Goal: Task Accomplishment & Management: Manage account settings

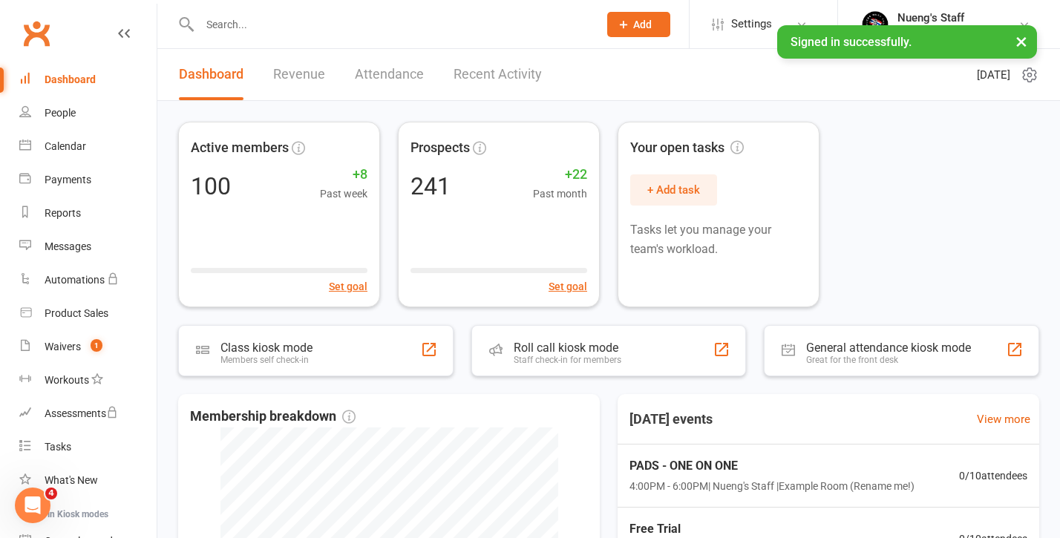
click at [312, 39] on div at bounding box center [383, 24] width 410 height 48
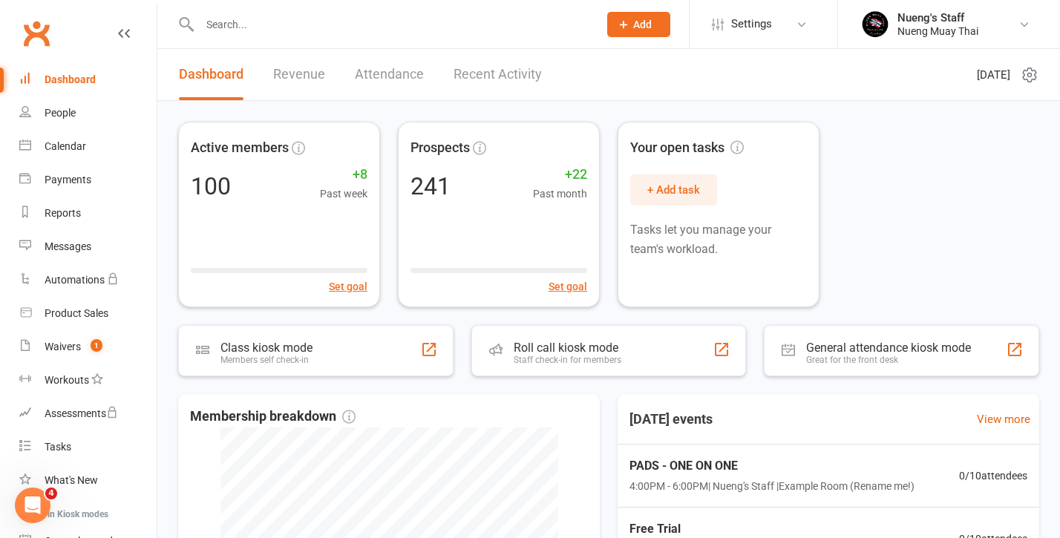
click at [310, 32] on input "text" at bounding box center [391, 24] width 393 height 21
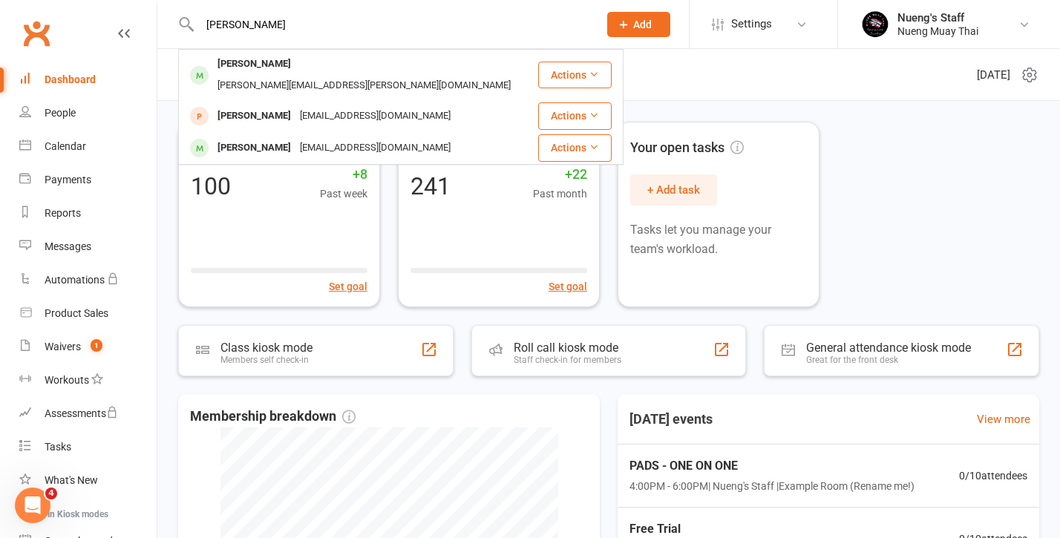
type input "[PERSON_NAME]"
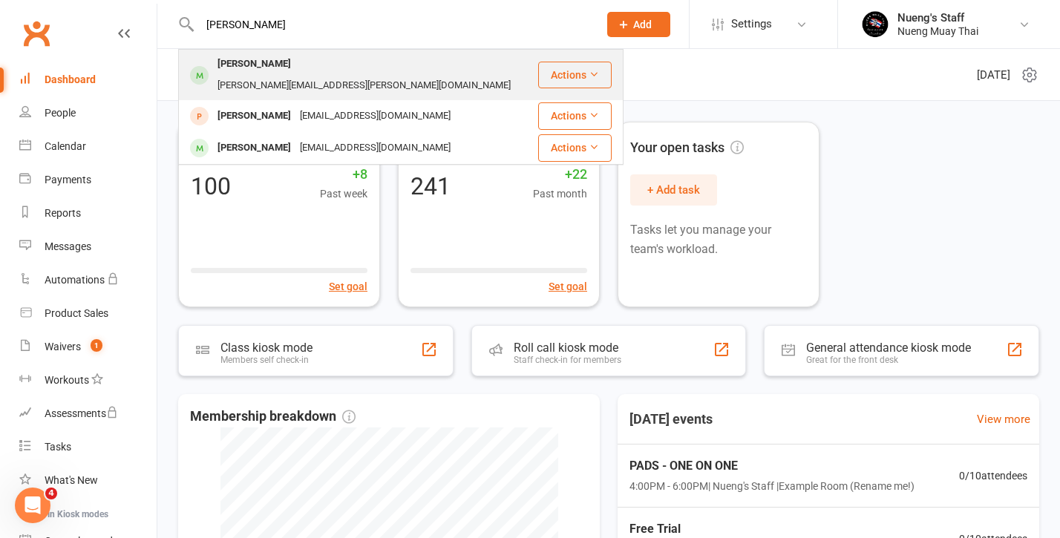
drag, startPoint x: 310, startPoint y: 32, endPoint x: 275, endPoint y: 72, distance: 52.7
click at [275, 72] on div "[PERSON_NAME]" at bounding box center [254, 64] width 82 height 22
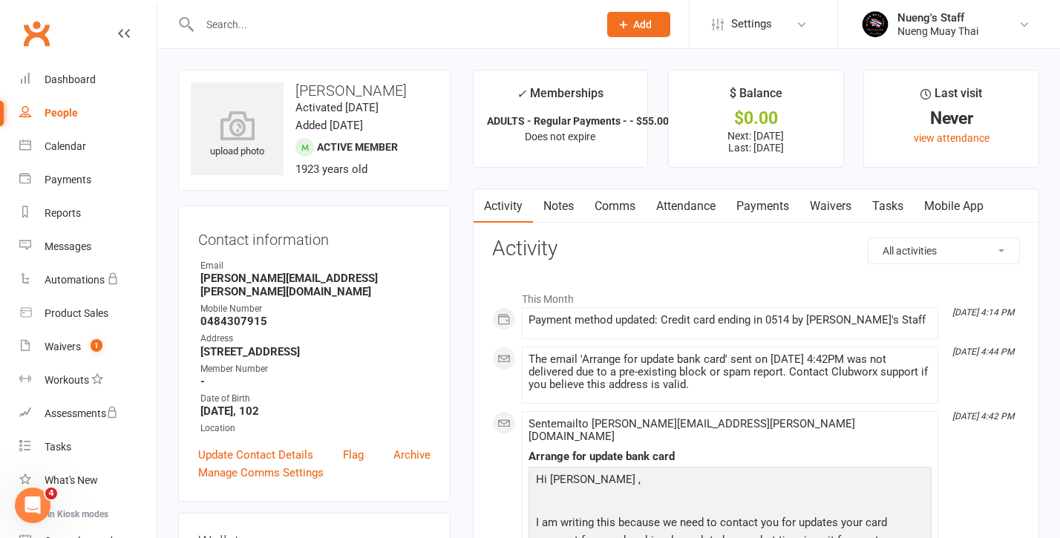
click at [124, 35] on icon at bounding box center [124, 33] width 12 height 12
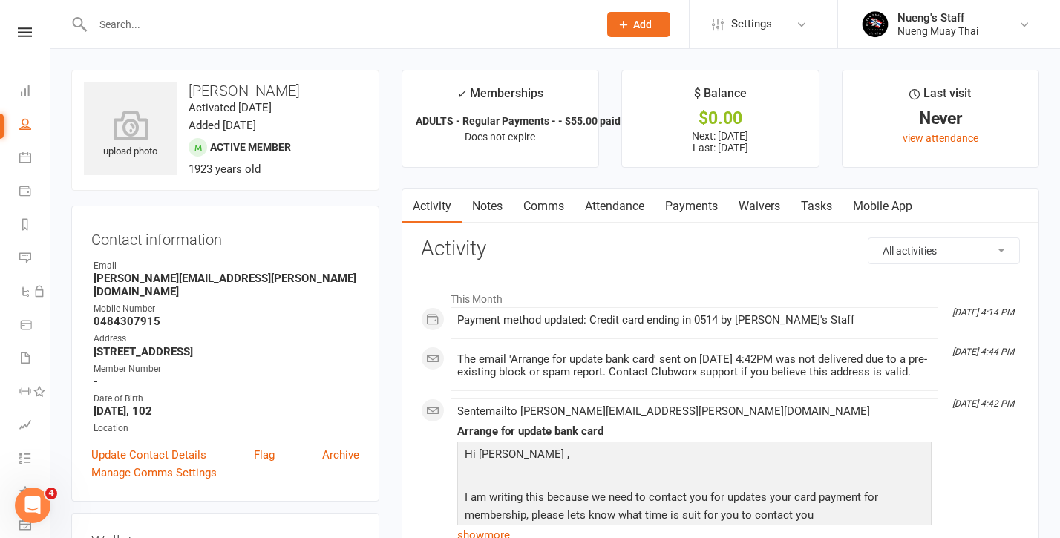
click at [687, 212] on link "Payments" at bounding box center [691, 206] width 73 height 34
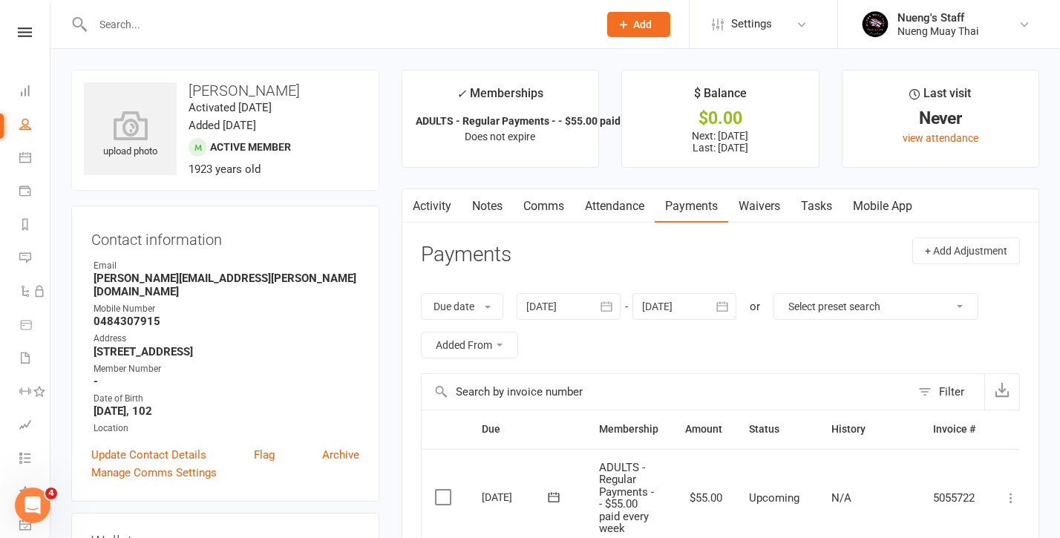
click at [579, 304] on div at bounding box center [569, 306] width 104 height 27
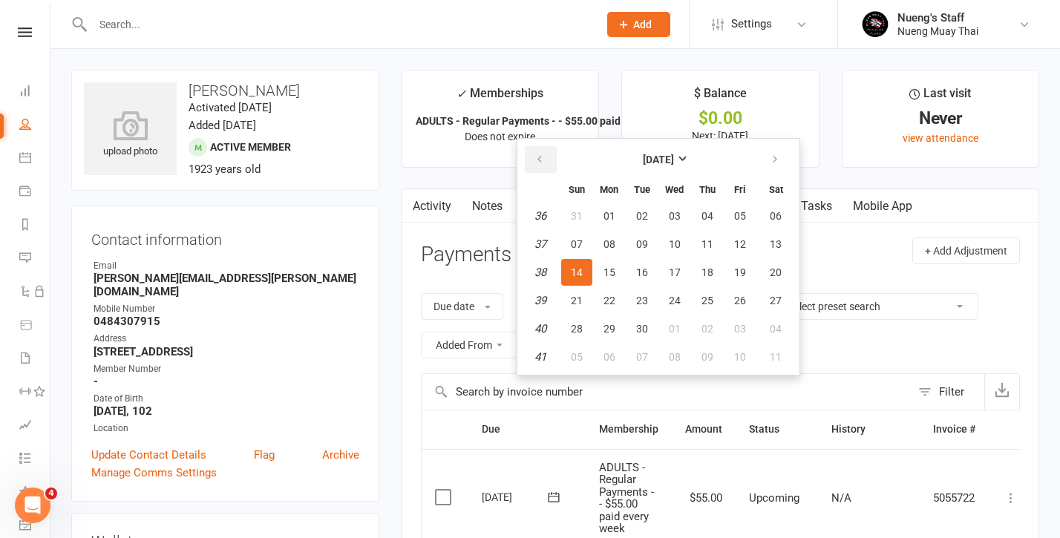
click at [536, 164] on button "button" at bounding box center [541, 159] width 32 height 27
click at [599, 254] on button "09" at bounding box center [609, 244] width 31 height 27
type input "[DATE]"
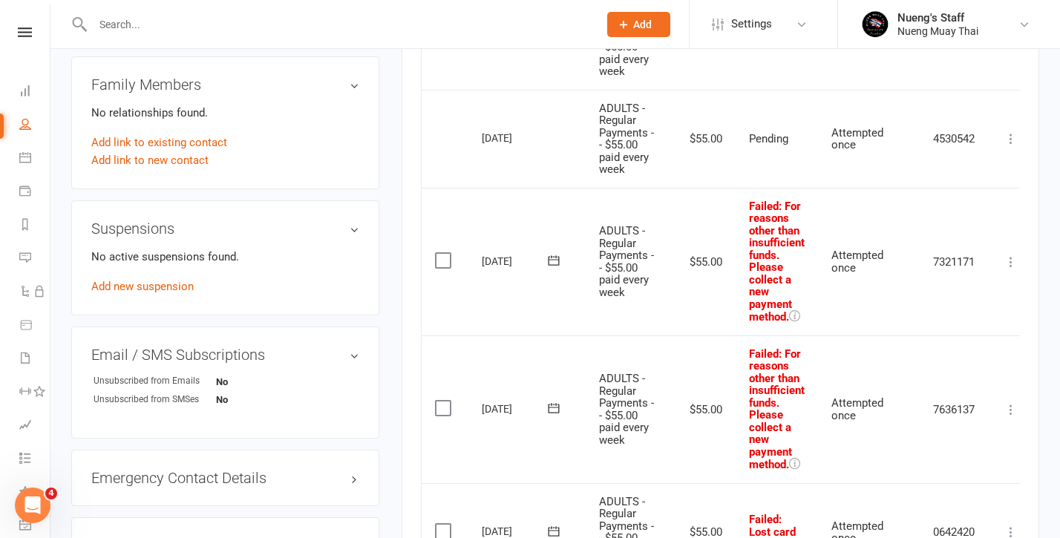
scroll to position [835, 0]
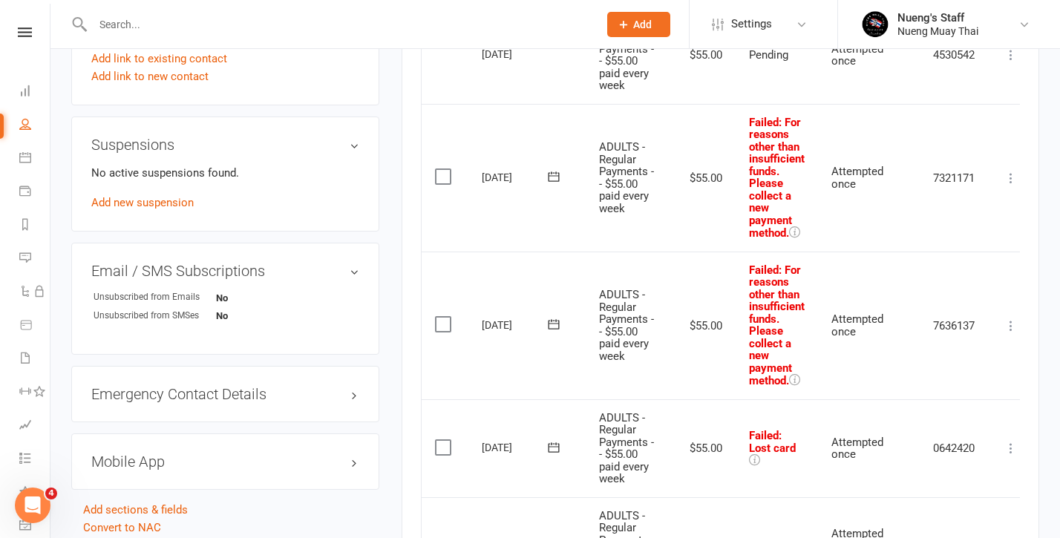
click at [1017, 441] on icon at bounding box center [1011, 448] width 15 height 15
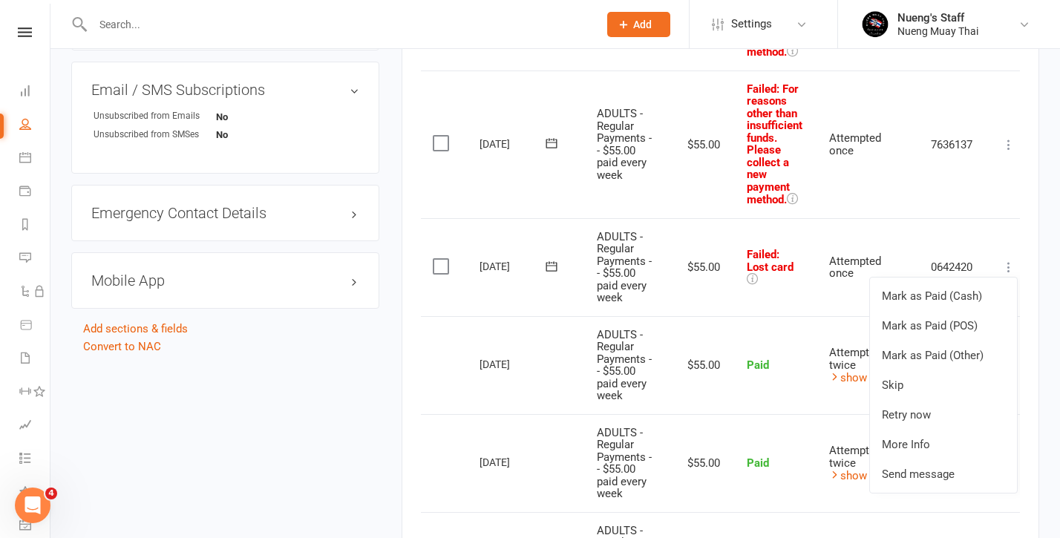
scroll to position [1015, 0]
click at [916, 342] on link "Mark as Paid (Other)" at bounding box center [943, 357] width 147 height 30
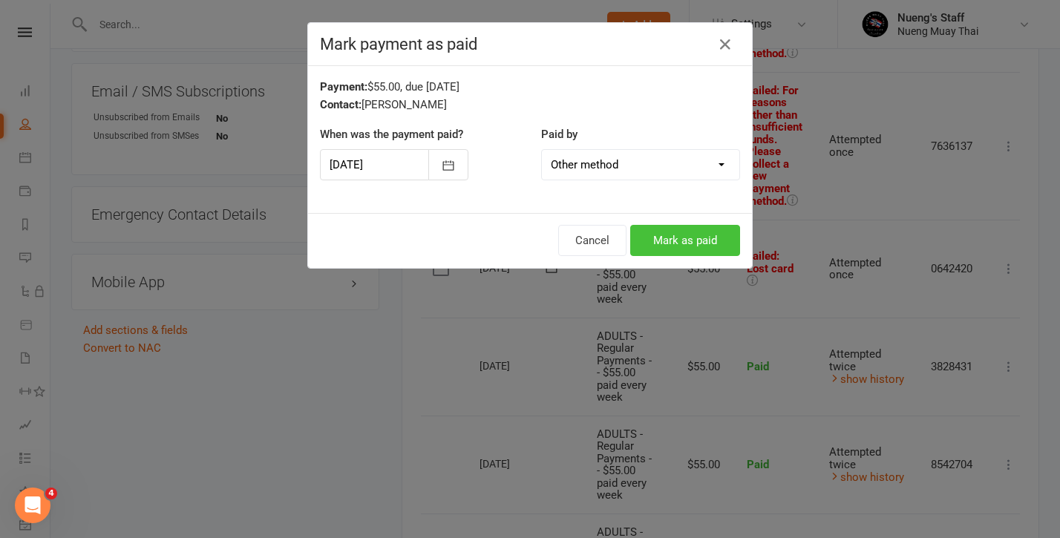
click at [704, 243] on button "Mark as paid" at bounding box center [685, 240] width 110 height 31
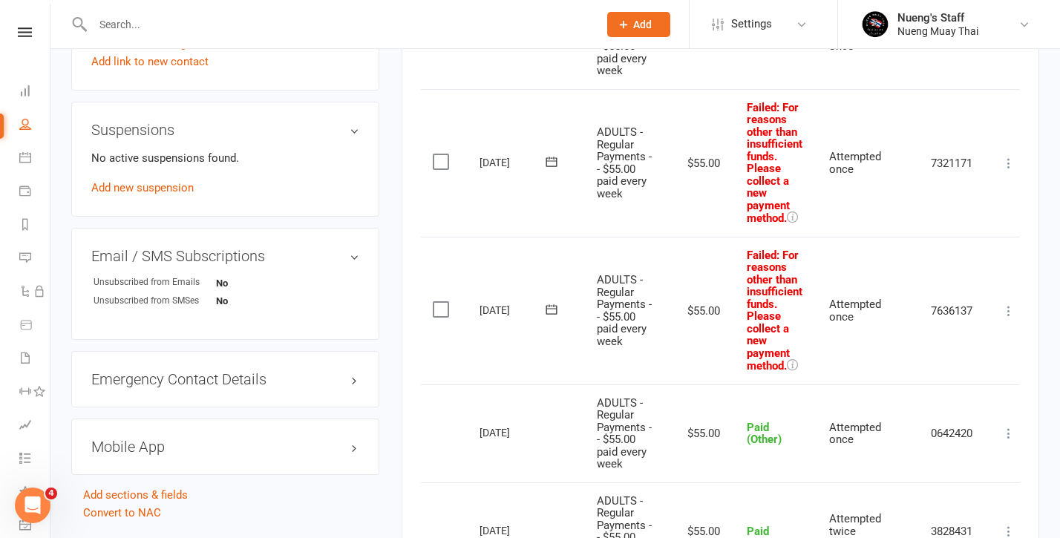
scroll to position [814, 0]
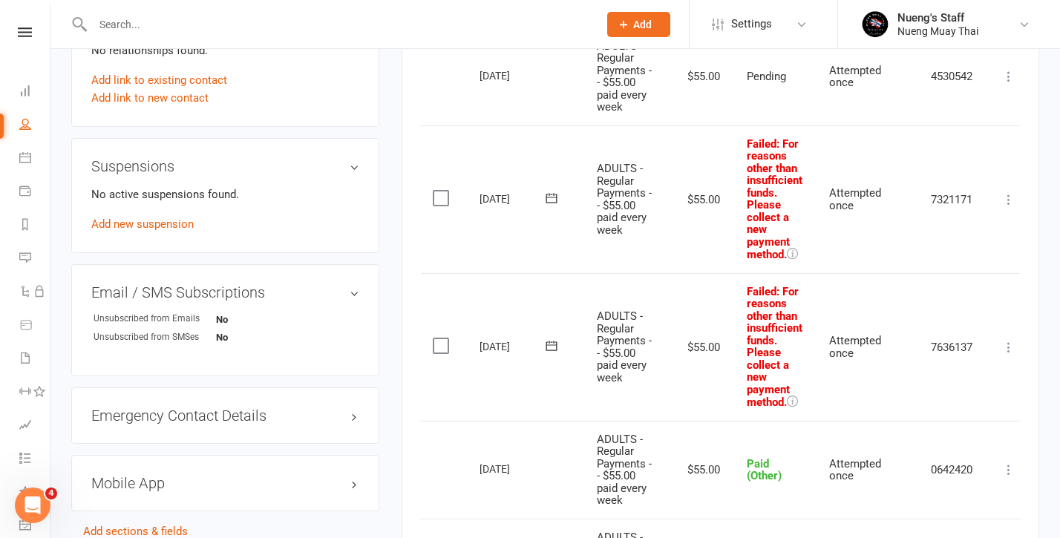
click at [1012, 192] on icon at bounding box center [1008, 199] width 15 height 15
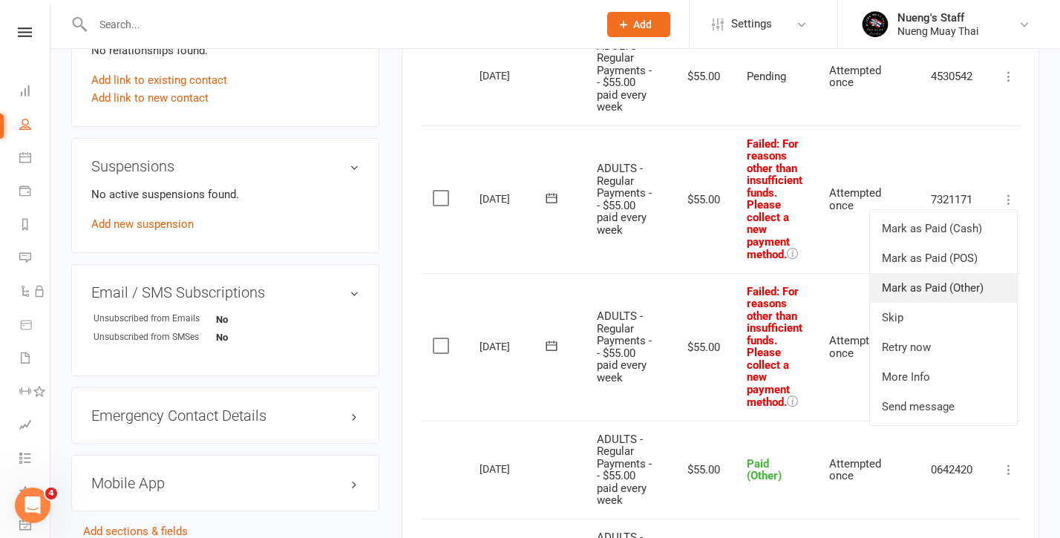
click at [955, 273] on link "Mark as Paid (Other)" at bounding box center [943, 288] width 147 height 30
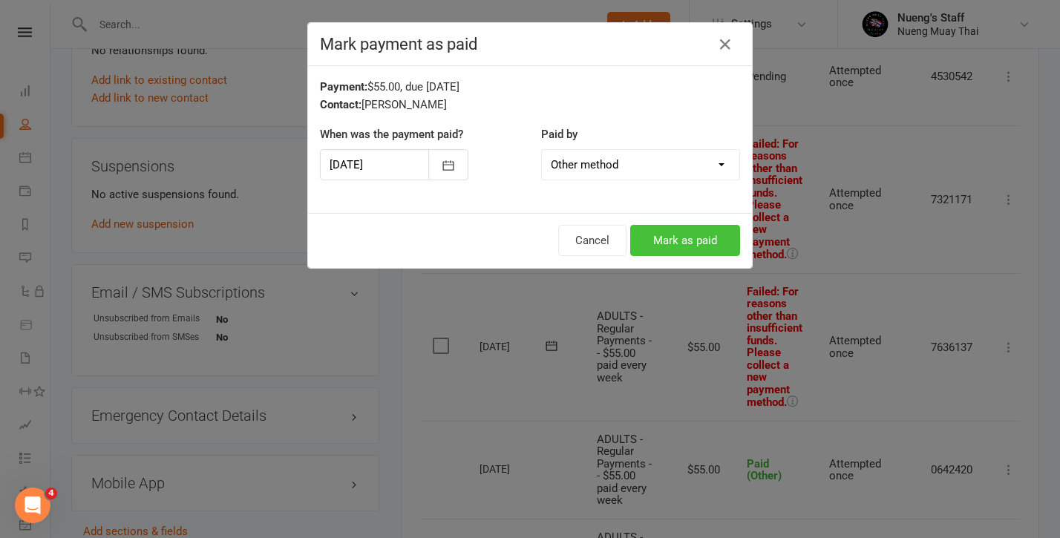
click at [669, 243] on button "Mark as paid" at bounding box center [685, 240] width 110 height 31
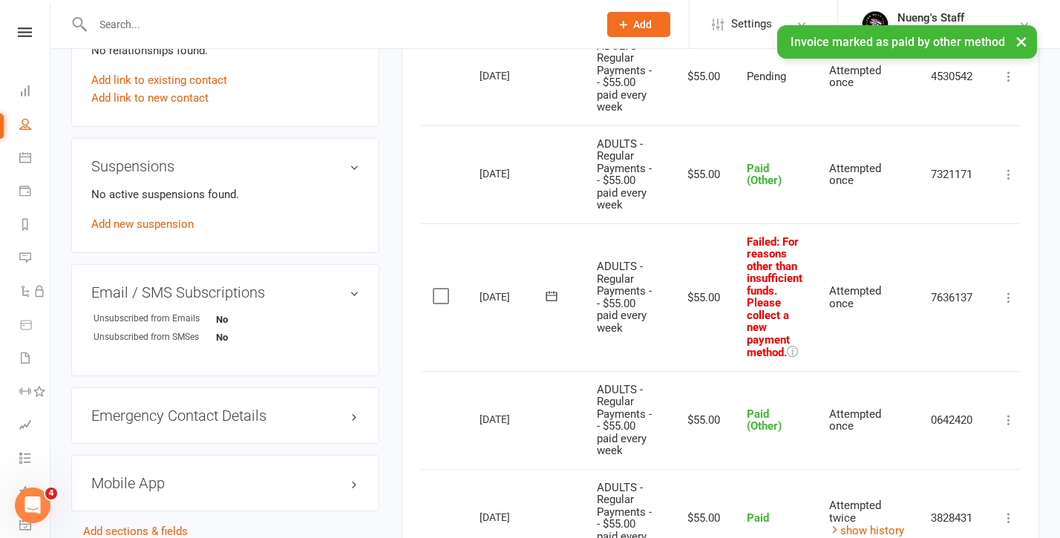
click at [1009, 292] on td "Mark as Paid (Cash) Mark as Paid (POS) Mark as Paid (Other) Skip Retry now More…" at bounding box center [1009, 297] width 45 height 148
click at [1009, 290] on icon at bounding box center [1008, 297] width 15 height 15
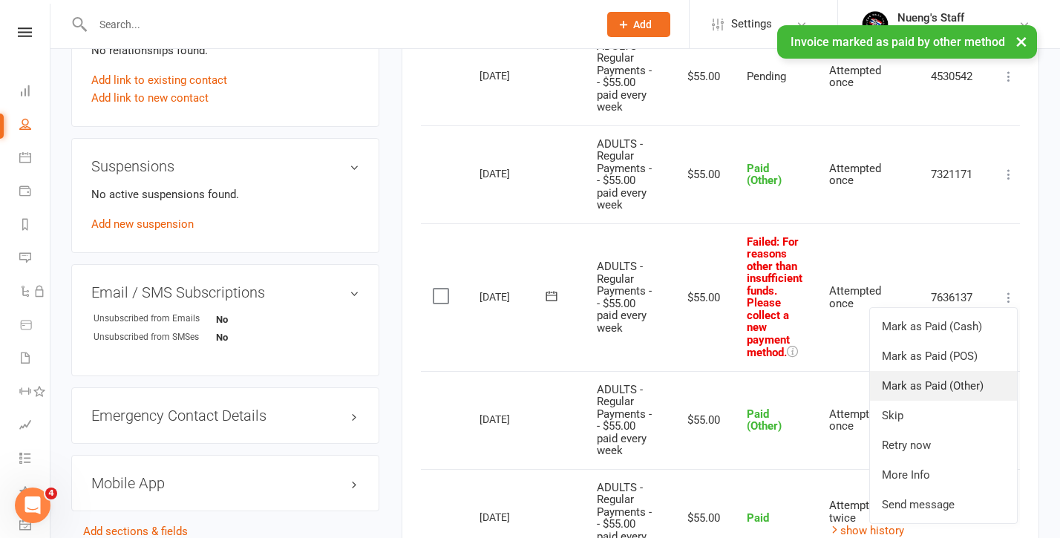
click at [932, 376] on link "Mark as Paid (Other)" at bounding box center [943, 386] width 147 height 30
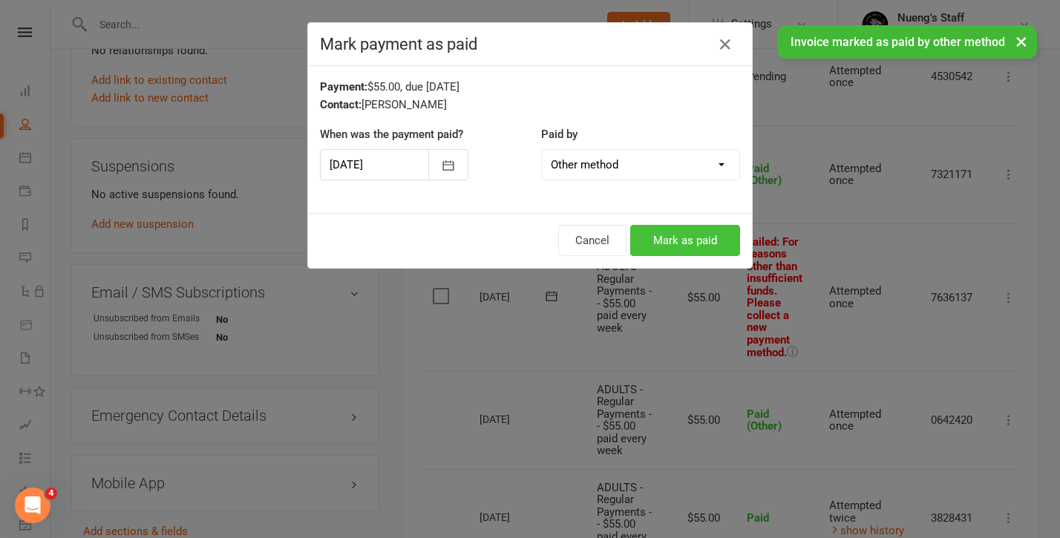
click at [716, 248] on button "Mark as paid" at bounding box center [685, 240] width 110 height 31
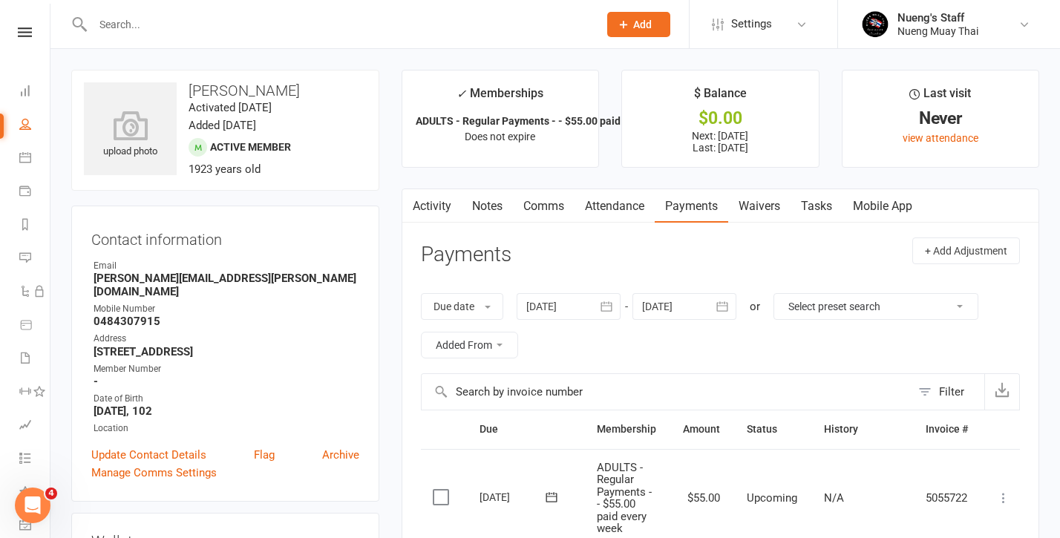
scroll to position [0, 0]
click at [184, 446] on link "Update Contact Details" at bounding box center [148, 455] width 115 height 18
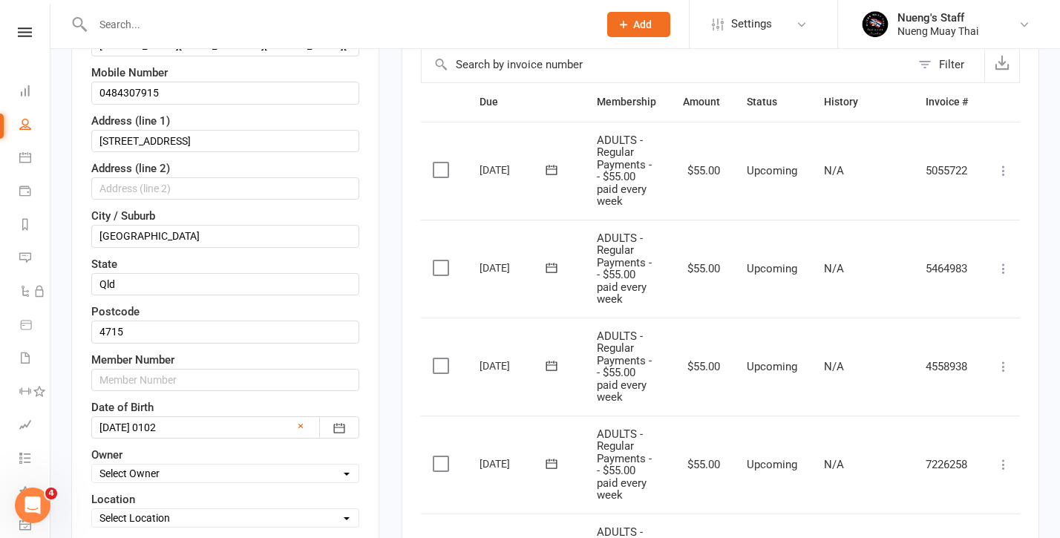
scroll to position [345, 0]
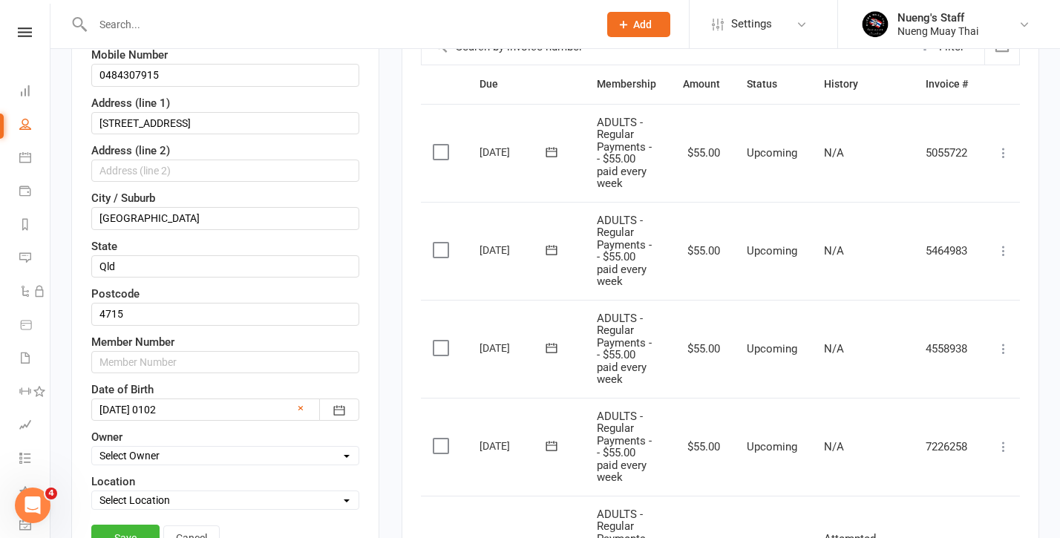
click at [237, 405] on div at bounding box center [225, 410] width 268 height 22
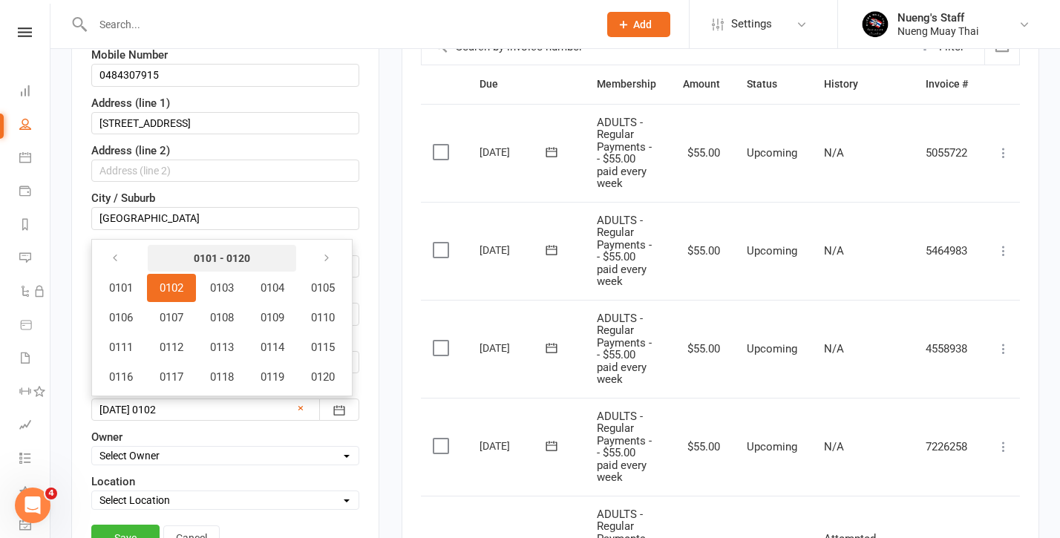
click at [248, 258] on strong "0101 - 0120" at bounding box center [222, 258] width 85 height 16
click at [329, 262] on icon "button" at bounding box center [326, 258] width 10 height 12
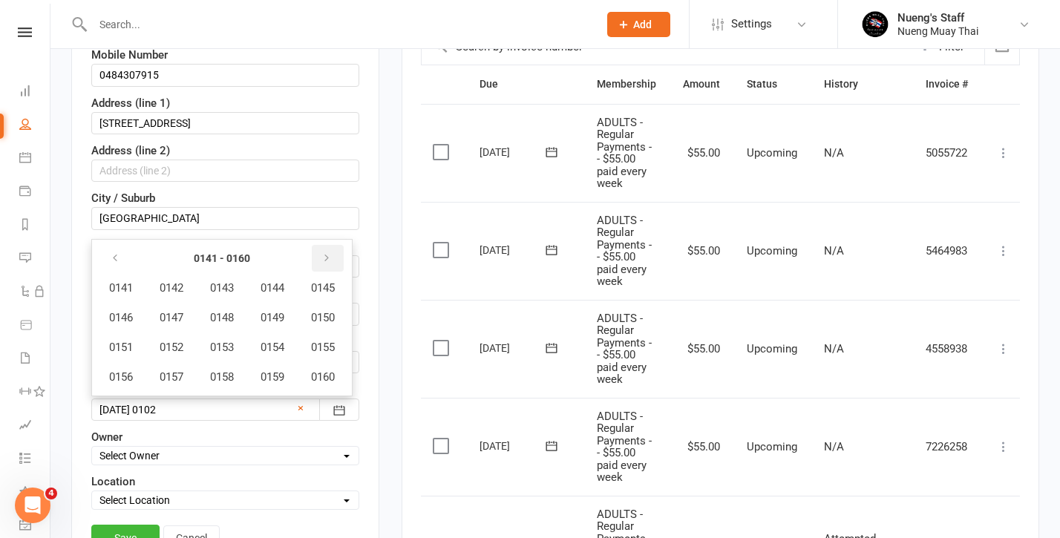
click at [329, 262] on icon "button" at bounding box center [326, 258] width 10 height 12
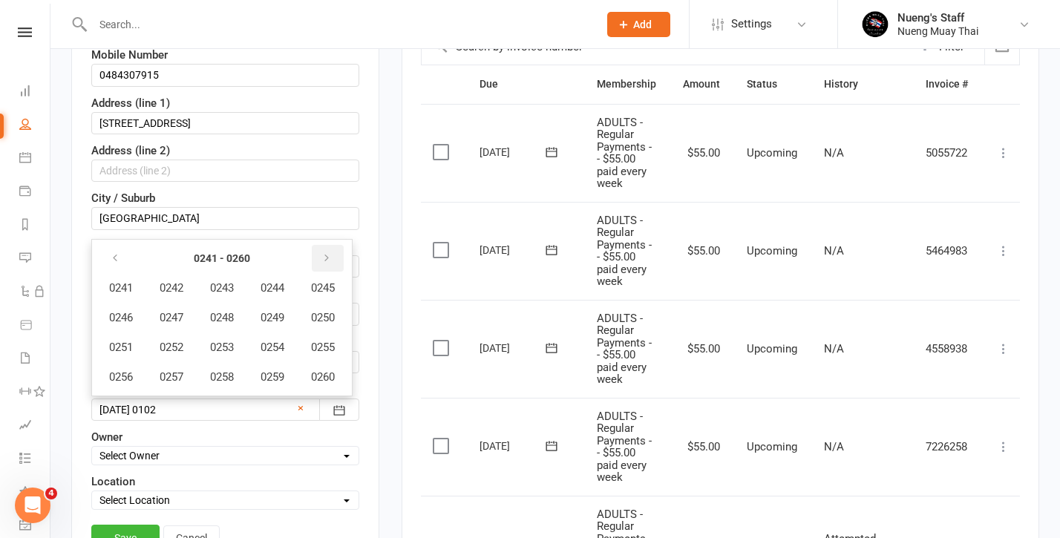
click at [329, 262] on icon "button" at bounding box center [326, 258] width 10 height 12
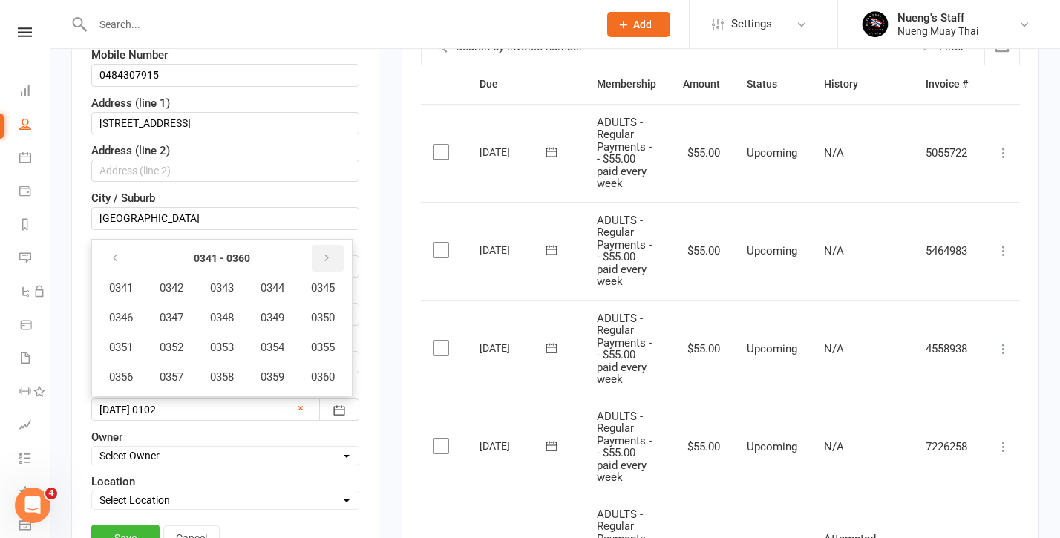
click at [329, 262] on icon "button" at bounding box center [326, 258] width 10 height 12
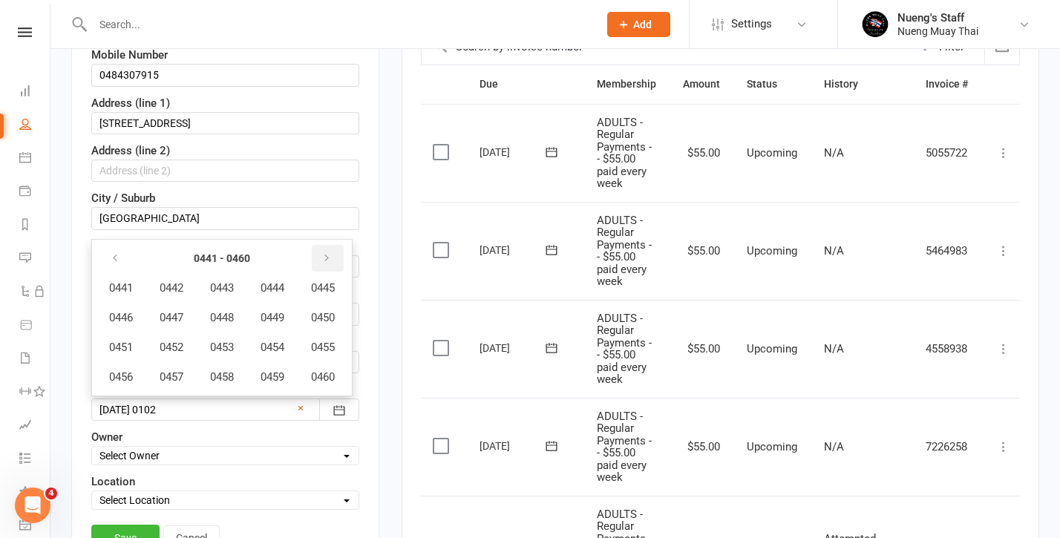
click at [329, 262] on icon "button" at bounding box center [326, 258] width 10 height 12
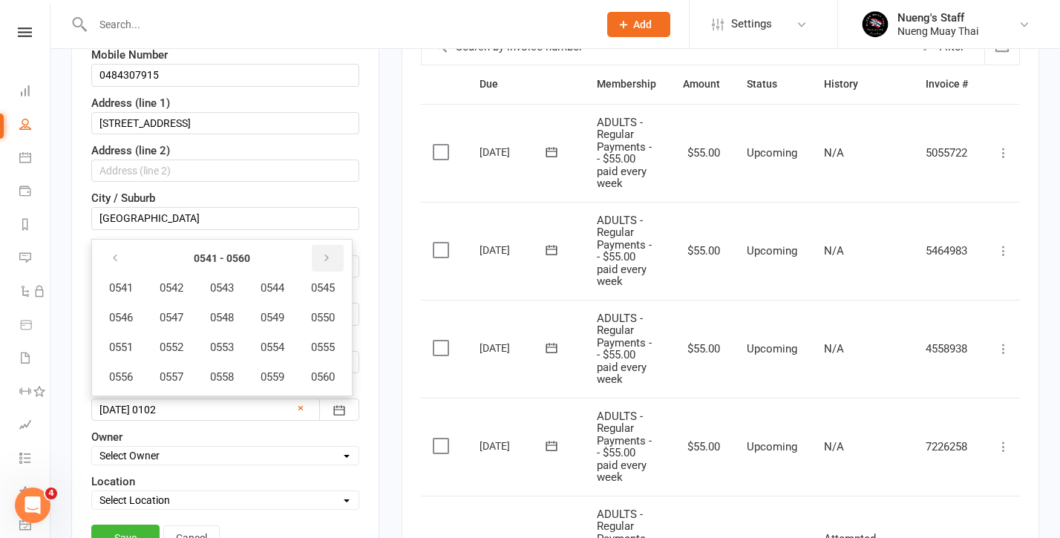
click at [329, 262] on icon "button" at bounding box center [326, 258] width 10 height 12
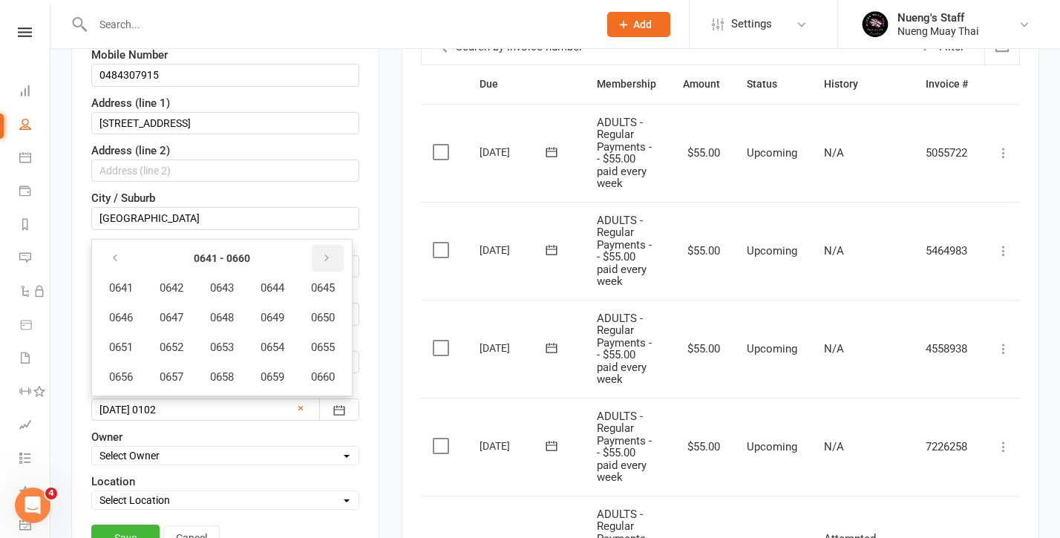
click at [329, 262] on icon "button" at bounding box center [326, 258] width 10 height 12
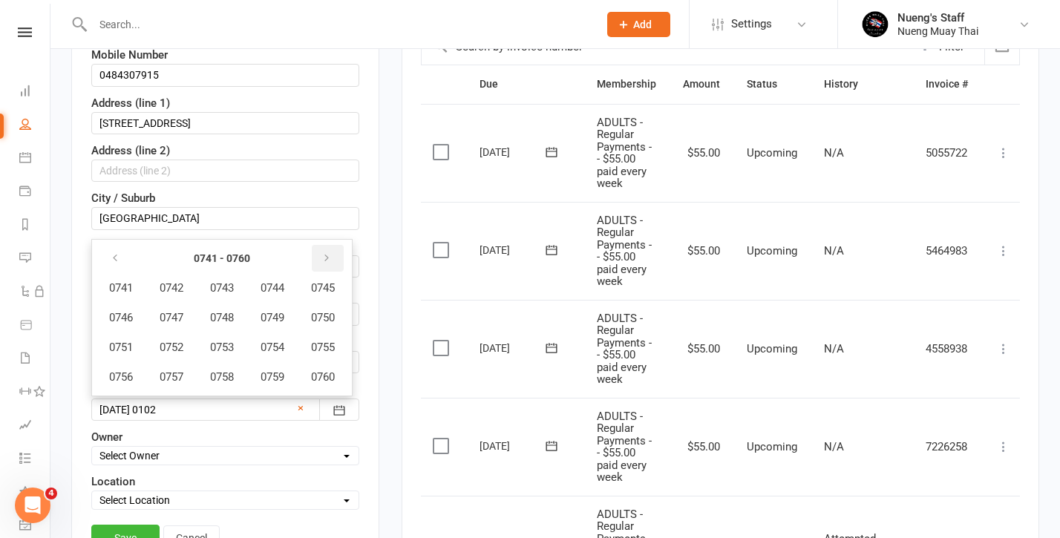
click at [329, 262] on icon "button" at bounding box center [326, 258] width 10 height 12
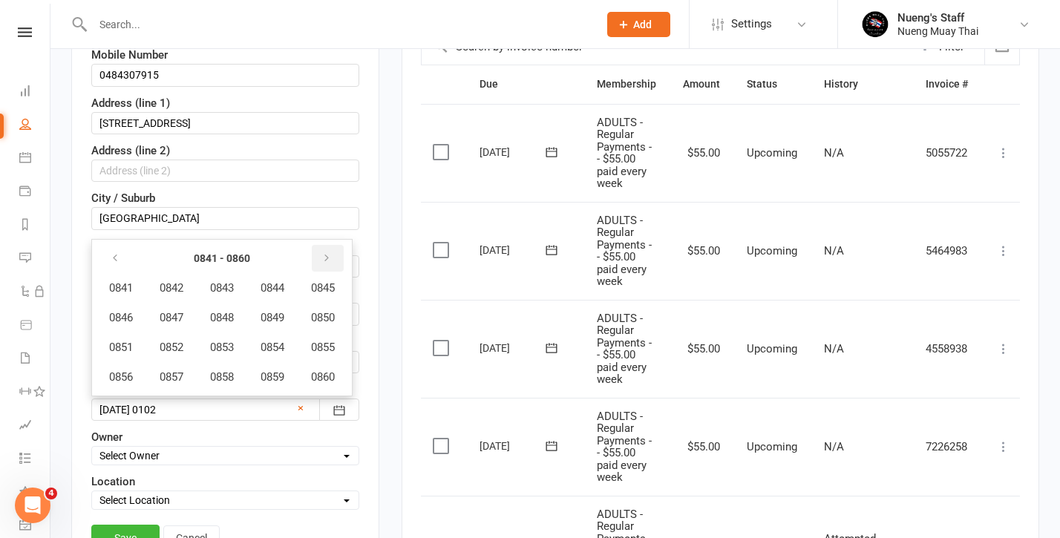
click at [329, 262] on icon "button" at bounding box center [326, 258] width 10 height 12
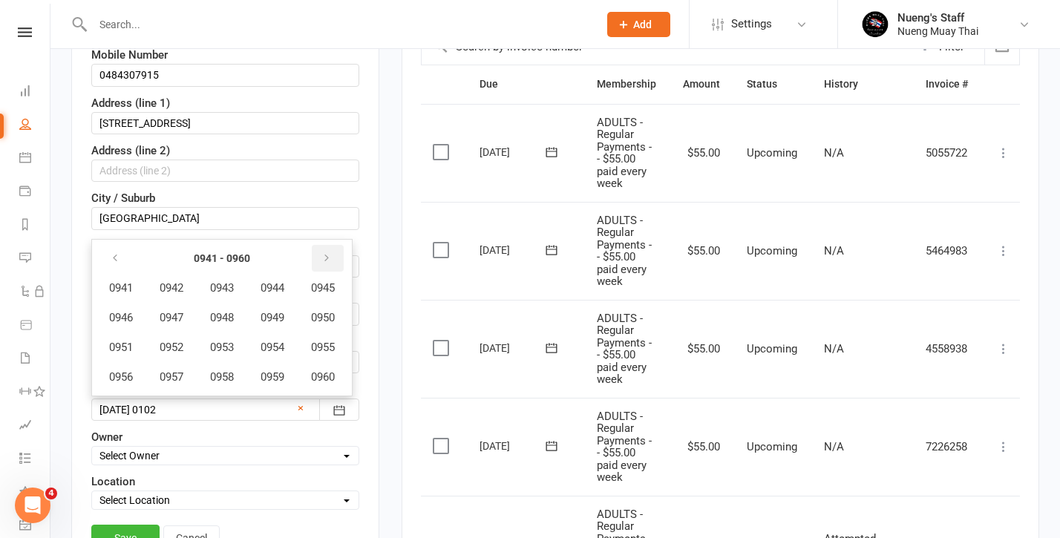
click at [329, 262] on icon "button" at bounding box center [326, 258] width 10 height 12
click at [366, 262] on div "Contact information First Name [PERSON_NAME] Last Name [PERSON_NAME] Email [PER…" at bounding box center [225, 219] width 308 height 719
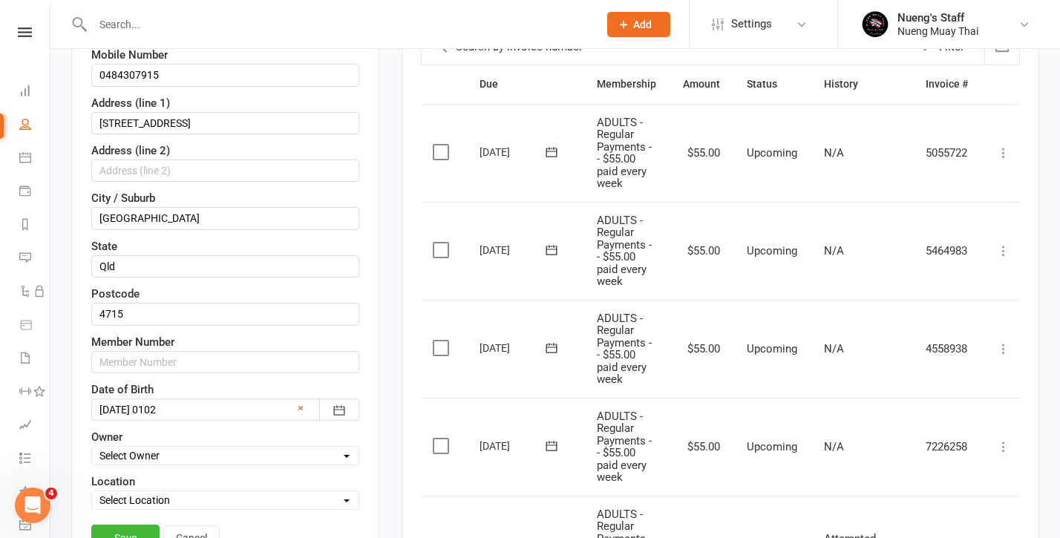
click at [140, 408] on div at bounding box center [225, 410] width 268 height 22
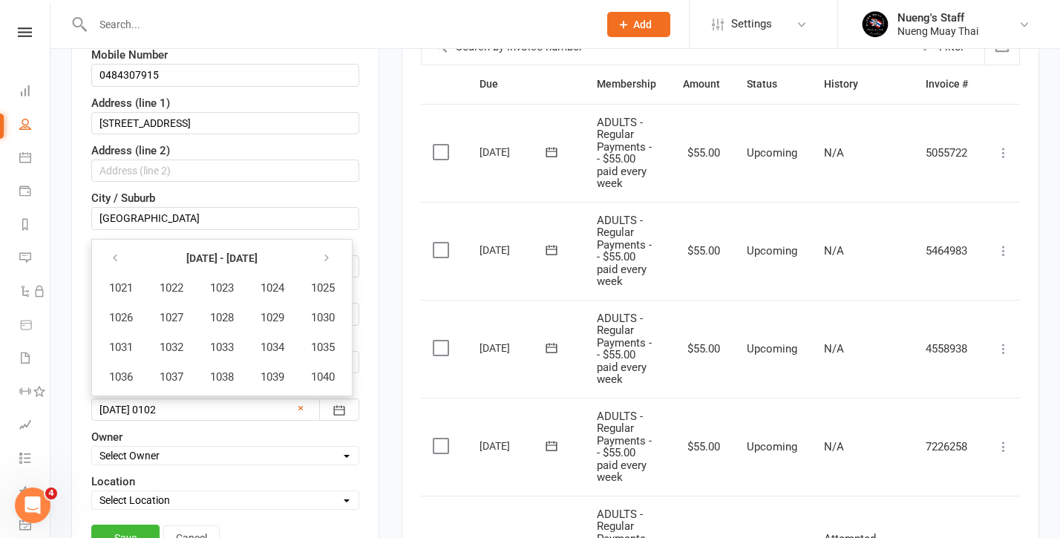
click at [124, 409] on div at bounding box center [225, 410] width 268 height 22
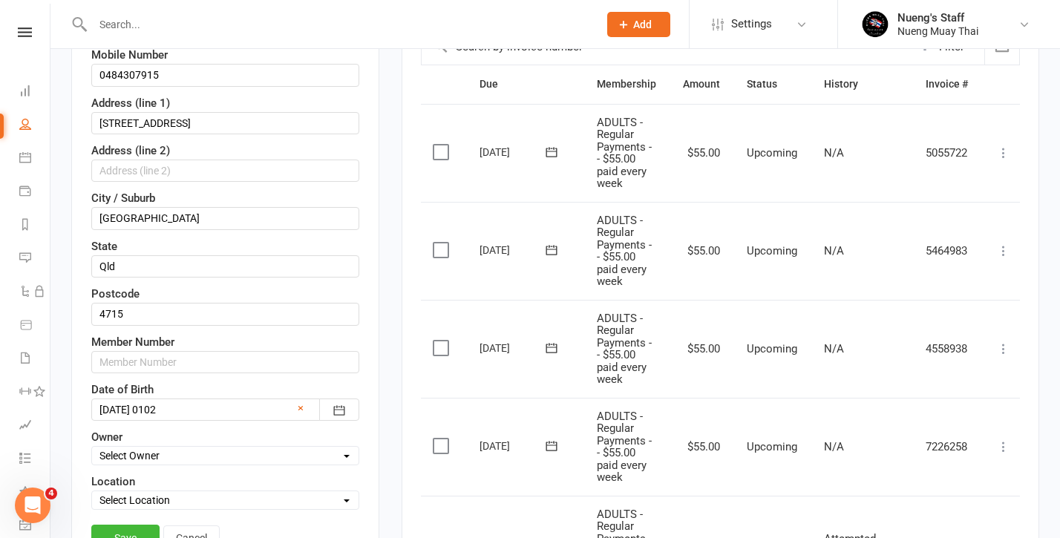
click at [124, 409] on div at bounding box center [225, 410] width 268 height 22
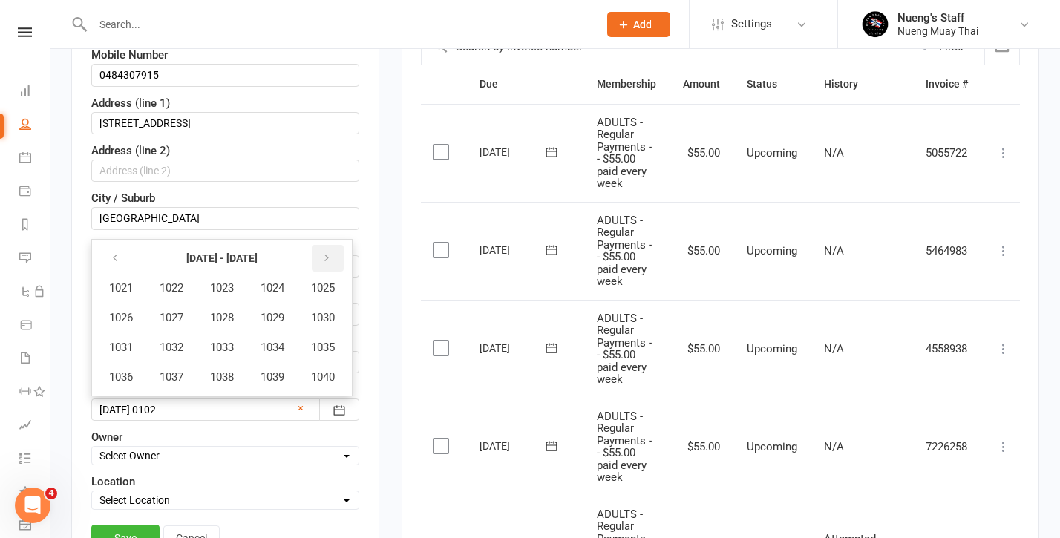
click at [333, 248] on button "button" at bounding box center [328, 258] width 32 height 27
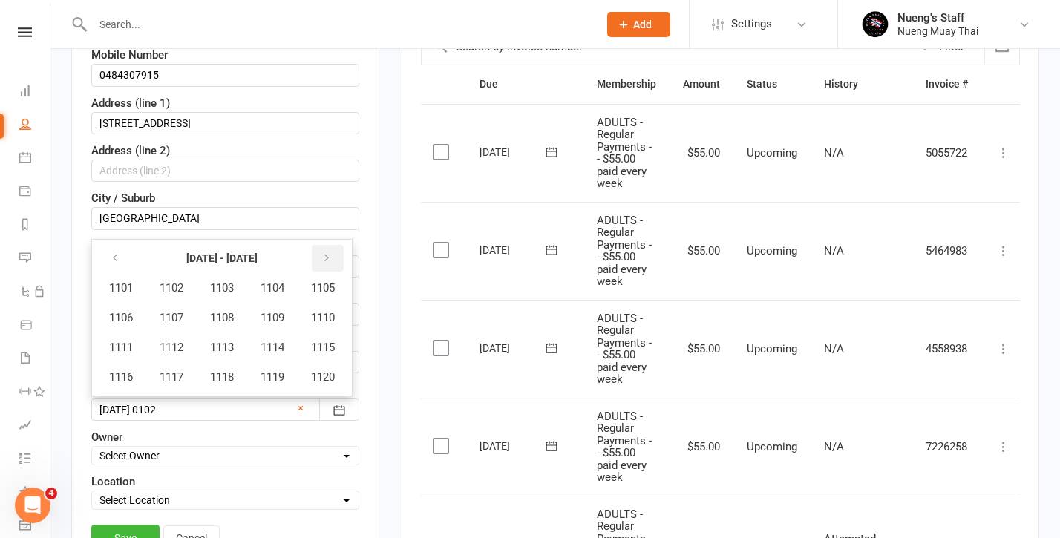
click at [333, 248] on button "button" at bounding box center [328, 258] width 32 height 27
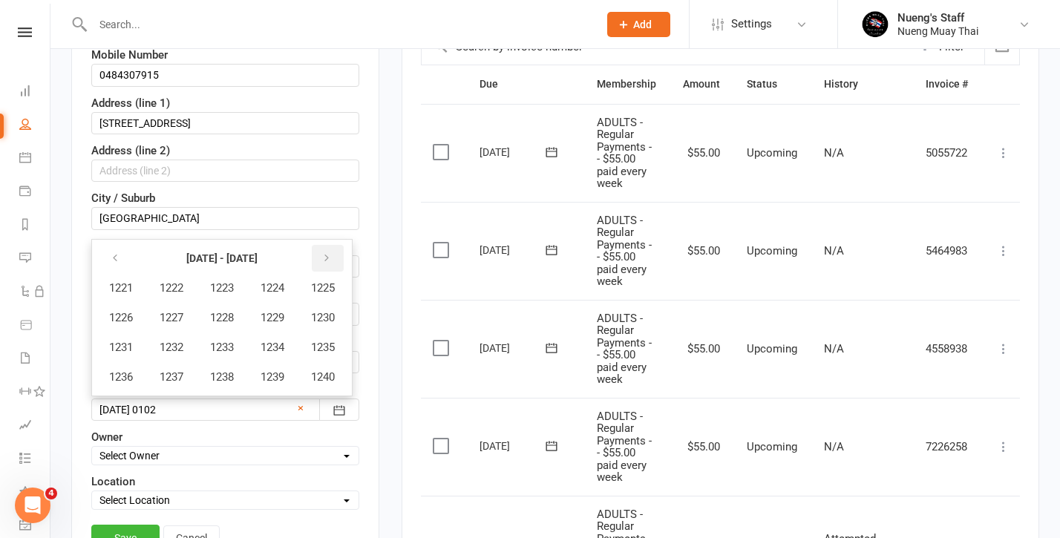
click at [333, 248] on button "button" at bounding box center [328, 258] width 32 height 27
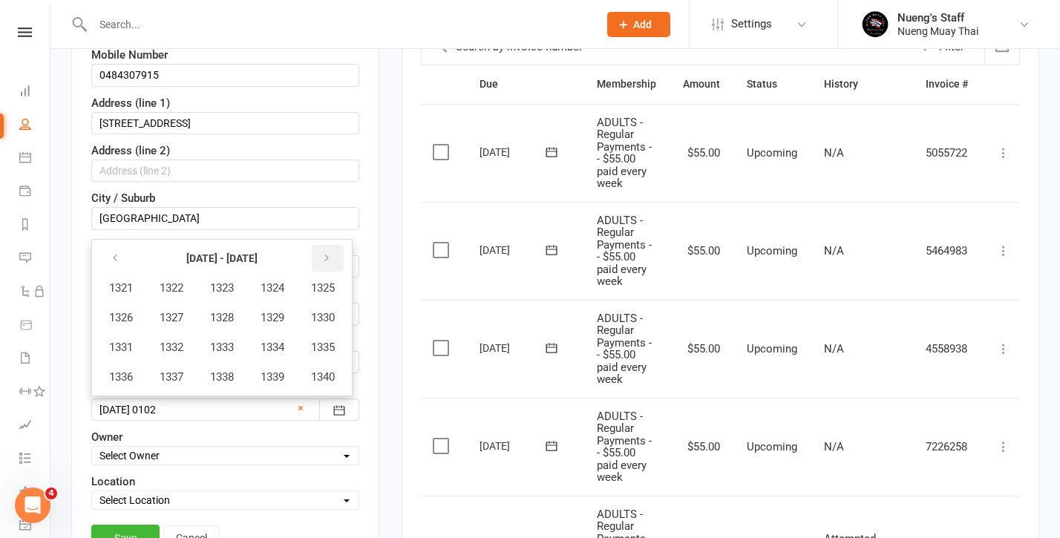
click at [333, 248] on button "button" at bounding box center [328, 258] width 32 height 27
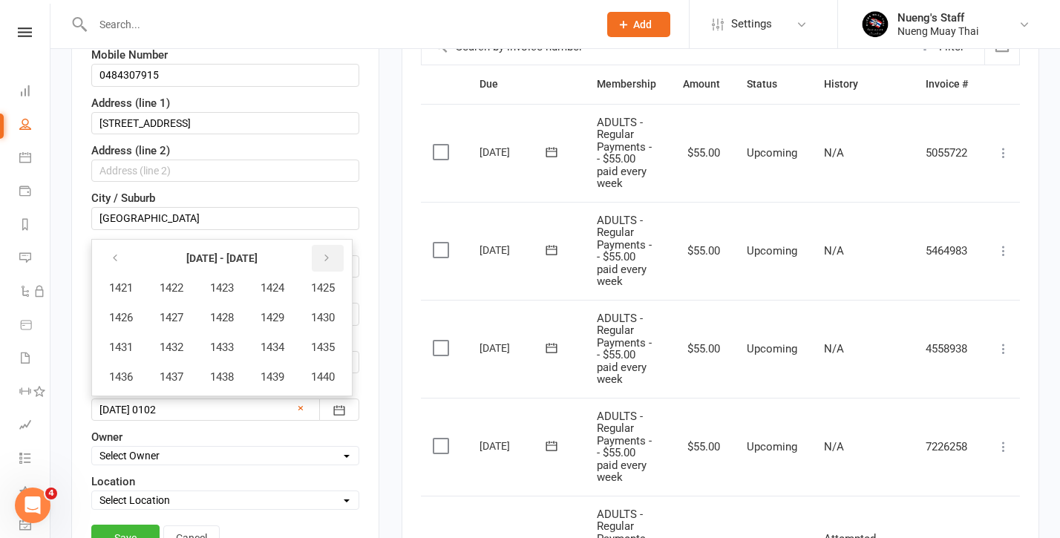
click at [333, 248] on button "button" at bounding box center [328, 258] width 32 height 27
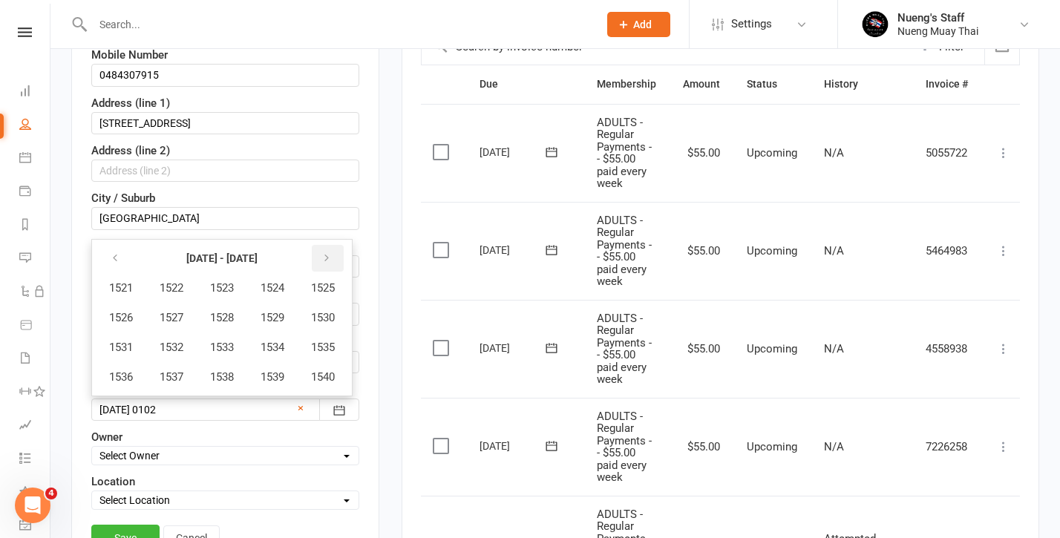
click at [333, 248] on button "button" at bounding box center [328, 258] width 32 height 27
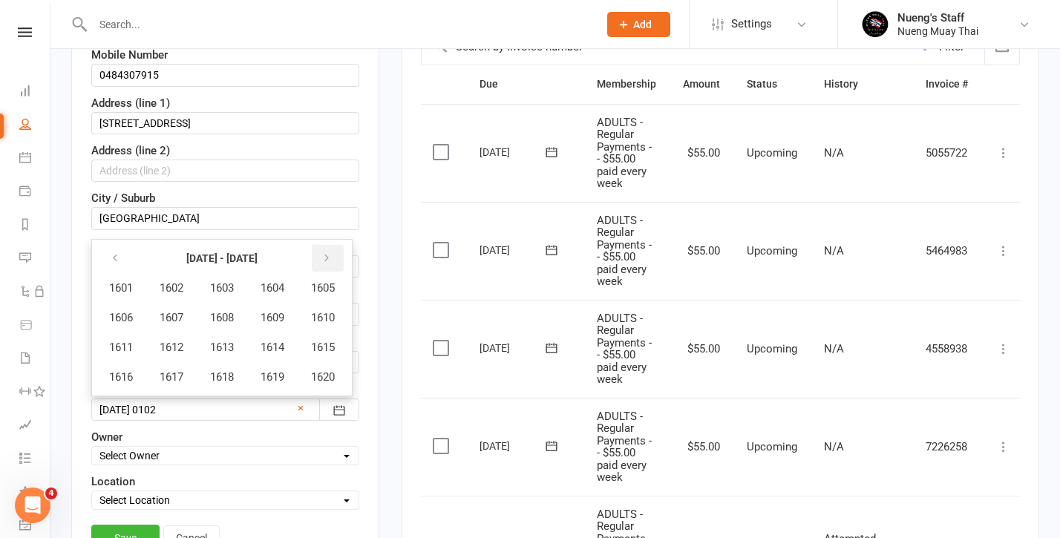
click at [333, 248] on button "button" at bounding box center [328, 258] width 32 height 27
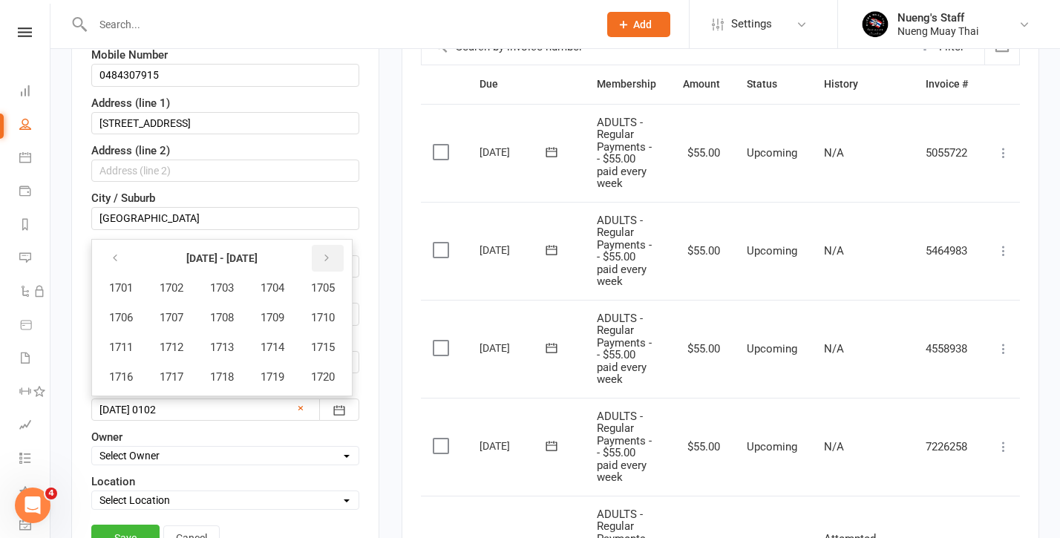
click at [333, 248] on button "button" at bounding box center [328, 258] width 32 height 27
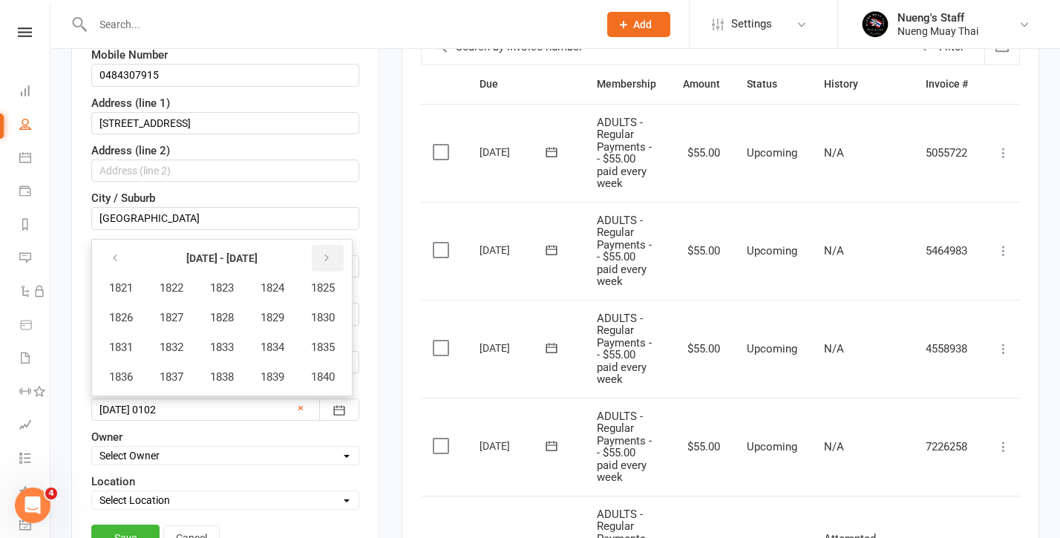
click at [333, 248] on button "button" at bounding box center [328, 258] width 32 height 27
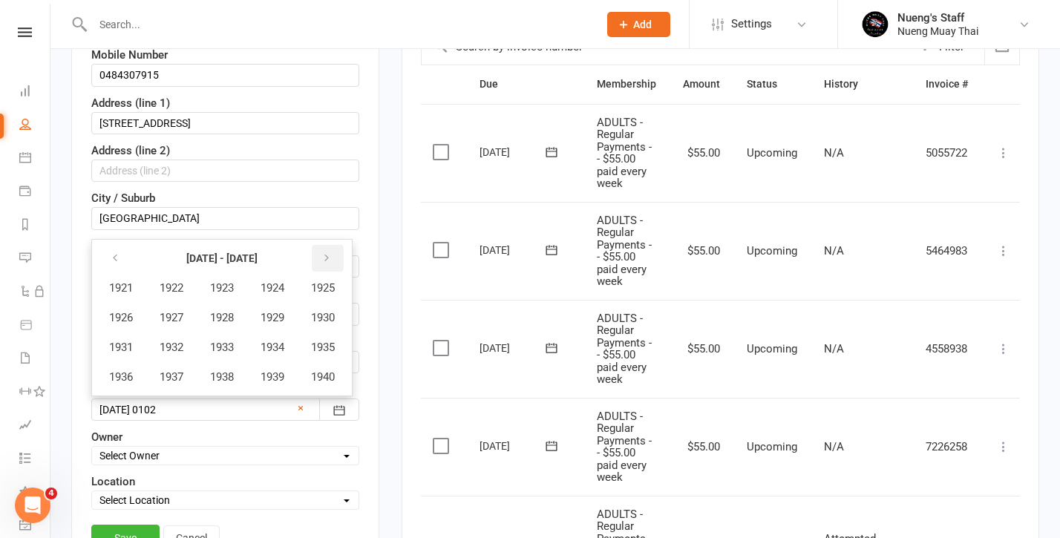
click at [333, 248] on button "button" at bounding box center [328, 258] width 32 height 27
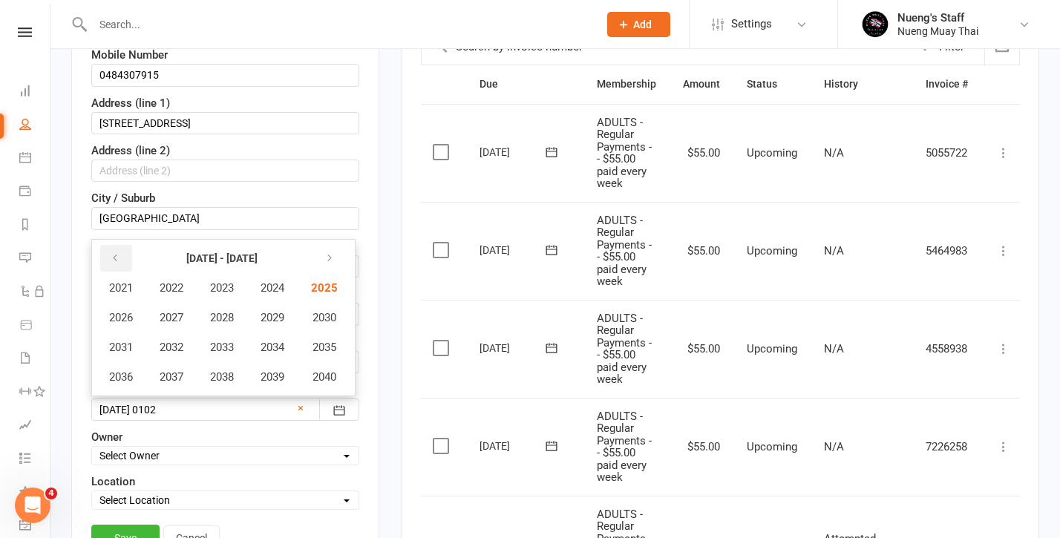
click at [120, 250] on button "button" at bounding box center [116, 258] width 32 height 27
click at [190, 353] on button "1992" at bounding box center [171, 347] width 49 height 28
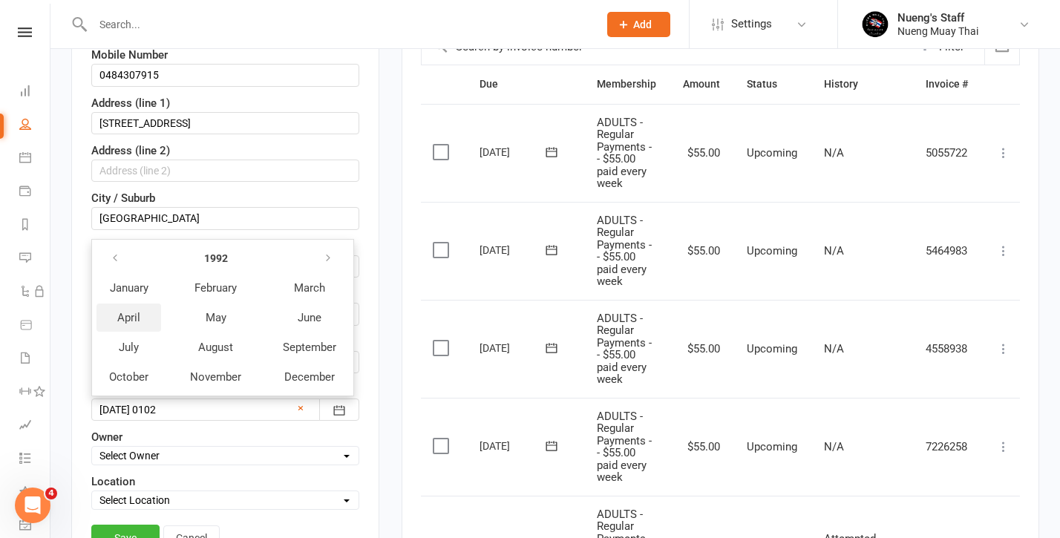
click at [146, 320] on button "April" at bounding box center [129, 318] width 65 height 28
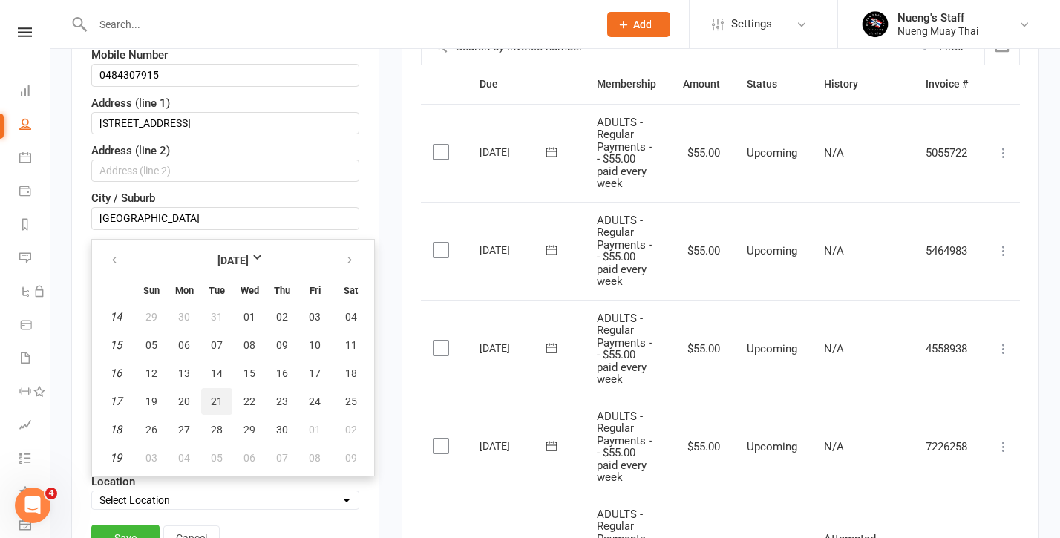
click at [223, 393] on button "21" at bounding box center [216, 401] width 31 height 27
type input "[DATE]"
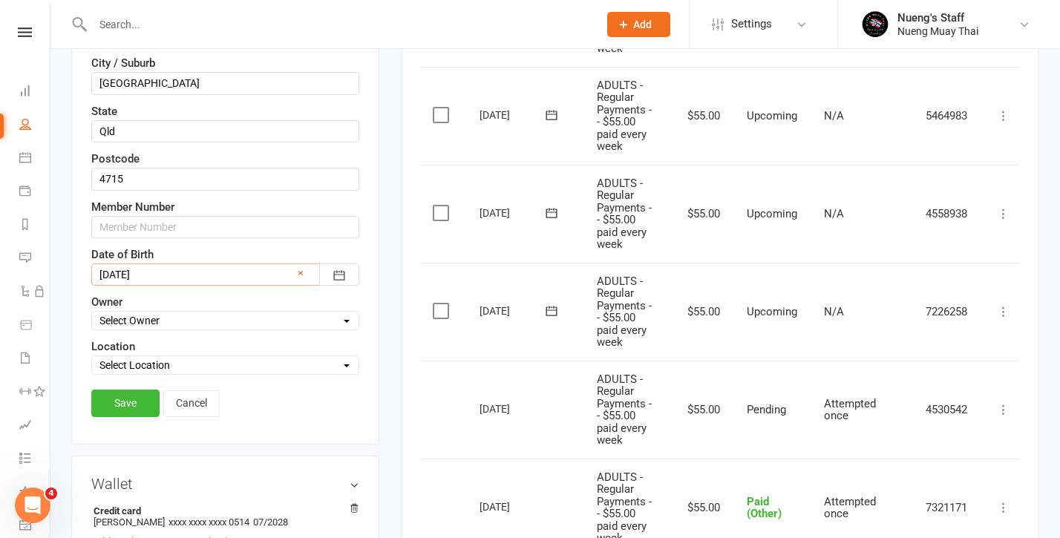
scroll to position [483, 0]
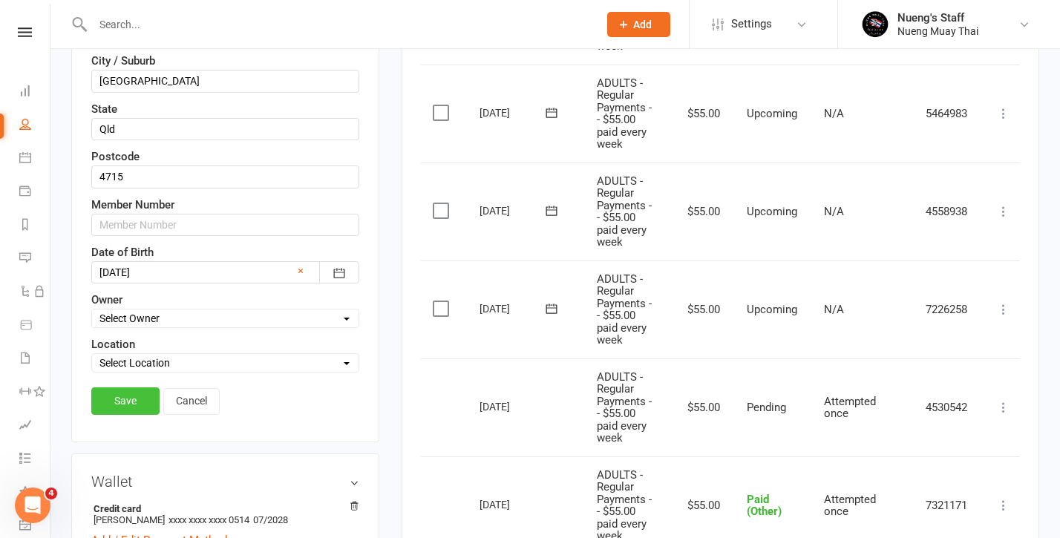
click at [133, 399] on link "Save" at bounding box center [125, 400] width 68 height 27
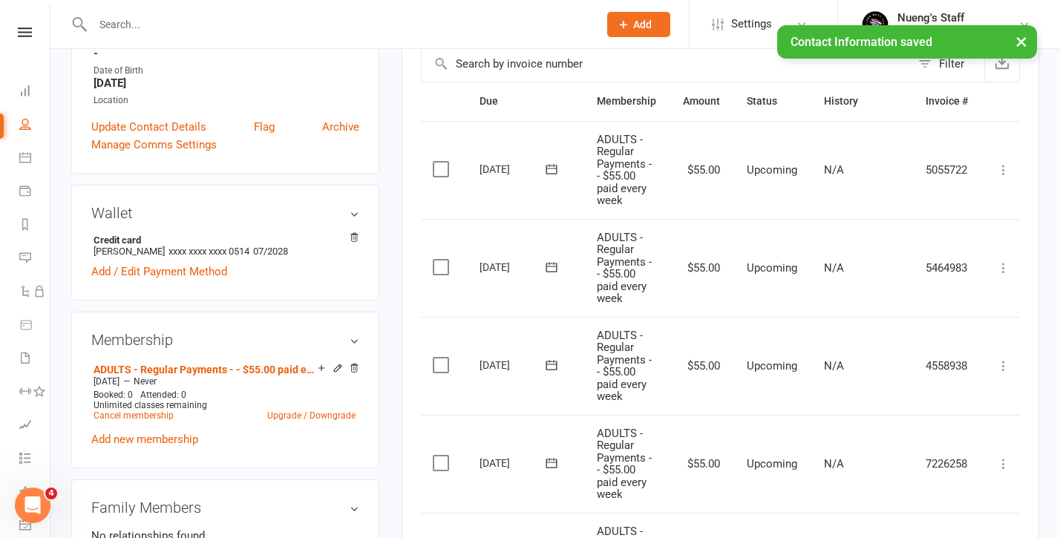
scroll to position [232, 0]
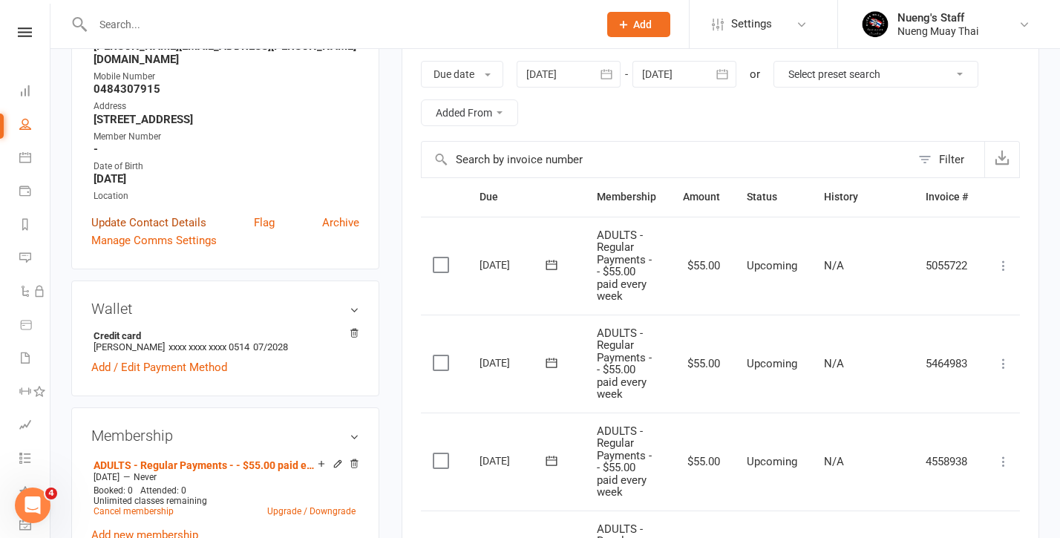
click at [161, 214] on link "Update Contact Details" at bounding box center [148, 223] width 115 height 18
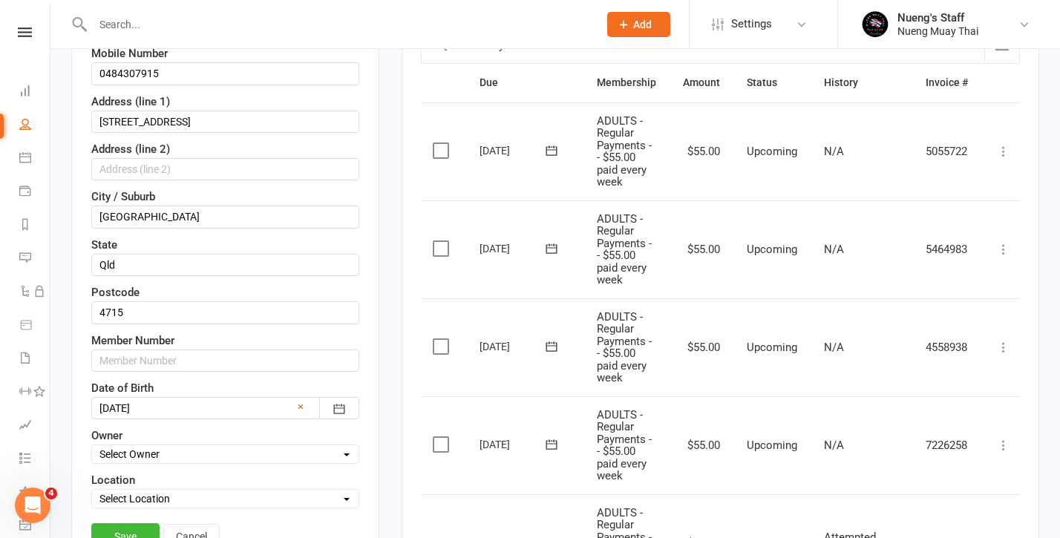
scroll to position [347, 0]
click at [227, 411] on div at bounding box center [225, 407] width 268 height 22
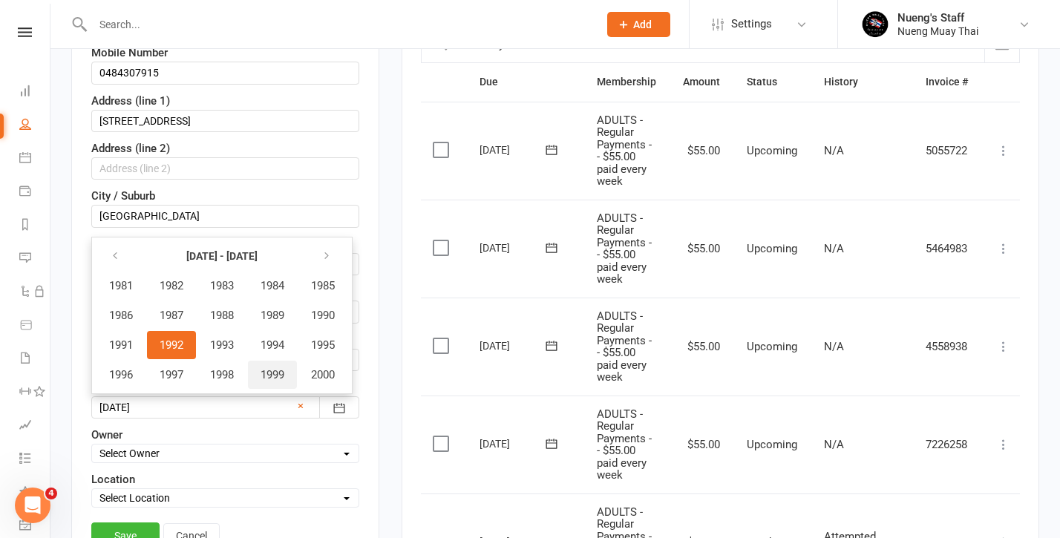
click at [255, 370] on button "1999" at bounding box center [272, 375] width 49 height 28
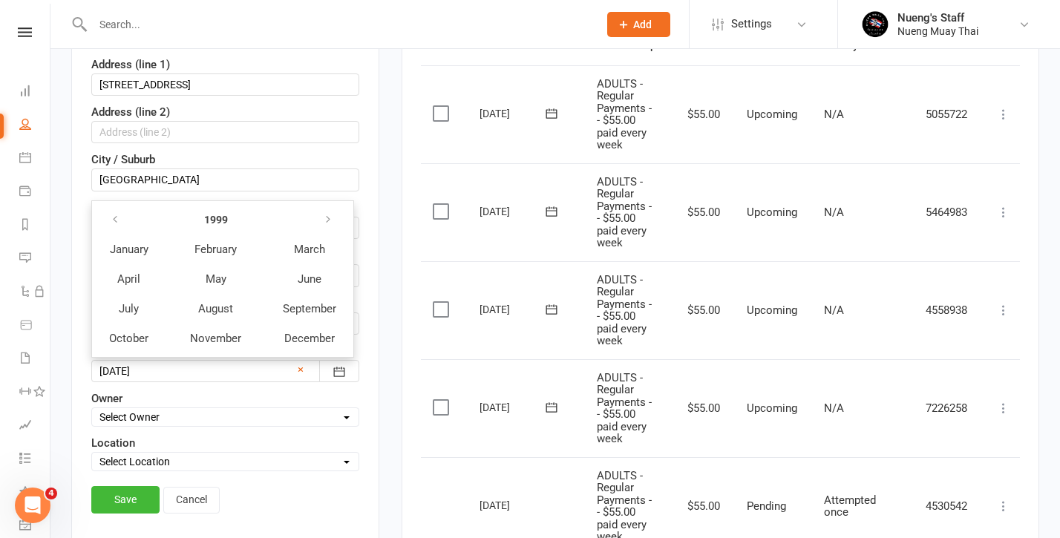
scroll to position [390, 0]
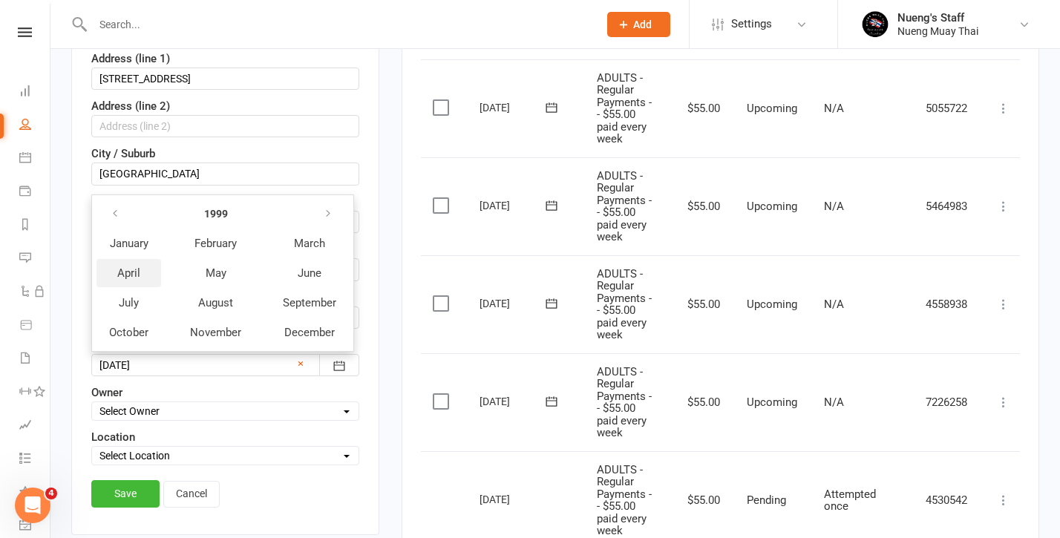
click at [143, 271] on button "April" at bounding box center [129, 273] width 65 height 28
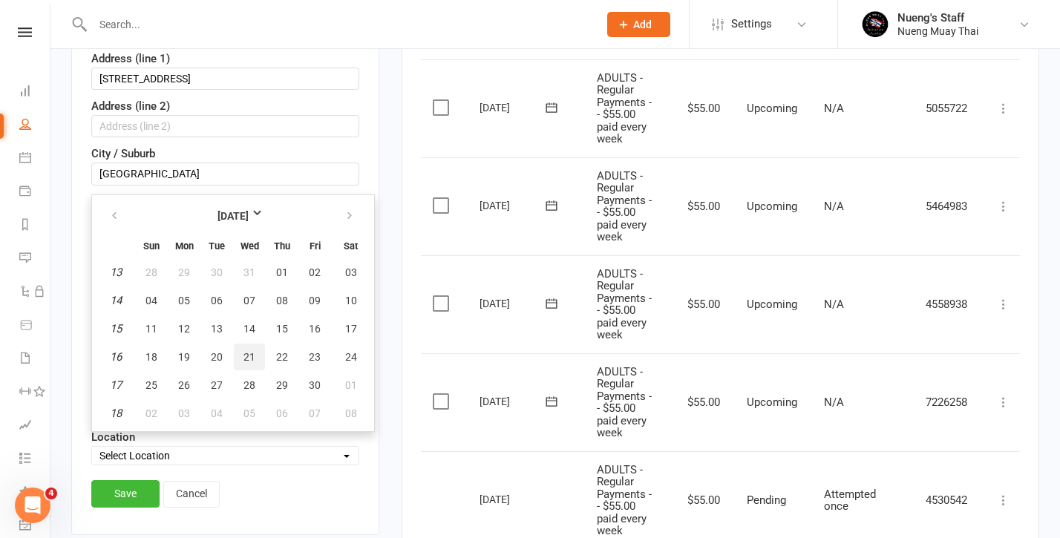
click at [247, 358] on span "21" at bounding box center [249, 357] width 12 height 12
type input "[DATE]"
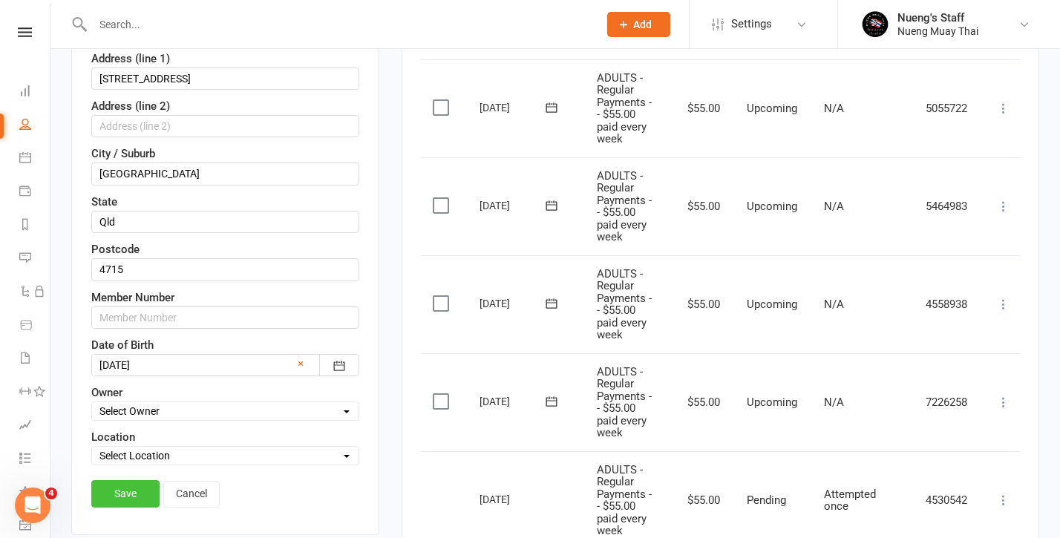
click at [125, 506] on link "Save" at bounding box center [125, 493] width 68 height 27
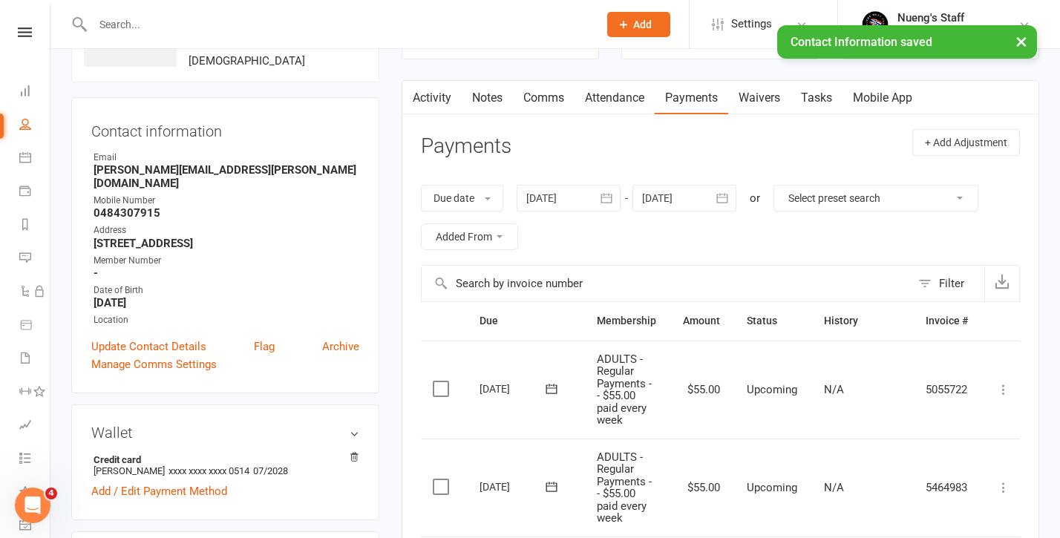
scroll to position [0, 0]
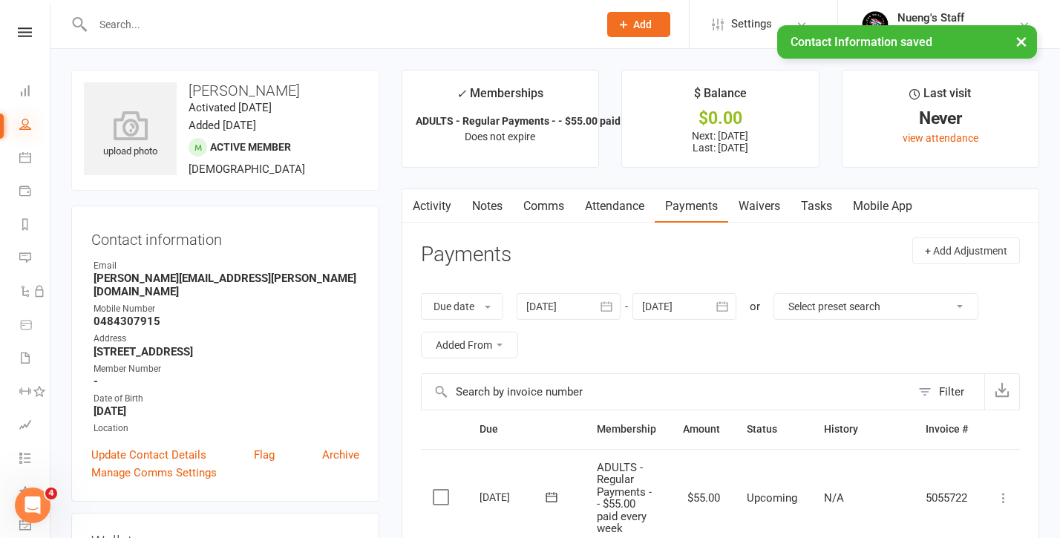
click at [28, 127] on icon at bounding box center [25, 124] width 12 height 12
select select "50"
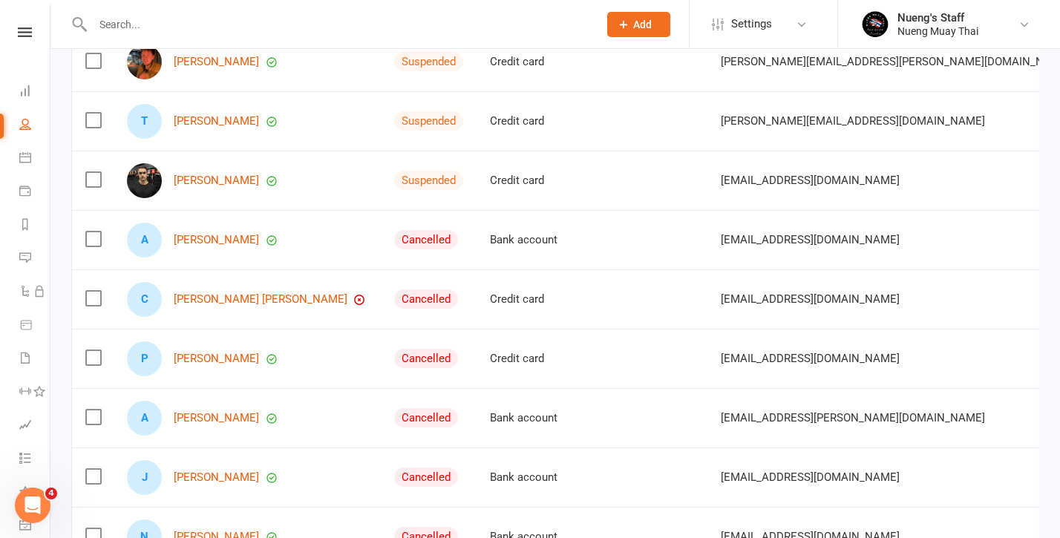
scroll to position [231, 0]
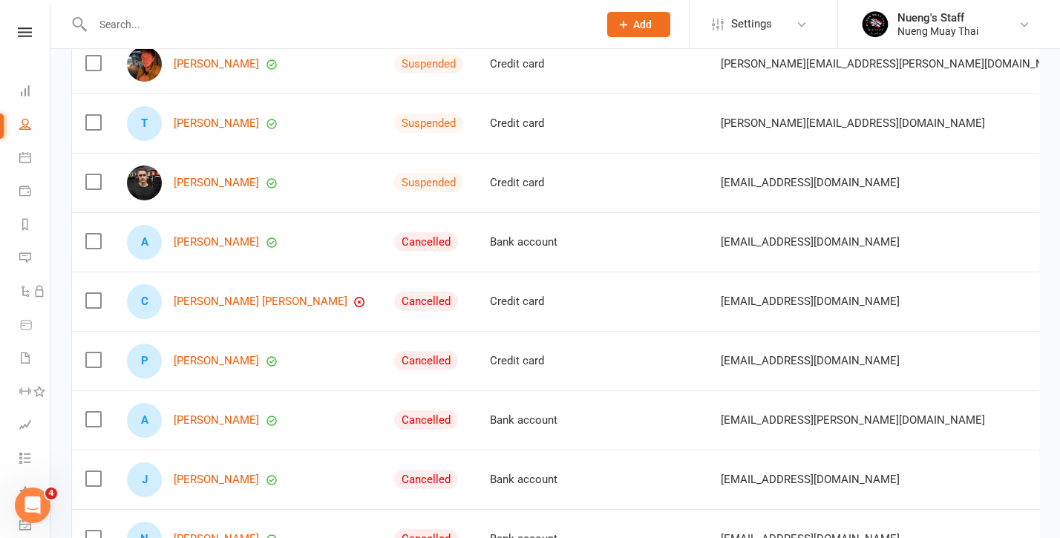
click at [320, 19] on input "text" at bounding box center [338, 24] width 500 height 21
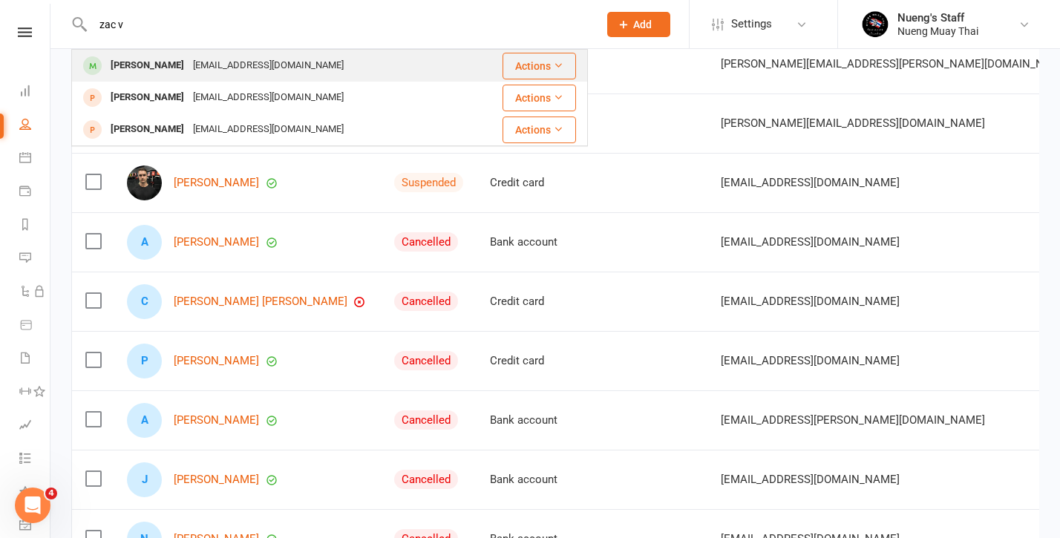
type input "zac v"
click at [223, 71] on div "[EMAIL_ADDRESS][DOMAIN_NAME]" at bounding box center [269, 66] width 160 height 22
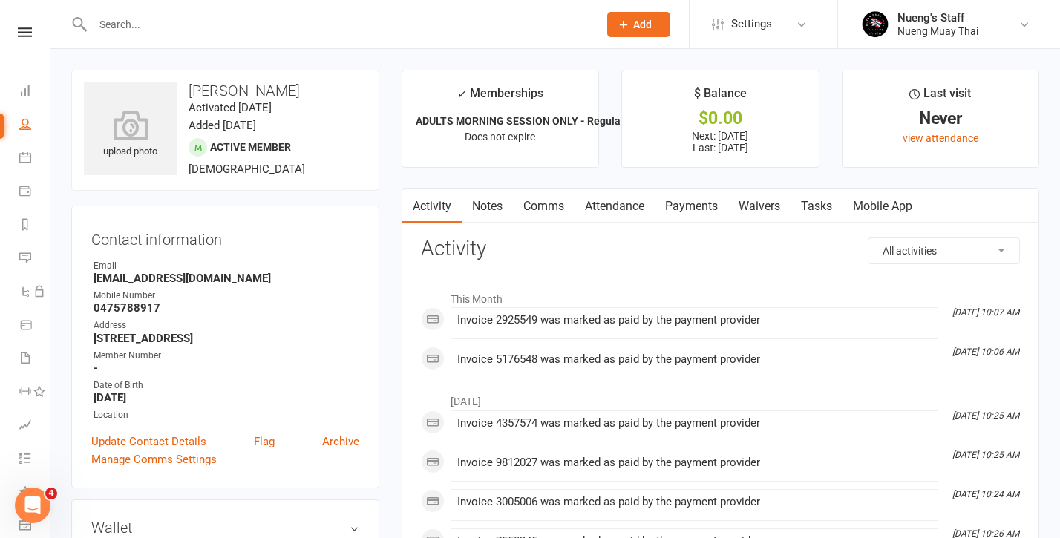
click at [707, 198] on link "Payments" at bounding box center [691, 206] width 73 height 34
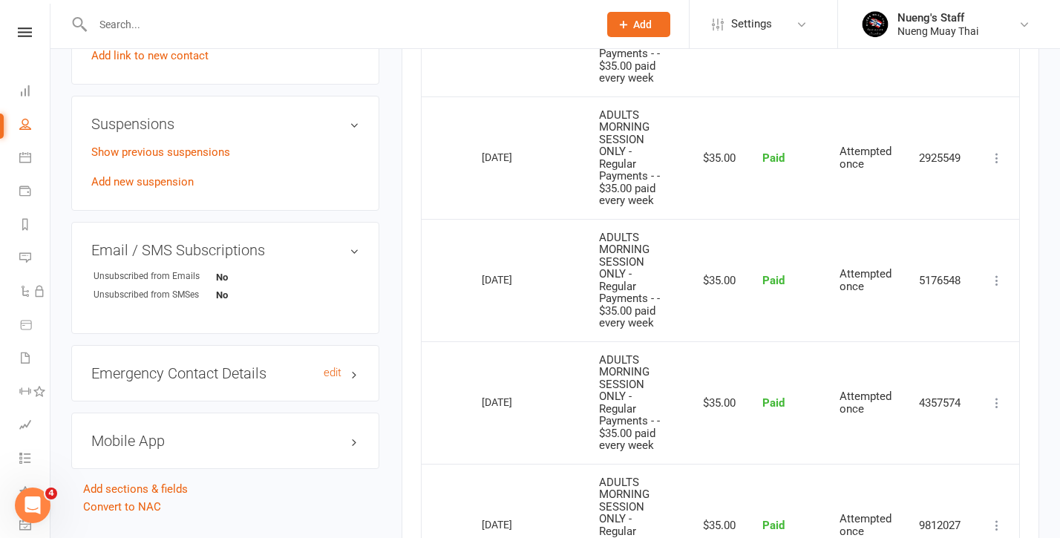
scroll to position [824, 0]
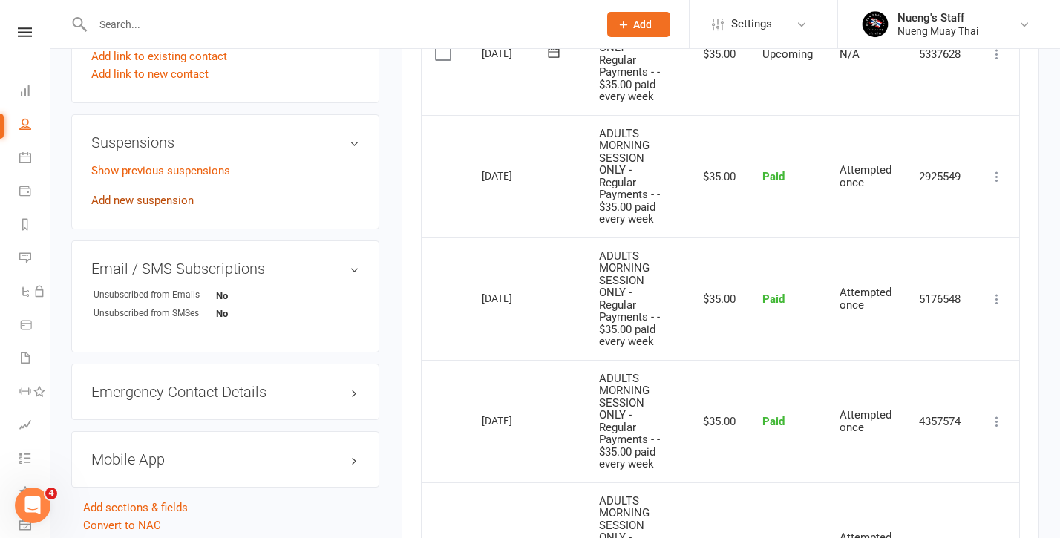
click at [171, 199] on link "Add new suspension" at bounding box center [142, 200] width 102 height 13
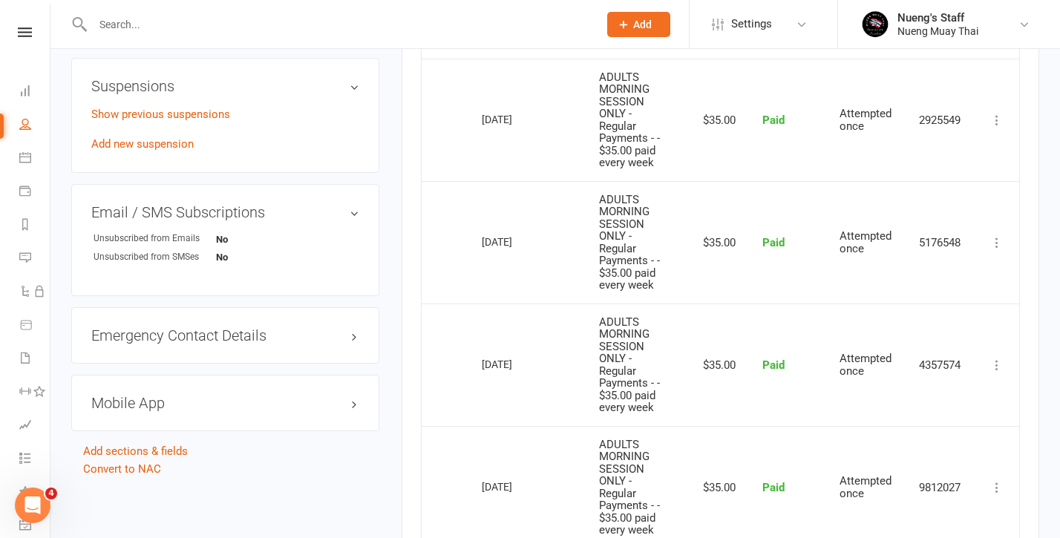
scroll to position [876, 0]
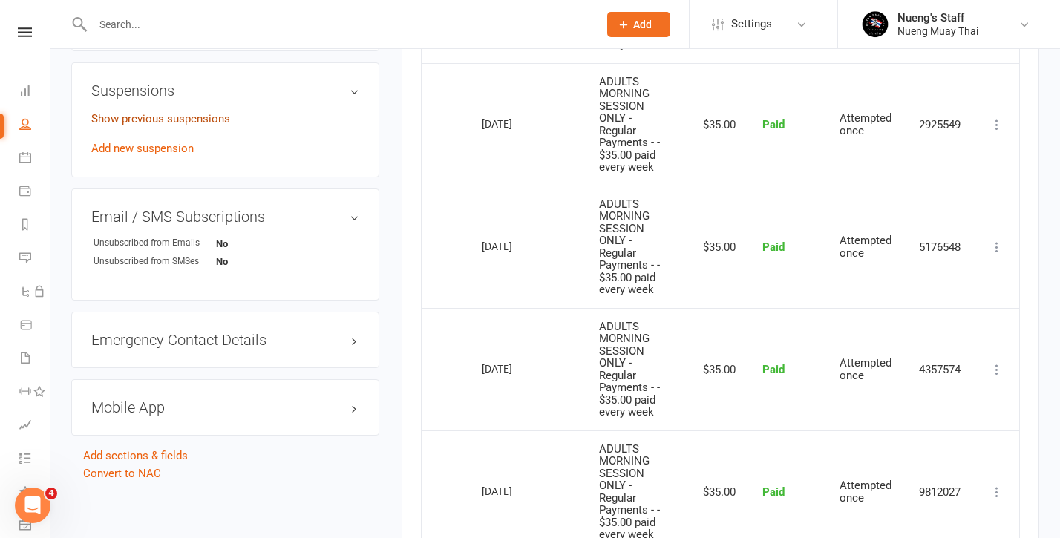
click at [219, 117] on link "Show previous suspensions" at bounding box center [160, 118] width 139 height 13
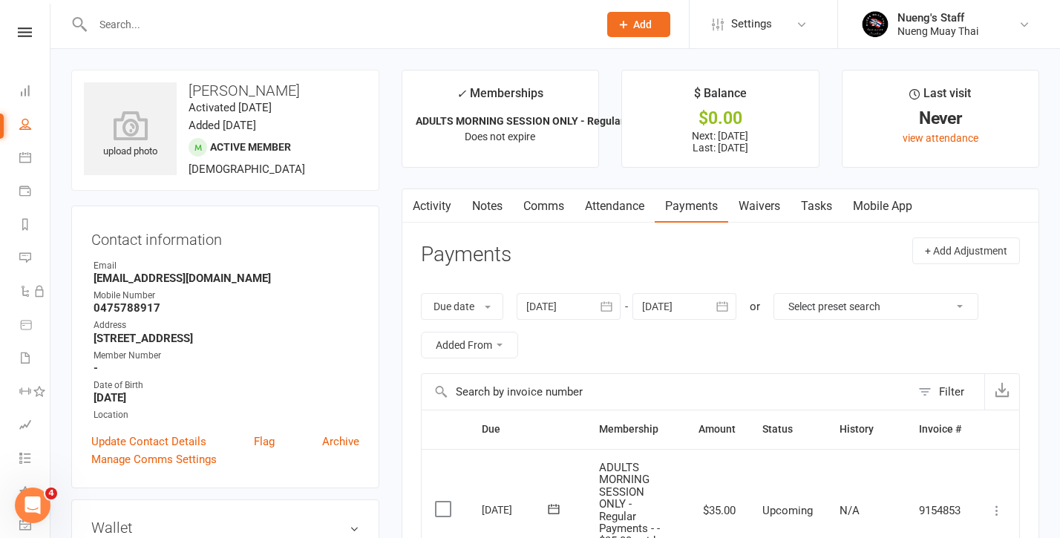
scroll to position [0, 0]
click at [594, 304] on div at bounding box center [569, 306] width 104 height 27
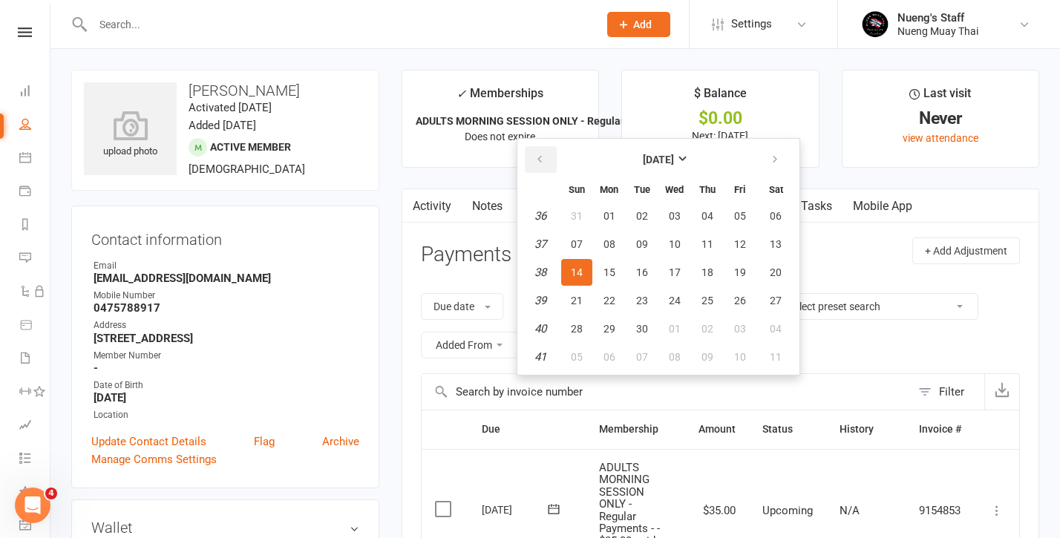
click at [540, 151] on button "button" at bounding box center [541, 159] width 32 height 27
click at [576, 235] on button "04" at bounding box center [576, 244] width 31 height 27
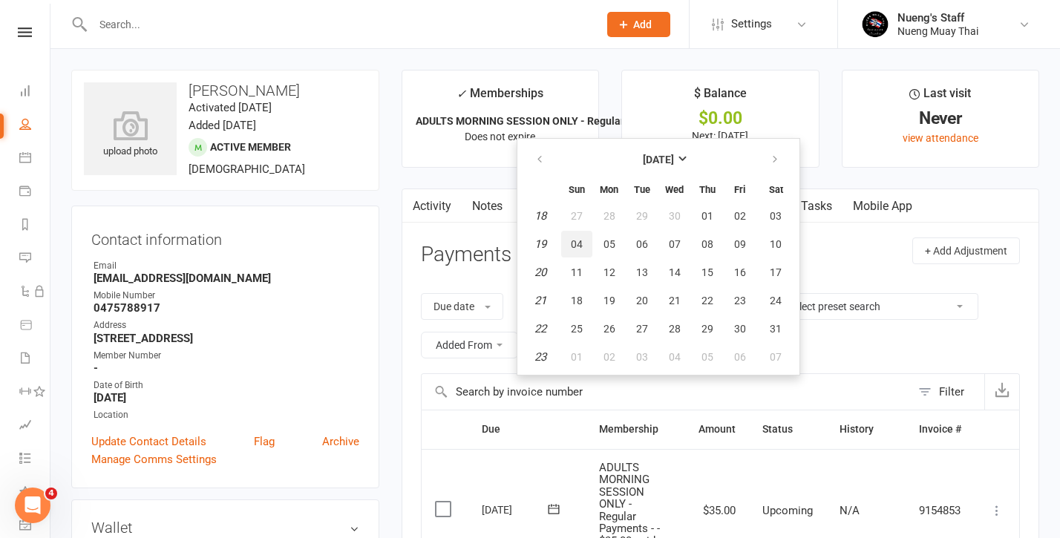
type input "[DATE]"
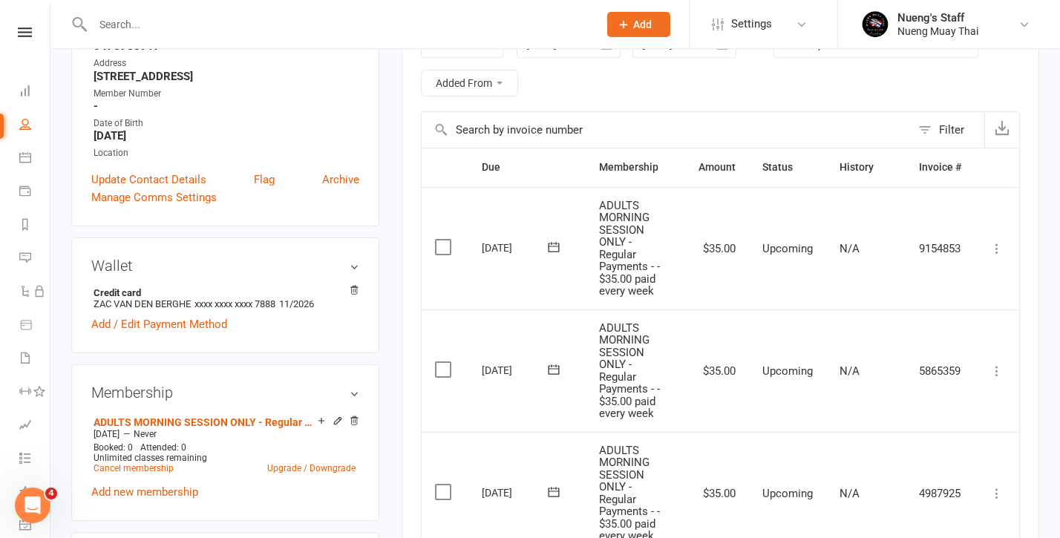
scroll to position [200, 0]
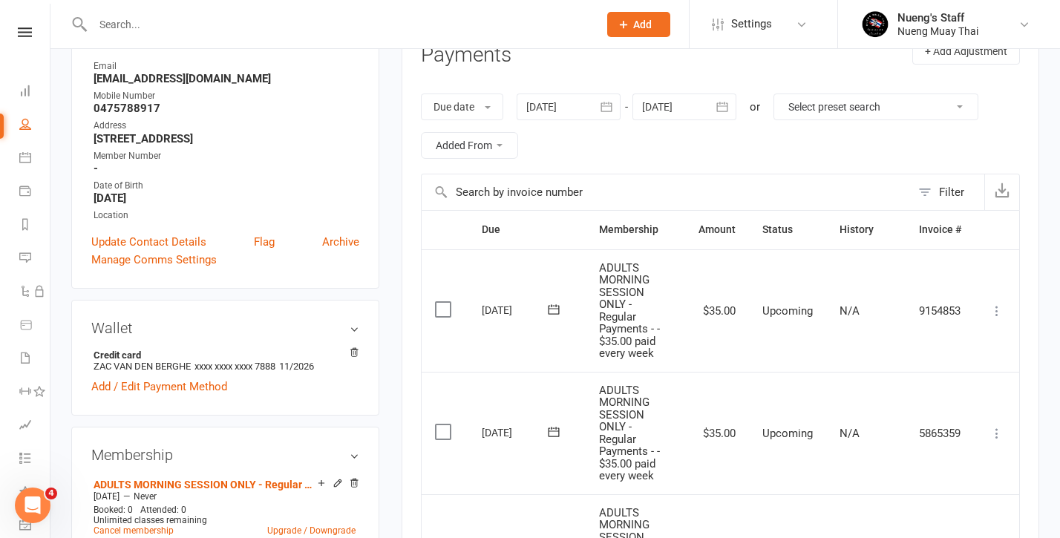
click at [696, 101] on div at bounding box center [684, 107] width 104 height 27
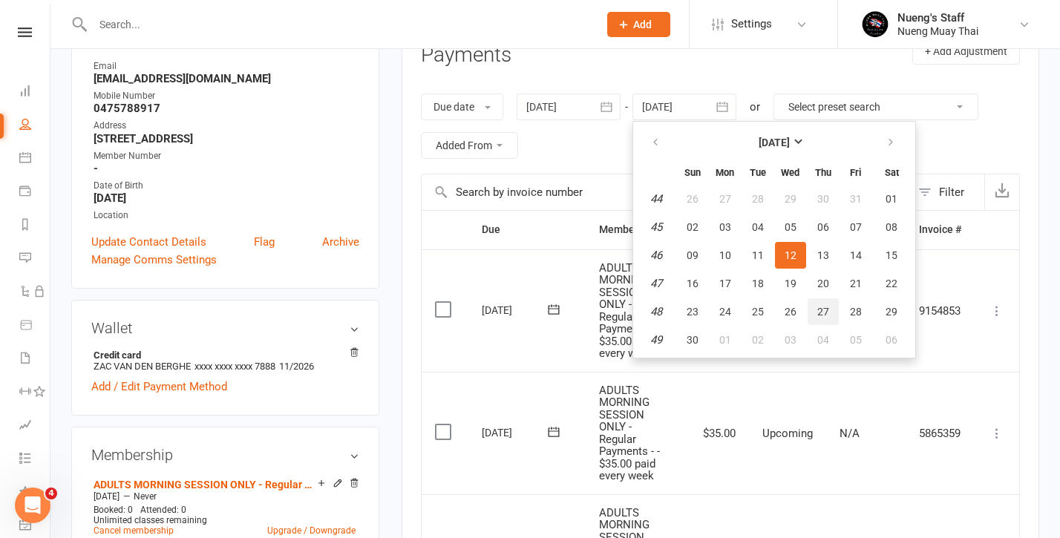
click at [818, 303] on button "27" at bounding box center [823, 311] width 31 height 27
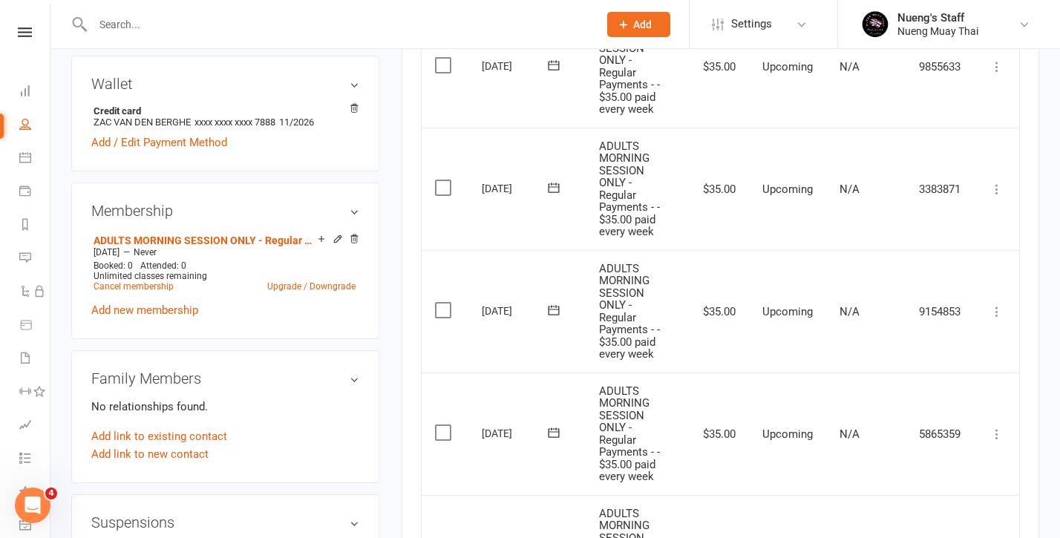
scroll to position [237, 0]
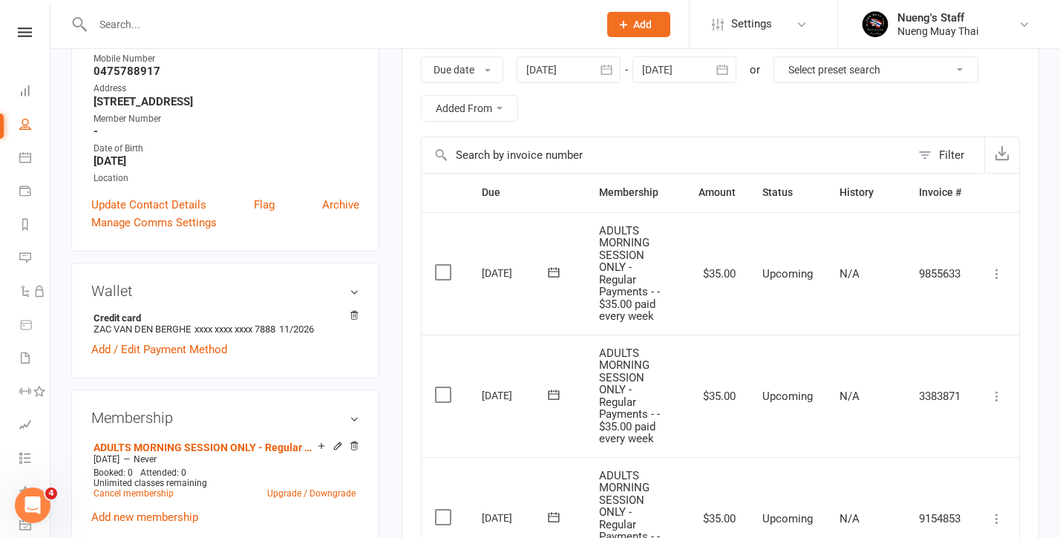
click at [724, 66] on icon "button" at bounding box center [722, 69] width 15 height 15
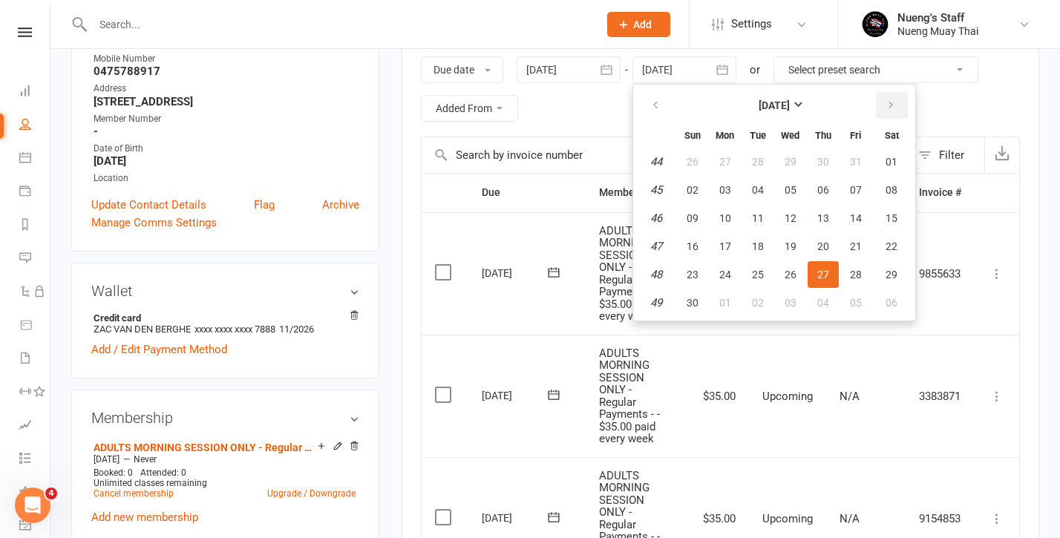
click at [900, 111] on button "button" at bounding box center [892, 105] width 32 height 27
click at [757, 165] on span "02" at bounding box center [758, 162] width 12 height 12
type input "[DATE]"
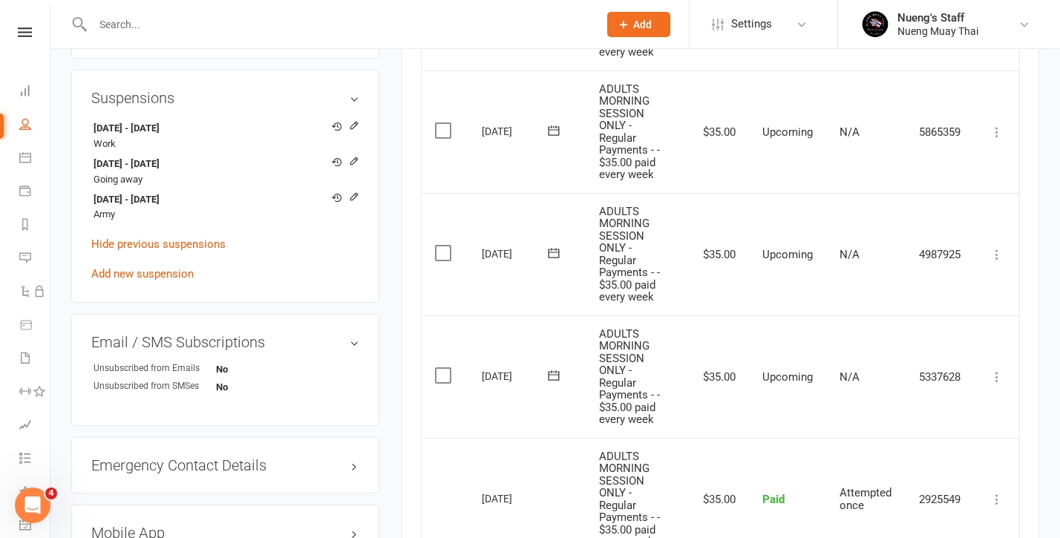
scroll to position [868, 0]
click at [992, 248] on icon at bounding box center [997, 255] width 15 height 15
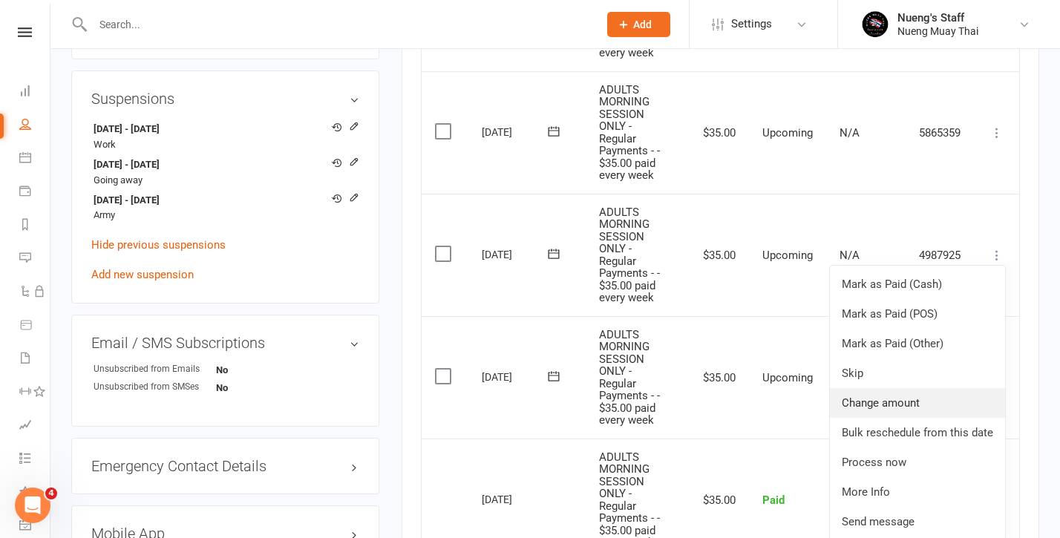
click at [883, 388] on link "Change amount" at bounding box center [917, 403] width 175 height 30
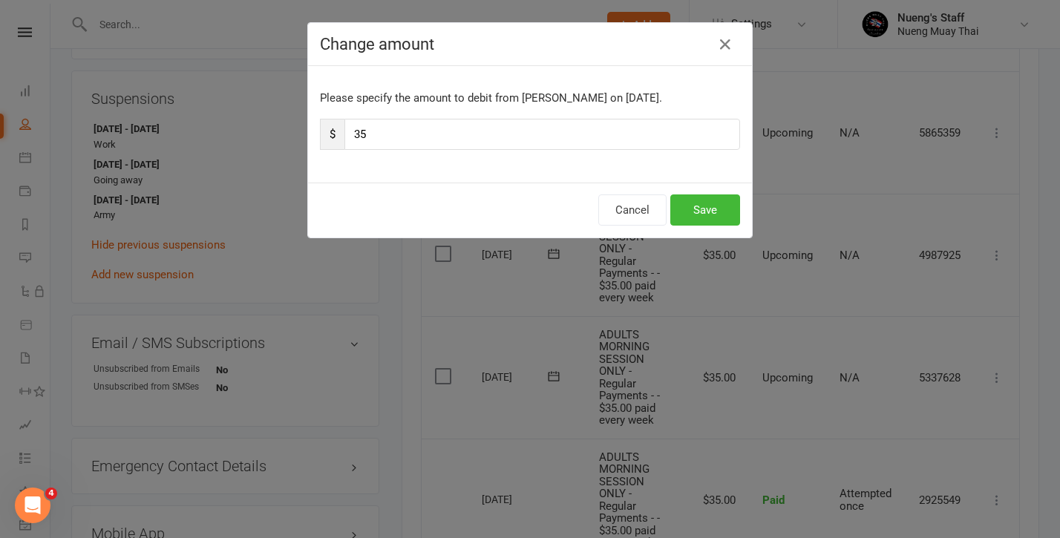
click at [615, 134] on input "35" at bounding box center [542, 134] width 396 height 31
type input "10"
click at [690, 220] on button "Save" at bounding box center [705, 209] width 70 height 31
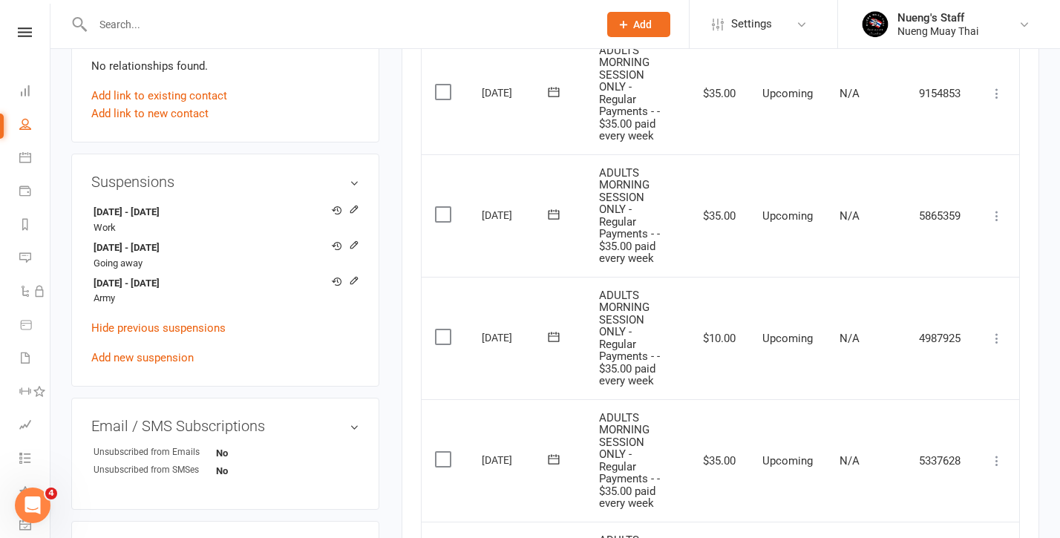
scroll to position [779, 0]
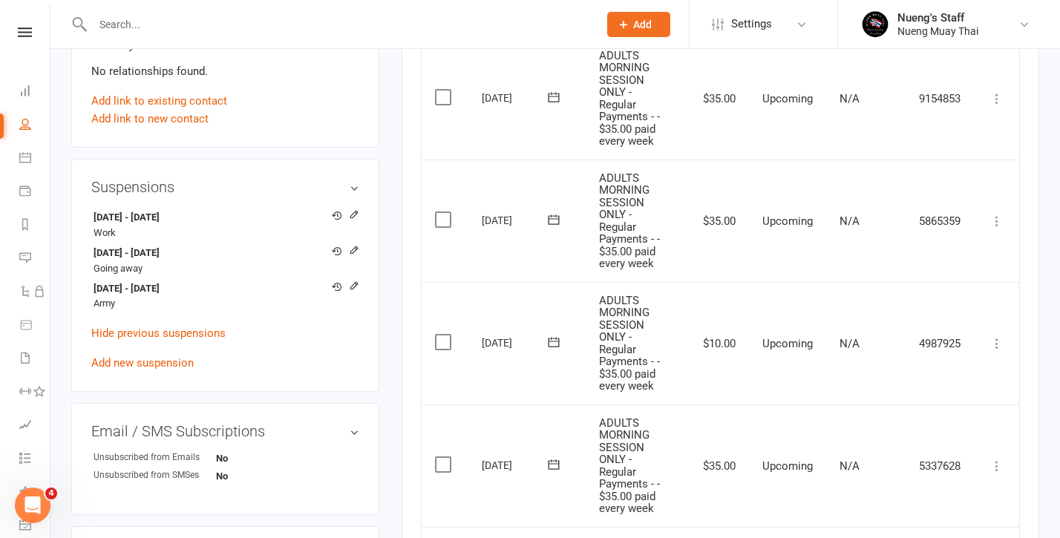
click at [996, 214] on icon at bounding box center [997, 221] width 15 height 15
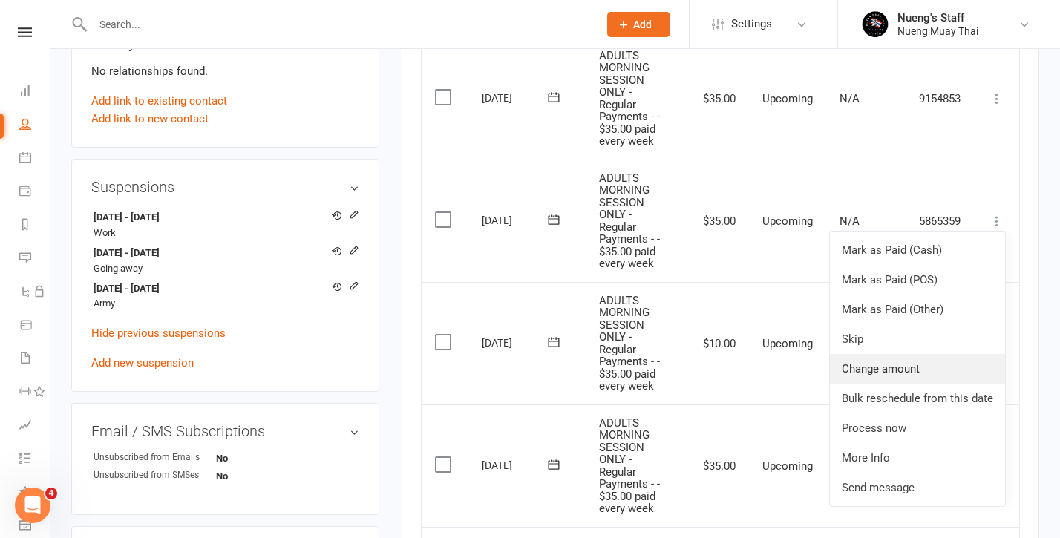
click at [892, 360] on link "Change amount" at bounding box center [917, 369] width 175 height 30
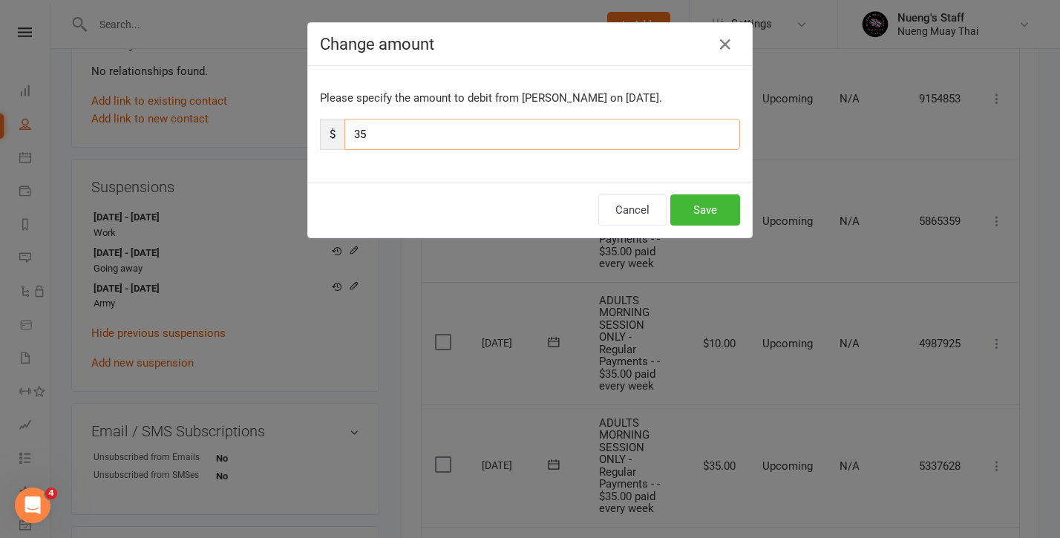
click at [639, 137] on input "35" at bounding box center [542, 134] width 396 height 31
type input "10"
click at [711, 218] on button "Save" at bounding box center [705, 209] width 70 height 31
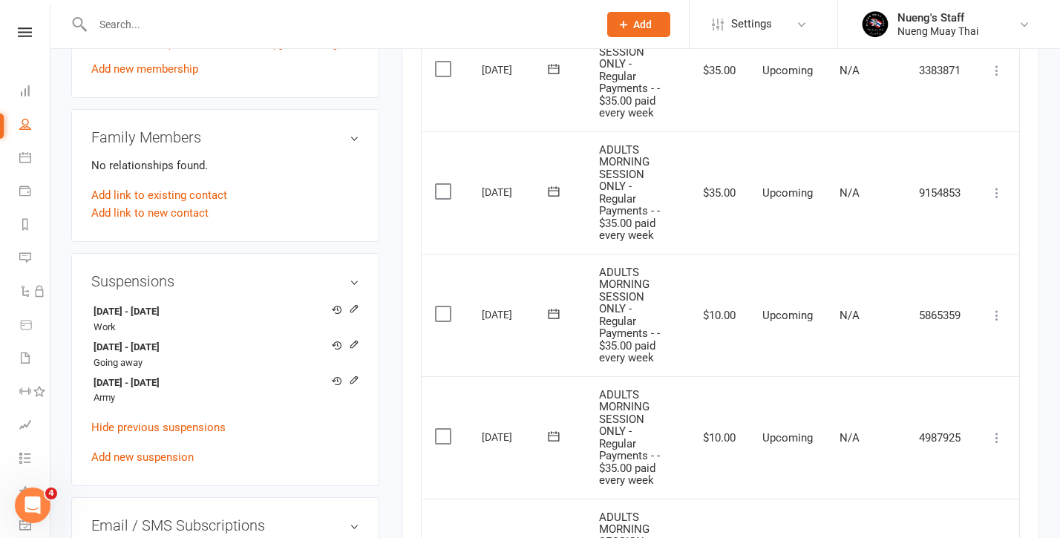
scroll to position [663, 0]
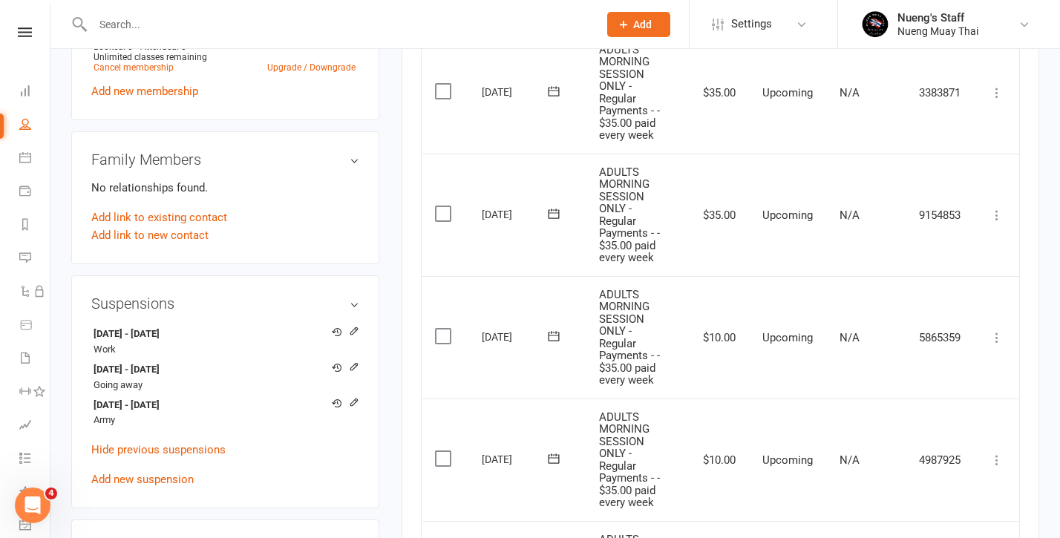
click at [995, 208] on icon at bounding box center [997, 215] width 15 height 15
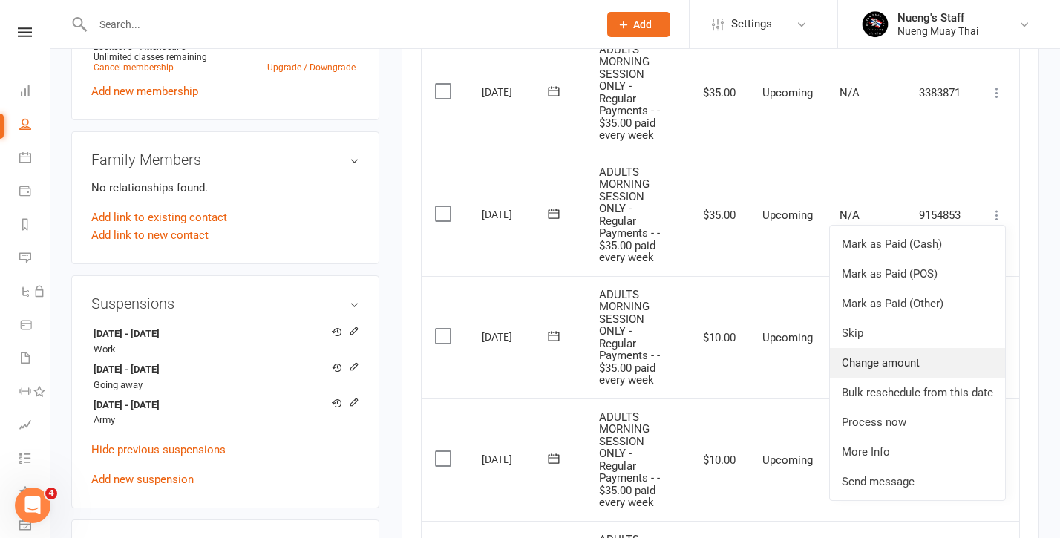
click at [886, 348] on link "Change amount" at bounding box center [917, 363] width 175 height 30
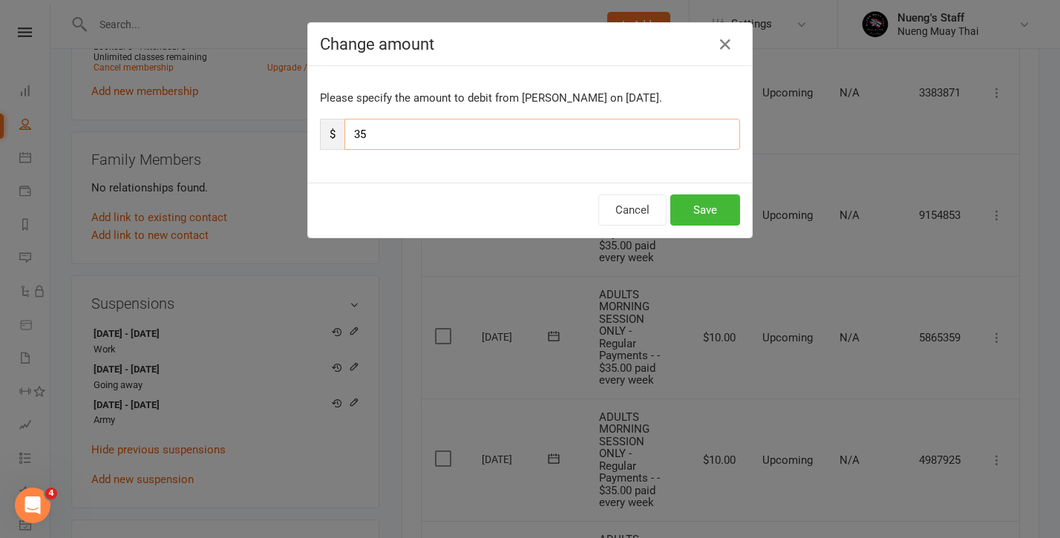
click at [663, 148] on input "35" at bounding box center [542, 134] width 396 height 31
type input "10"
click at [695, 204] on button "Save" at bounding box center [705, 209] width 70 height 31
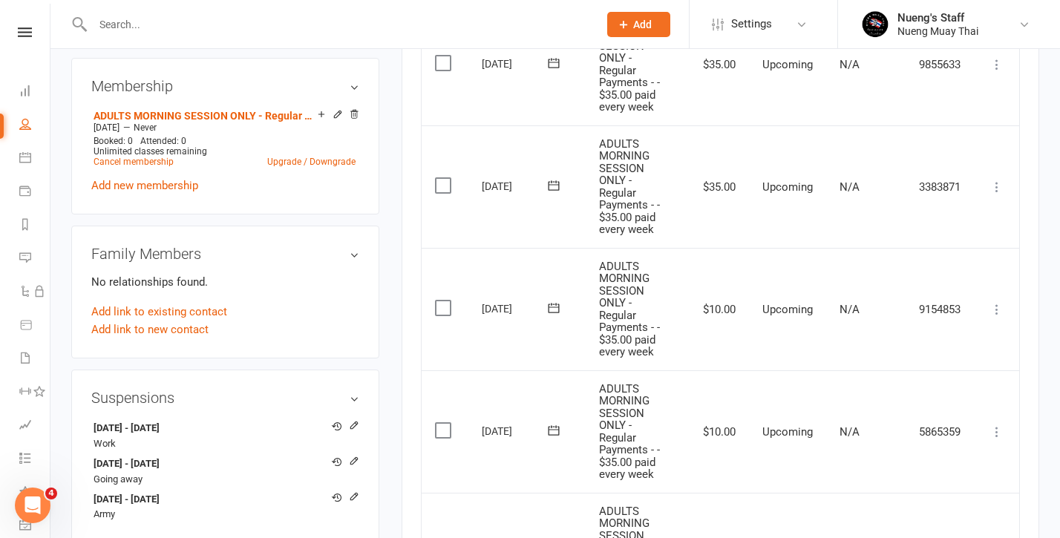
scroll to position [567, 0]
click at [996, 181] on icon at bounding box center [997, 188] width 15 height 15
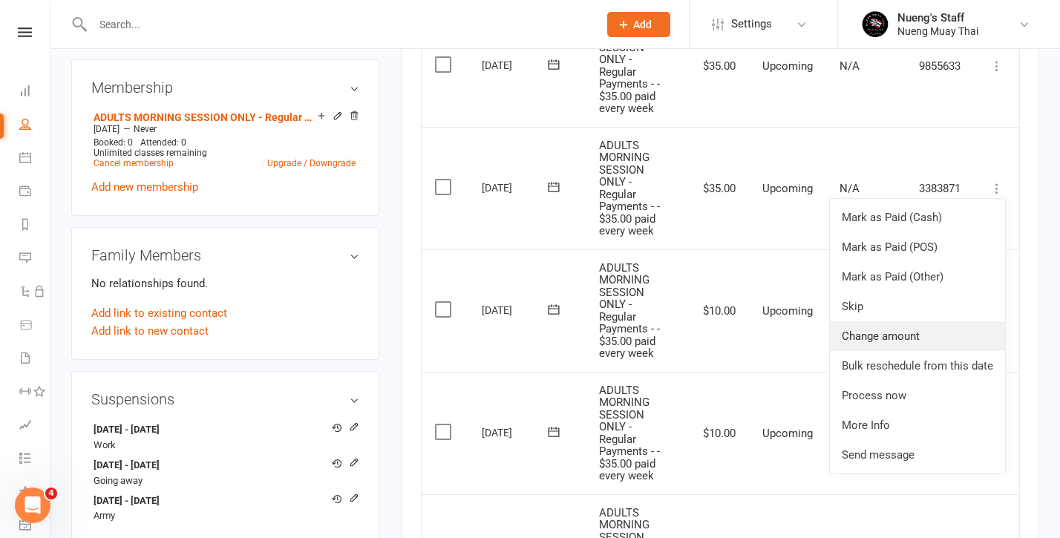
click at [906, 331] on link "Change amount" at bounding box center [917, 336] width 175 height 30
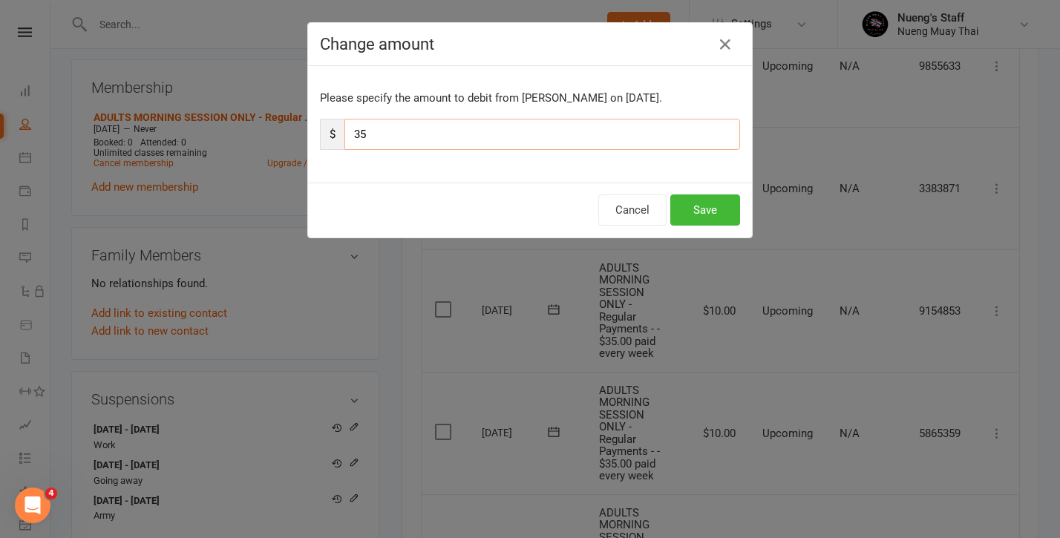
click at [659, 135] on input "35" at bounding box center [542, 134] width 396 height 31
type input "3"
type input "10"
click at [714, 220] on button "Save" at bounding box center [705, 209] width 70 height 31
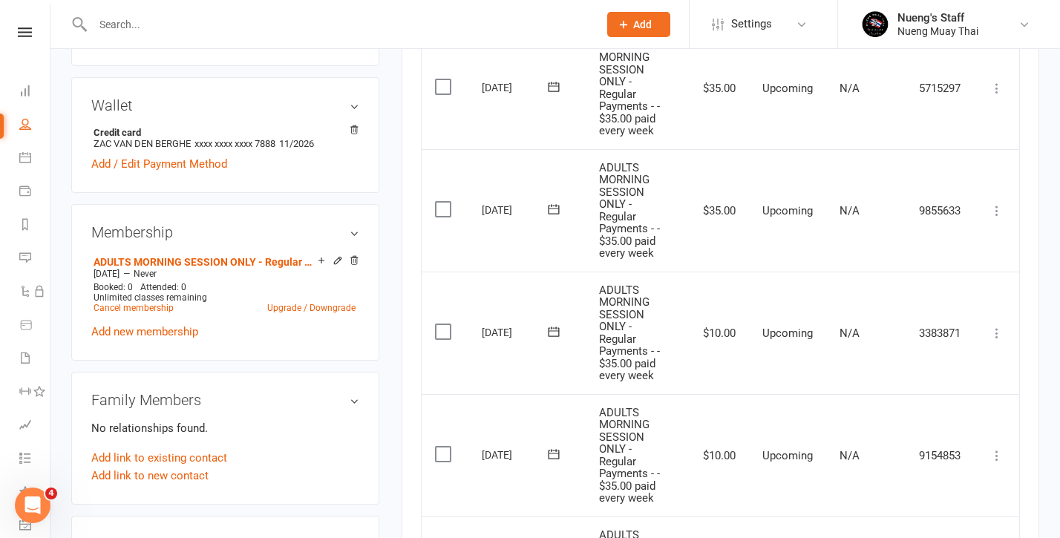
scroll to position [413, 0]
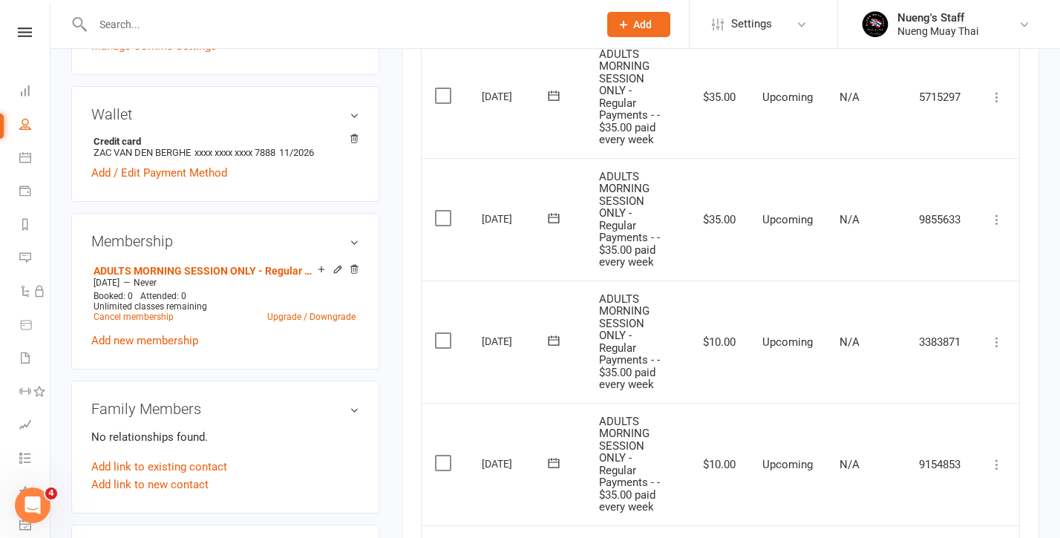
click at [992, 213] on icon at bounding box center [997, 219] width 15 height 15
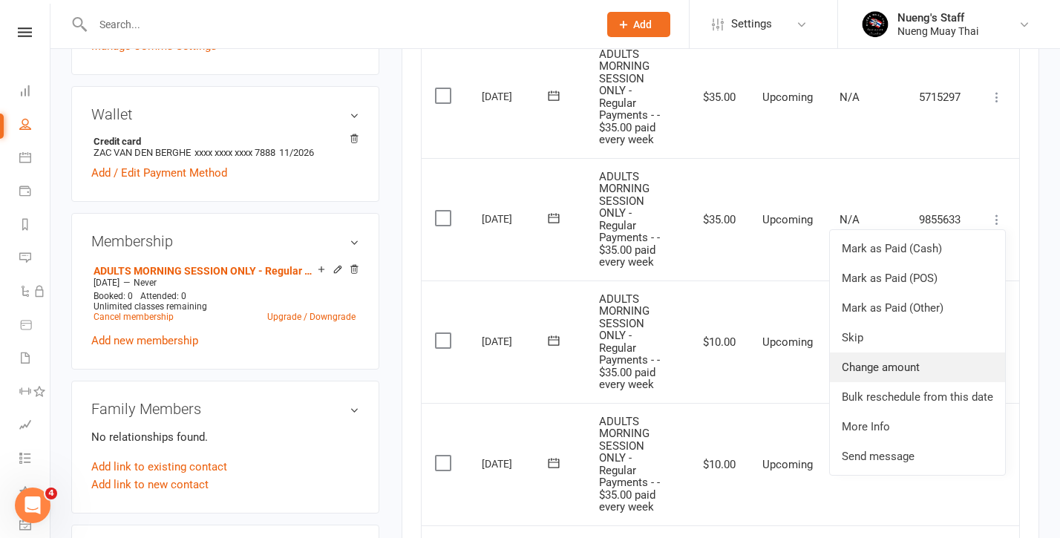
click at [862, 358] on link "Change amount" at bounding box center [917, 368] width 175 height 30
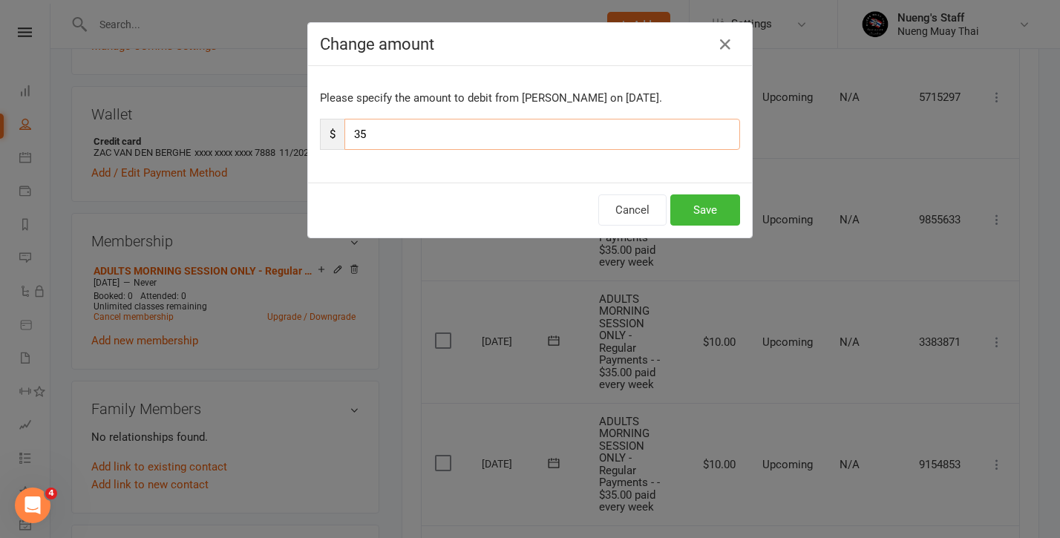
click at [646, 140] on input "35" at bounding box center [542, 134] width 396 height 31
type input "10"
click at [692, 206] on button "Save" at bounding box center [705, 209] width 70 height 31
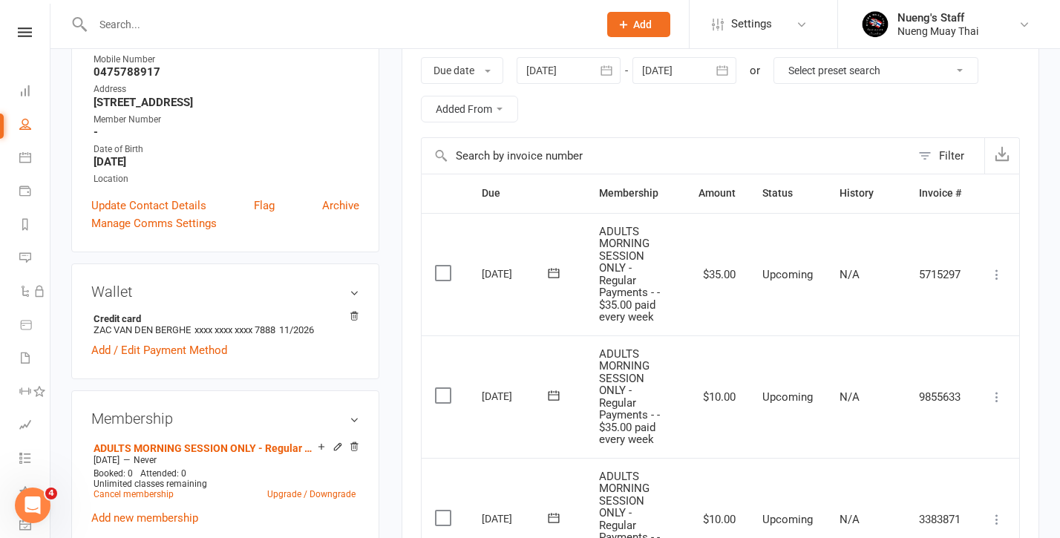
scroll to position [161, 0]
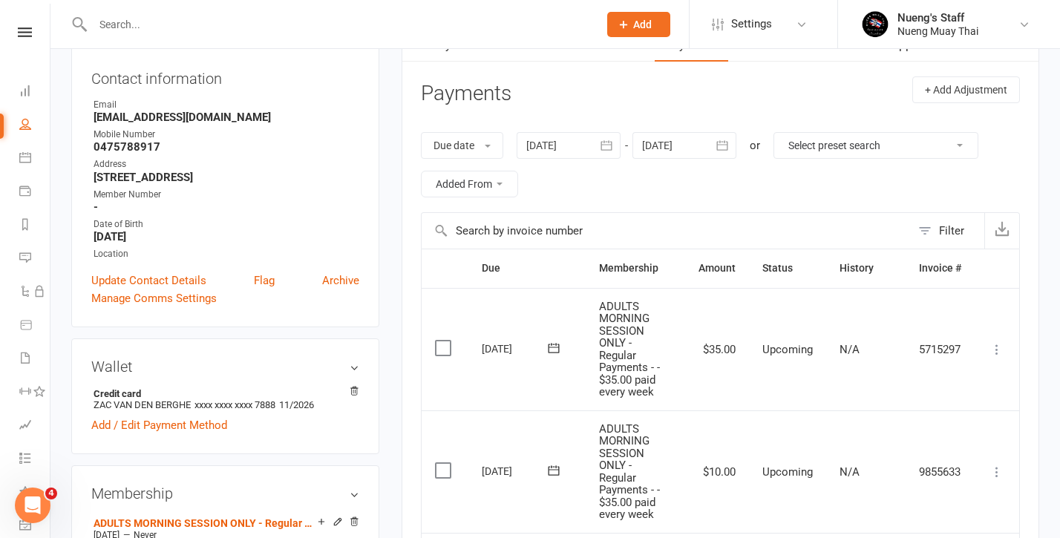
click at [694, 139] on div at bounding box center [684, 145] width 104 height 27
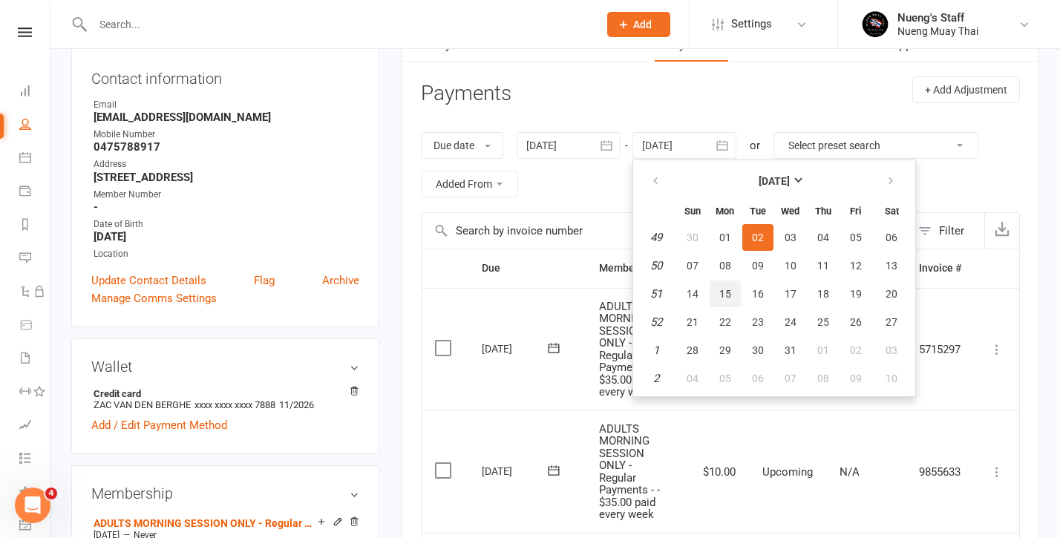
click at [728, 281] on button "15" at bounding box center [725, 294] width 31 height 27
type input "[DATE]"
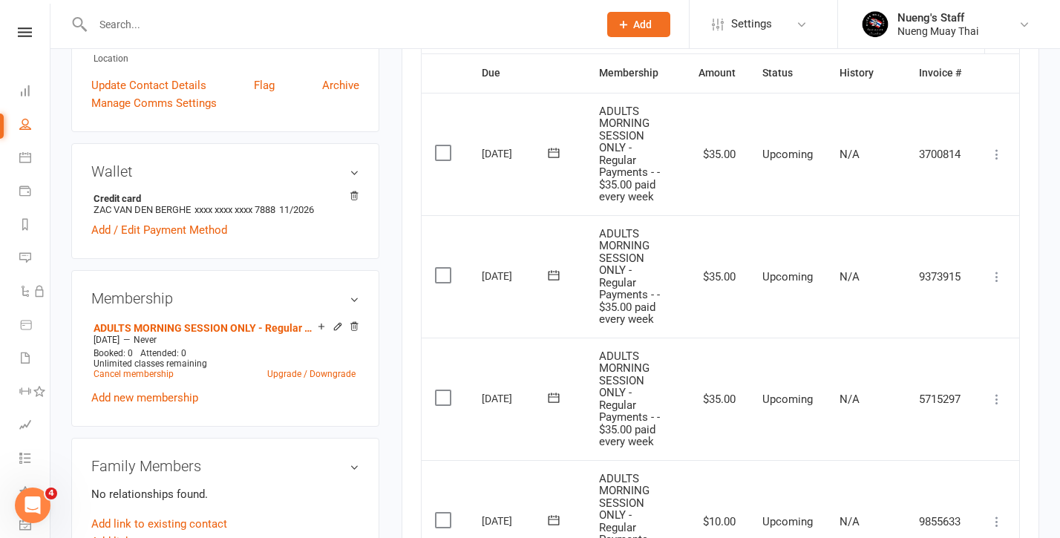
scroll to position [367, 0]
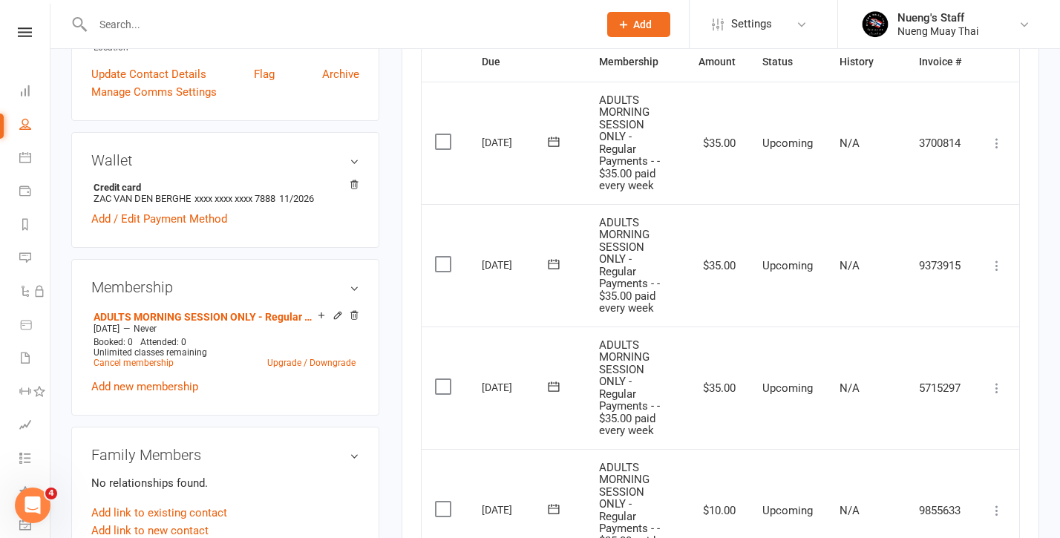
click at [1000, 366] on td "Mark as Paid (Cash) Mark as Paid (POS) Mark as Paid (Other) Skip Change amount …" at bounding box center [997, 388] width 45 height 122
click at [997, 381] on icon at bounding box center [997, 388] width 15 height 15
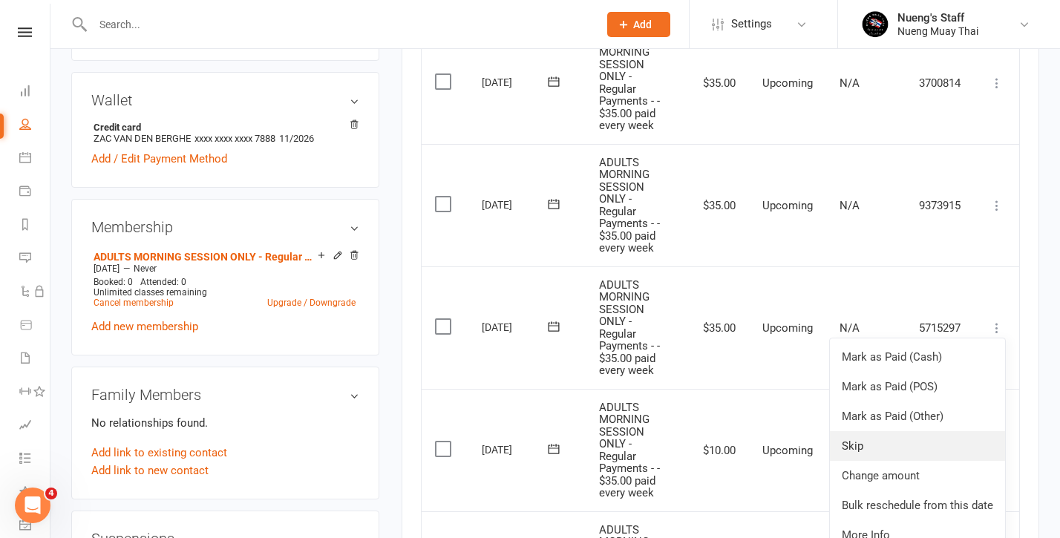
scroll to position [431, 0]
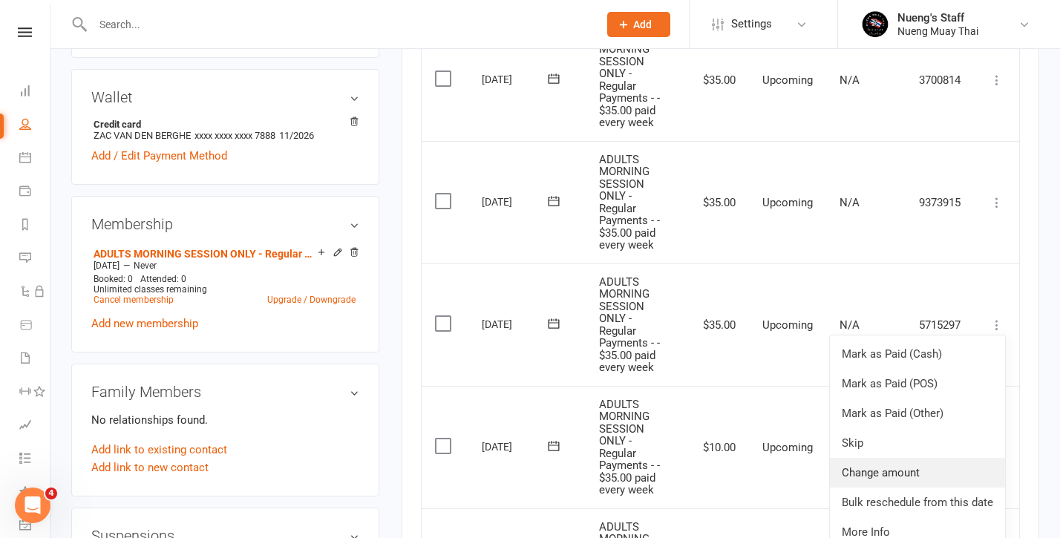
click at [914, 467] on link "Change amount" at bounding box center [917, 473] width 175 height 30
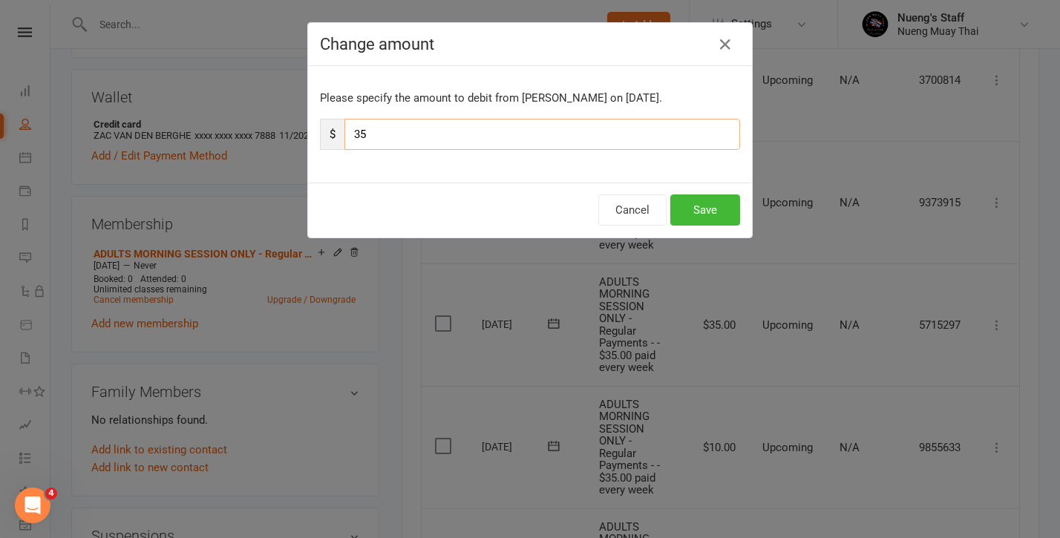
click at [699, 141] on input "35" at bounding box center [542, 134] width 396 height 31
type input "10"
click at [733, 212] on button "Save" at bounding box center [705, 209] width 70 height 31
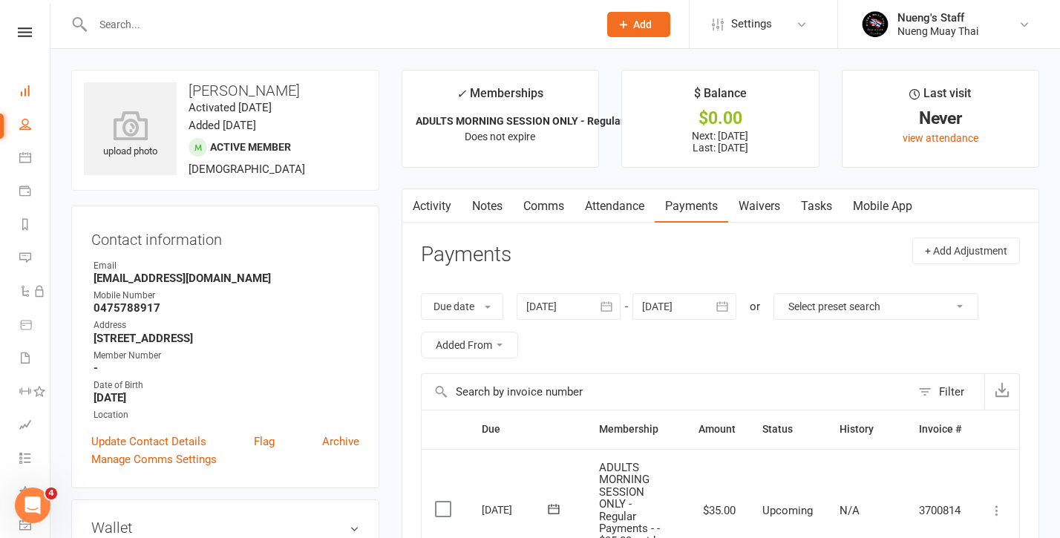
scroll to position [0, 0]
click at [30, 135] on link "People" at bounding box center [34, 125] width 30 height 33
select select "50"
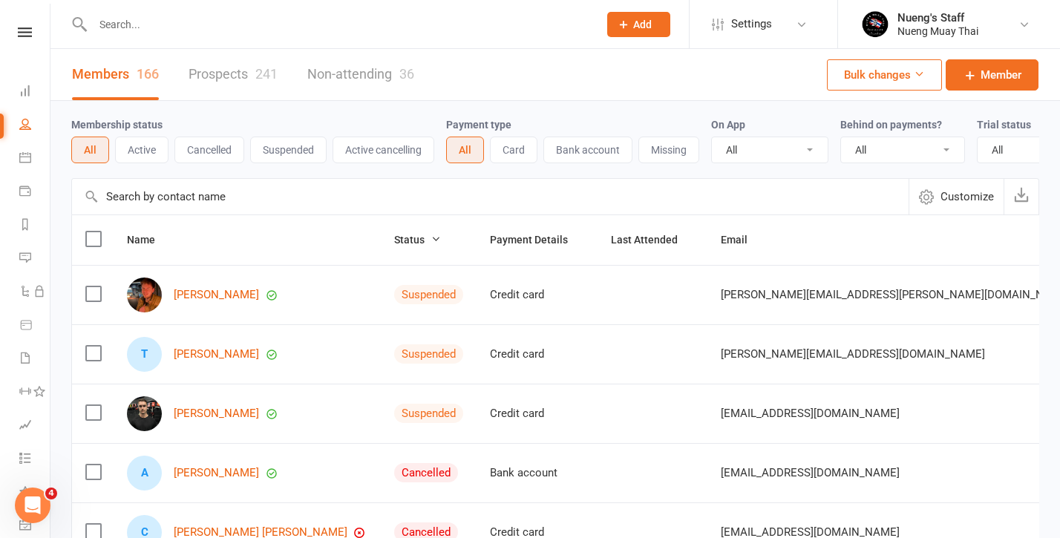
click at [147, 20] on input "text" at bounding box center [338, 24] width 500 height 21
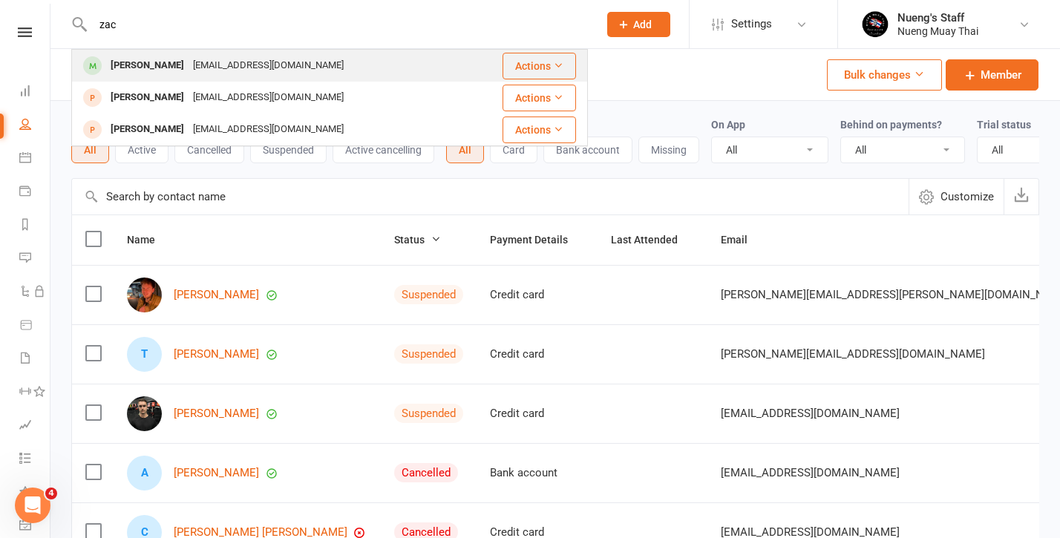
type input "zac"
click at [163, 55] on div "[PERSON_NAME]" at bounding box center [147, 66] width 82 height 22
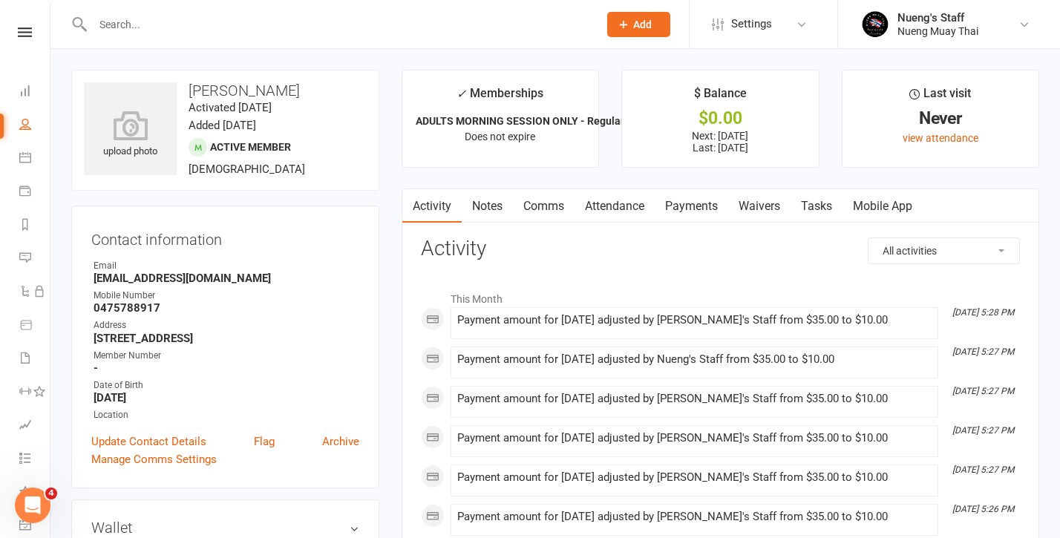
click at [311, 24] on input "text" at bounding box center [338, 24] width 500 height 21
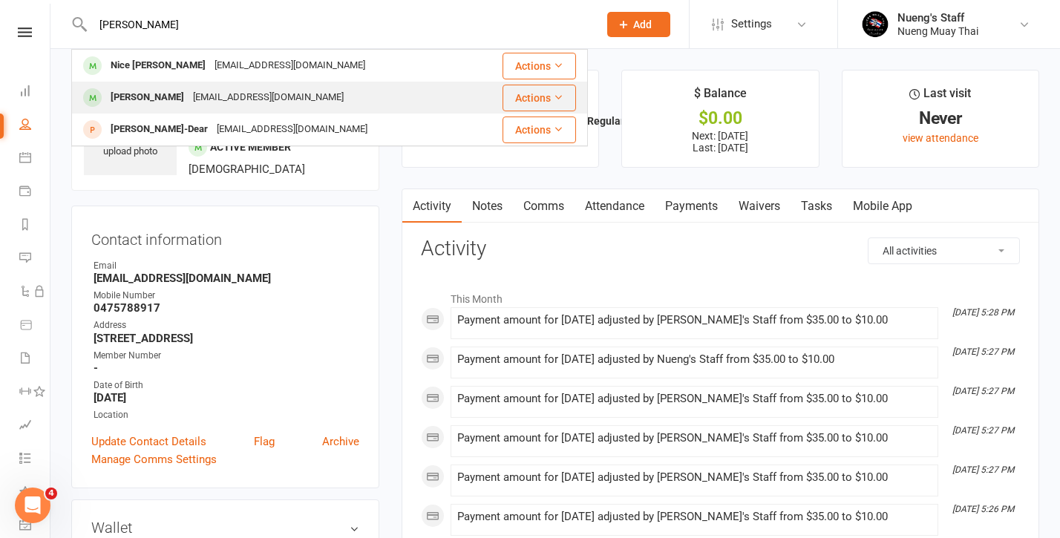
type input "[PERSON_NAME]"
click at [258, 88] on div "[EMAIL_ADDRESS][DOMAIN_NAME]" at bounding box center [269, 98] width 160 height 22
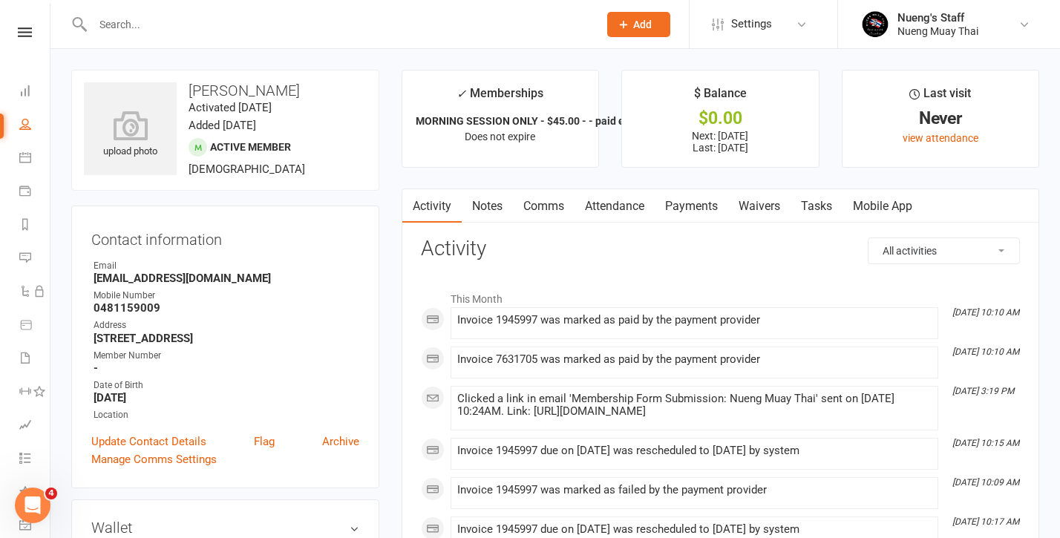
click at [713, 209] on link "Payments" at bounding box center [691, 206] width 73 height 34
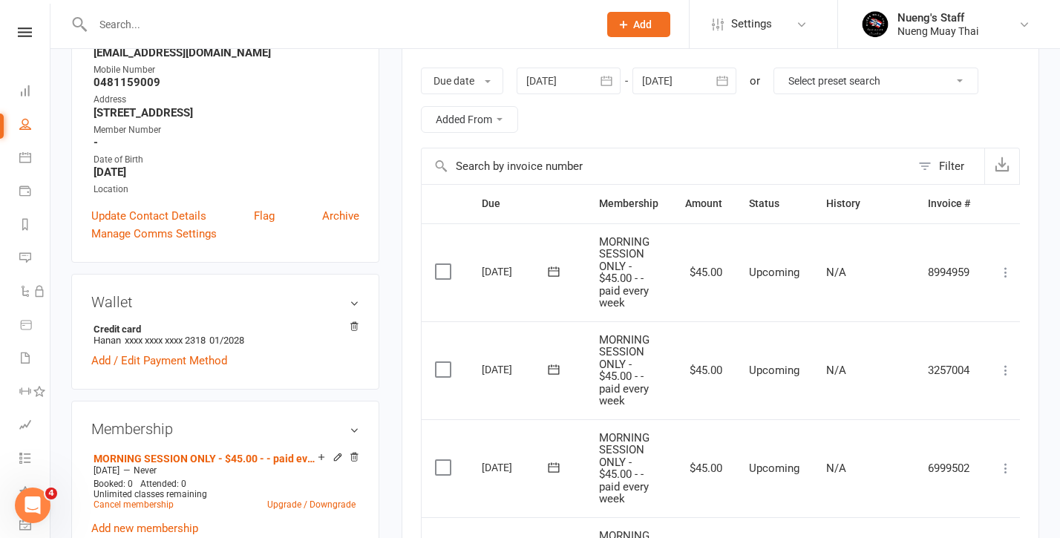
scroll to position [223, 0]
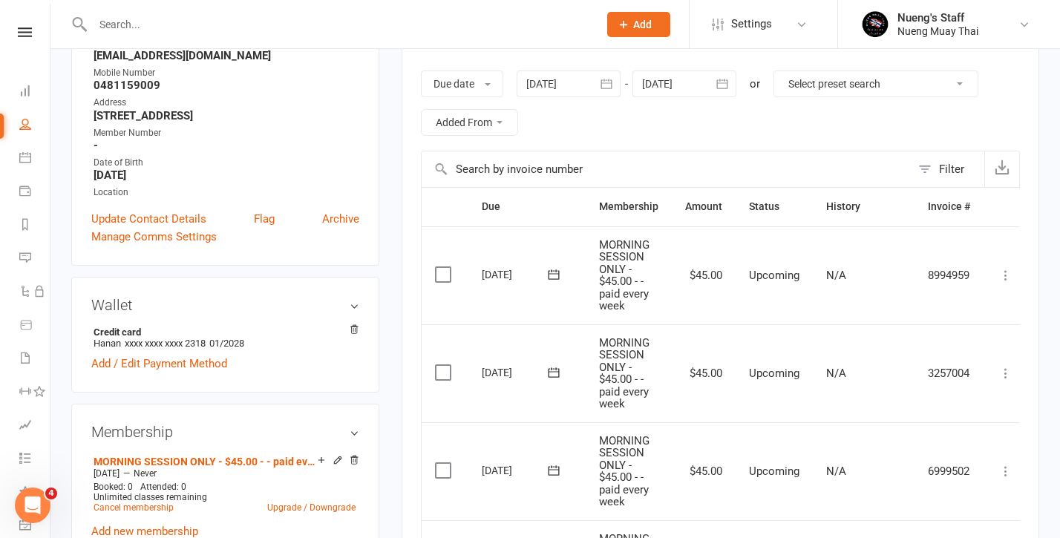
click at [693, 85] on div at bounding box center [684, 84] width 104 height 27
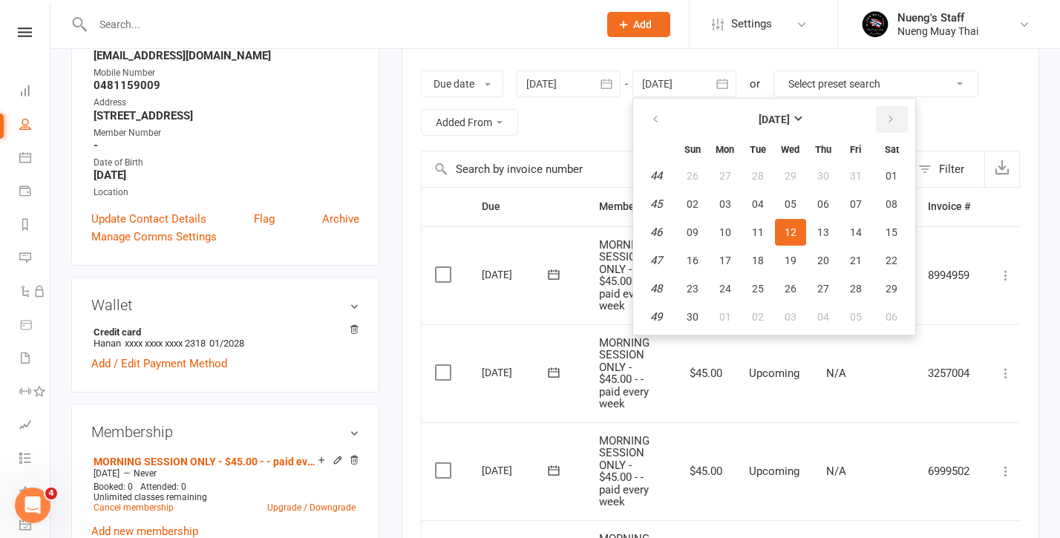
click at [884, 122] on button "button" at bounding box center [892, 119] width 32 height 27
click at [795, 247] on button "24" at bounding box center [790, 260] width 31 height 27
type input "[DATE]"
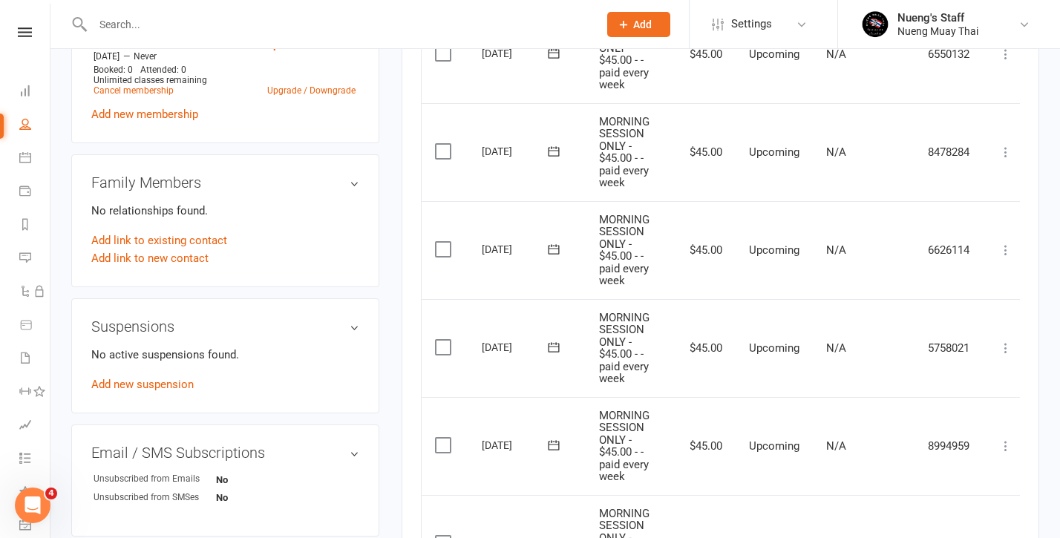
scroll to position [710, 0]
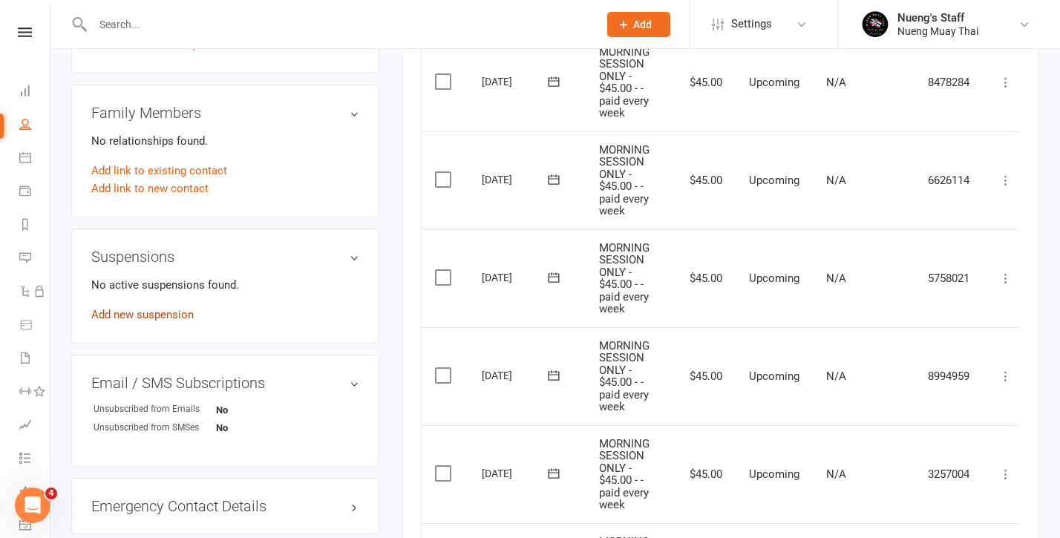
click at [175, 314] on link "Add new suspension" at bounding box center [142, 314] width 102 height 13
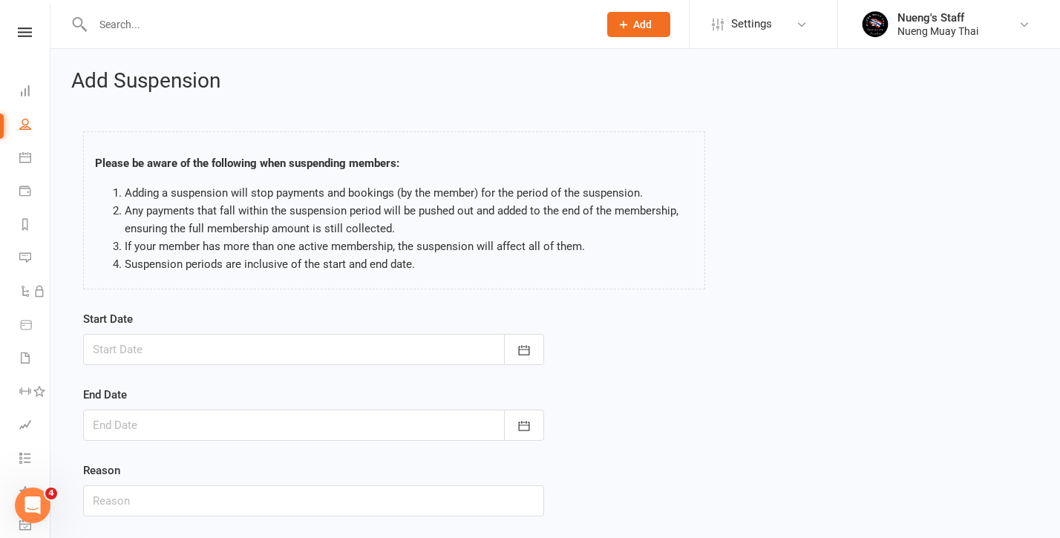
click at [364, 350] on div at bounding box center [313, 349] width 461 height 31
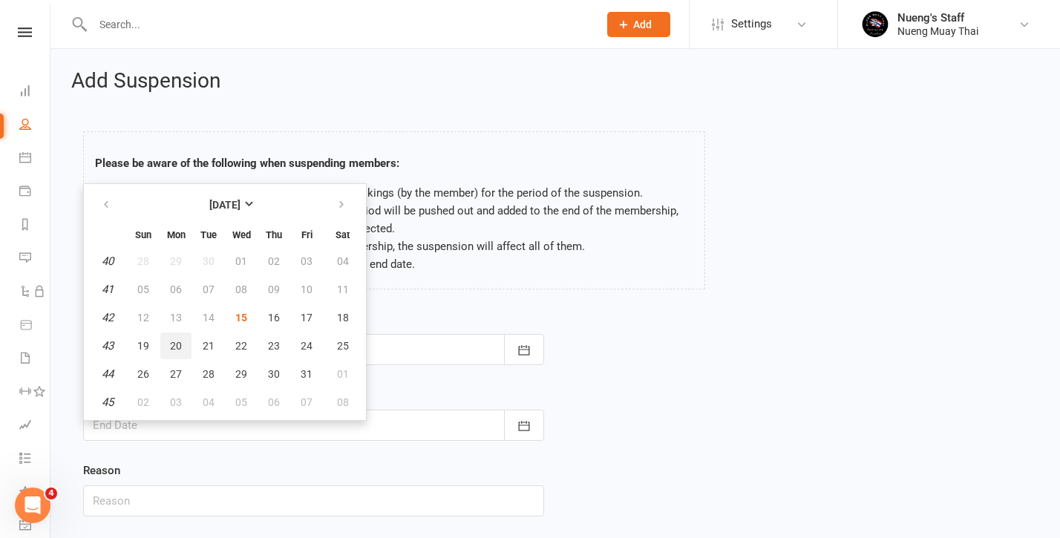
click at [174, 344] on span "20" at bounding box center [176, 346] width 12 height 12
type input "[DATE]"
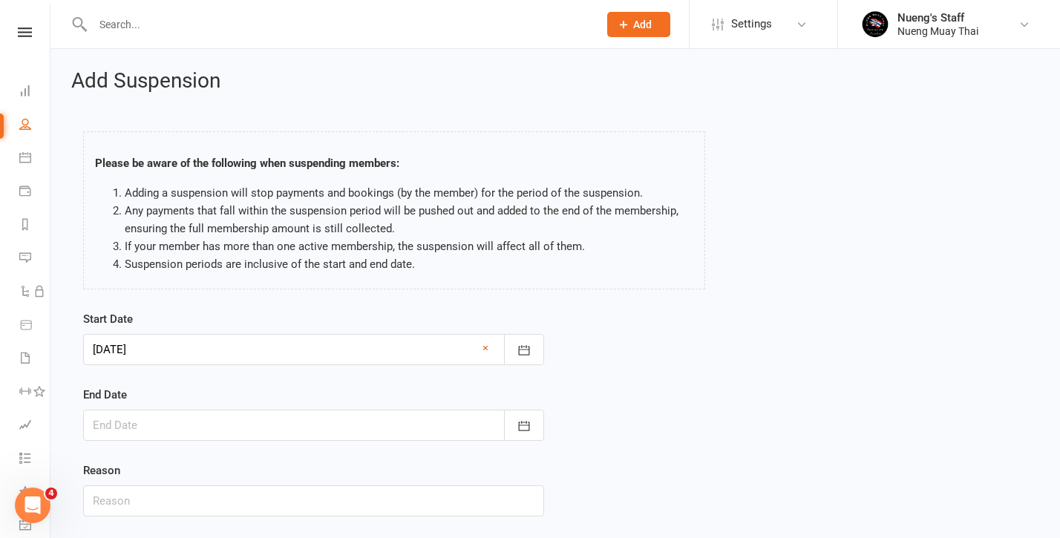
click at [158, 419] on div at bounding box center [313, 425] width 461 height 31
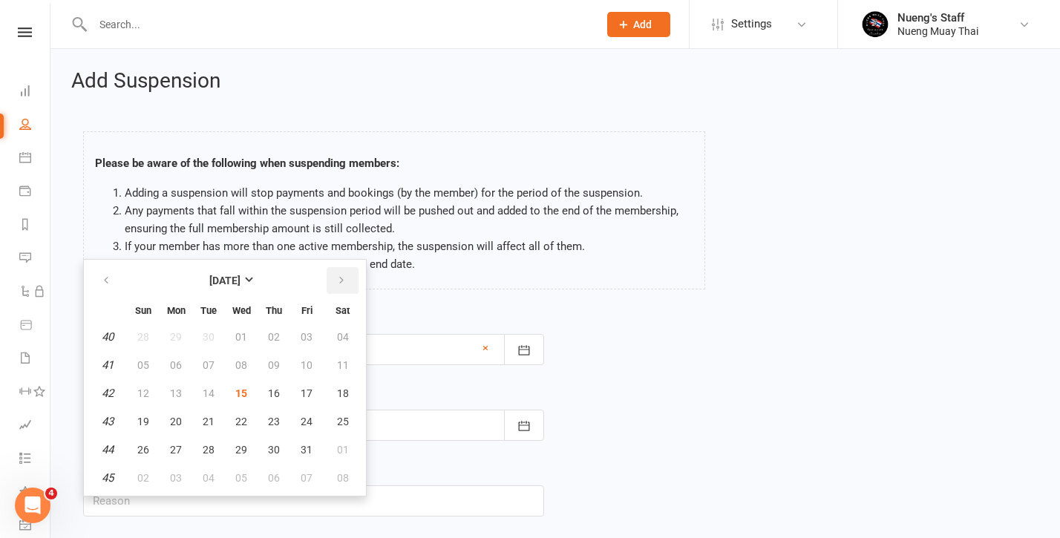
click at [337, 285] on icon "button" at bounding box center [341, 281] width 10 height 12
click at [174, 449] on span "24" at bounding box center [176, 450] width 12 height 12
type input "[DATE]"
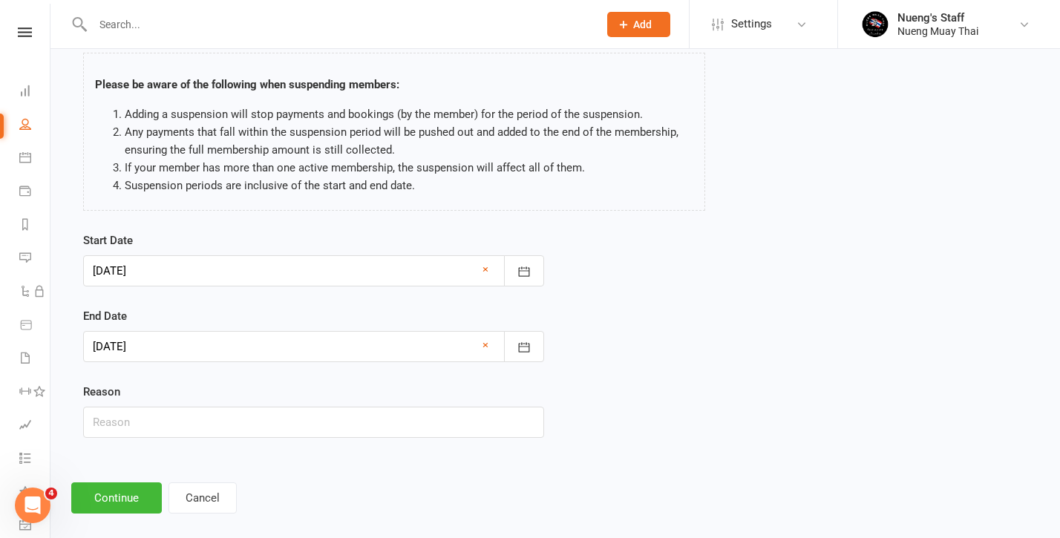
scroll to position [80, 0]
click at [125, 485] on button "Continue" at bounding box center [116, 496] width 91 height 31
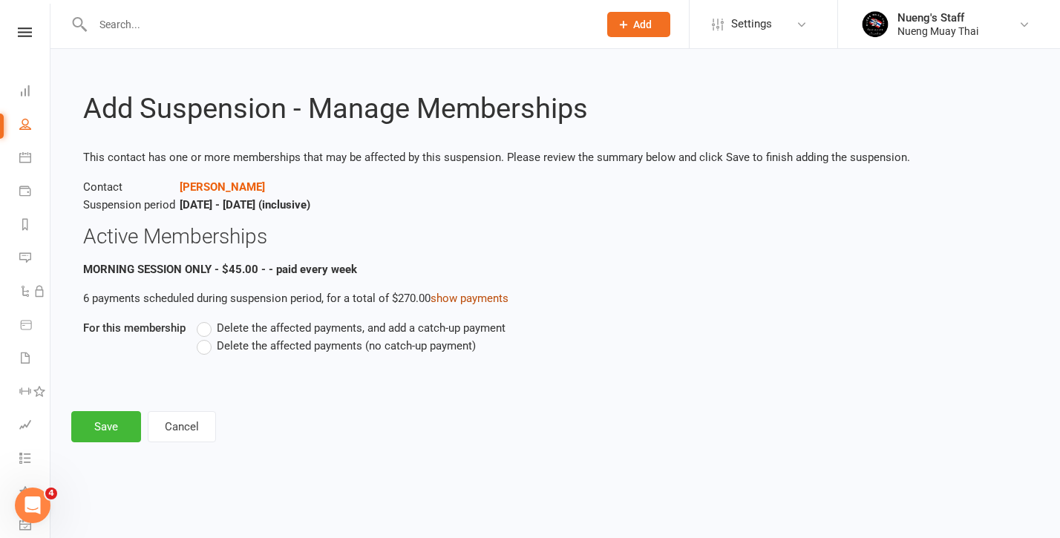
click at [448, 293] on link "show payments" at bounding box center [470, 298] width 78 height 13
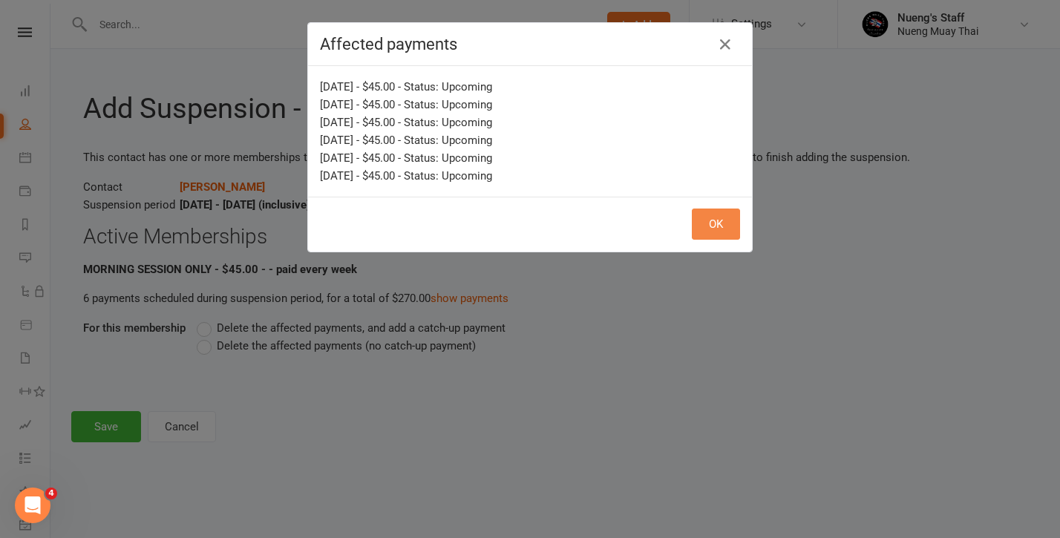
click at [720, 224] on button "OK" at bounding box center [716, 224] width 48 height 31
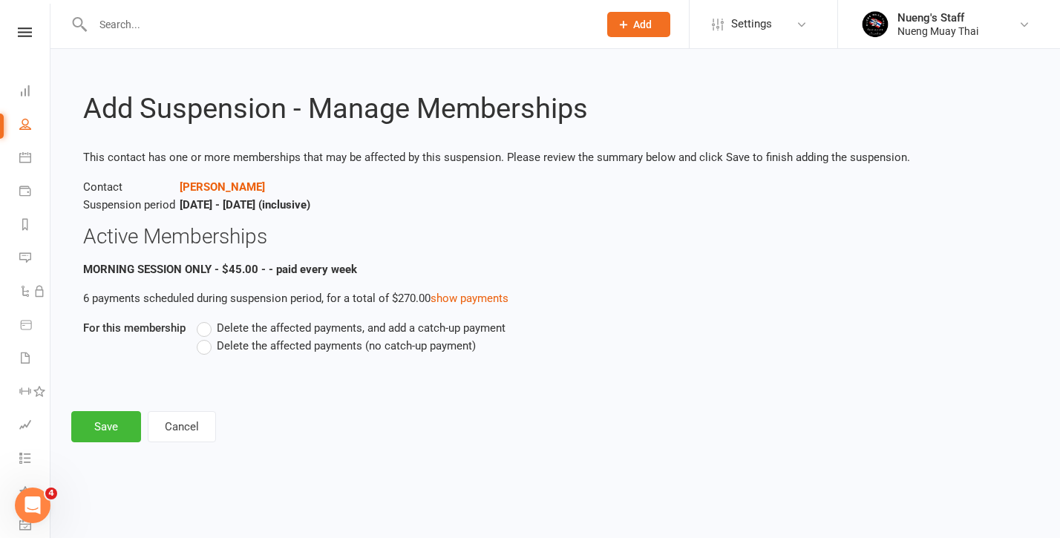
click at [252, 327] on span "Delete the affected payments, and add a catch-up payment" at bounding box center [361, 327] width 289 height 16
click at [206, 319] on input "Delete the affected payments, and add a catch-up payment" at bounding box center [202, 319] width 10 height 0
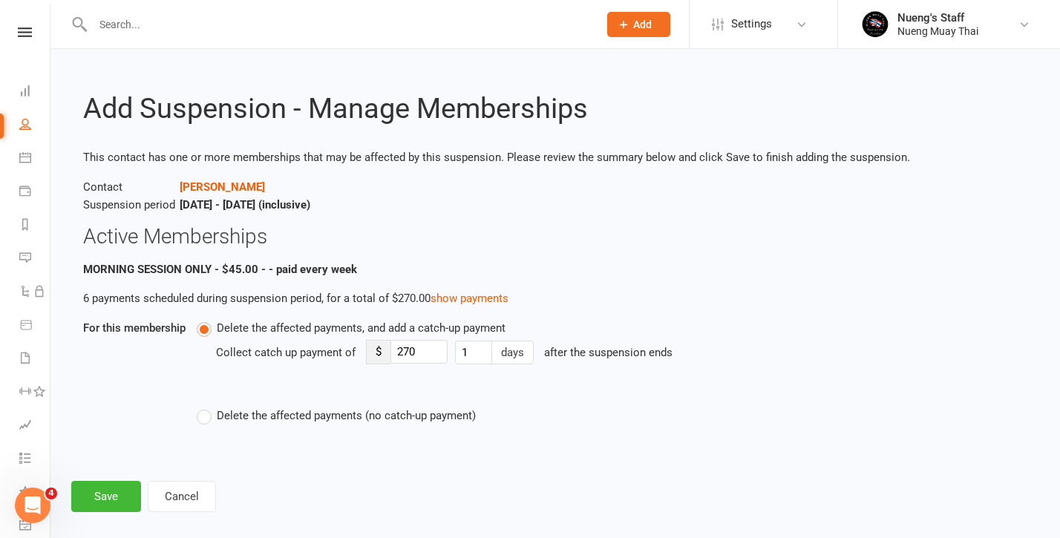
click at [220, 411] on span "Delete the affected payments (no catch-up payment)" at bounding box center [346, 415] width 259 height 16
click at [206, 407] on input "Delete the affected payments (no catch-up payment)" at bounding box center [202, 407] width 10 height 0
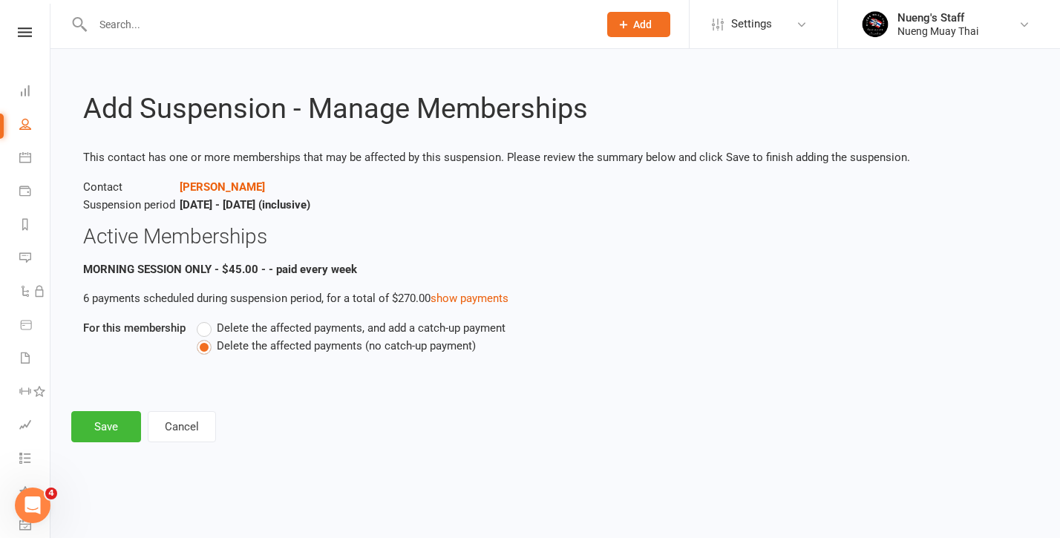
click at [109, 409] on div "Add Suspension - Manage Memberships This contact has one or more memberships th…" at bounding box center [555, 256] width 1010 height 414
click at [102, 422] on button "Save" at bounding box center [106, 426] width 70 height 31
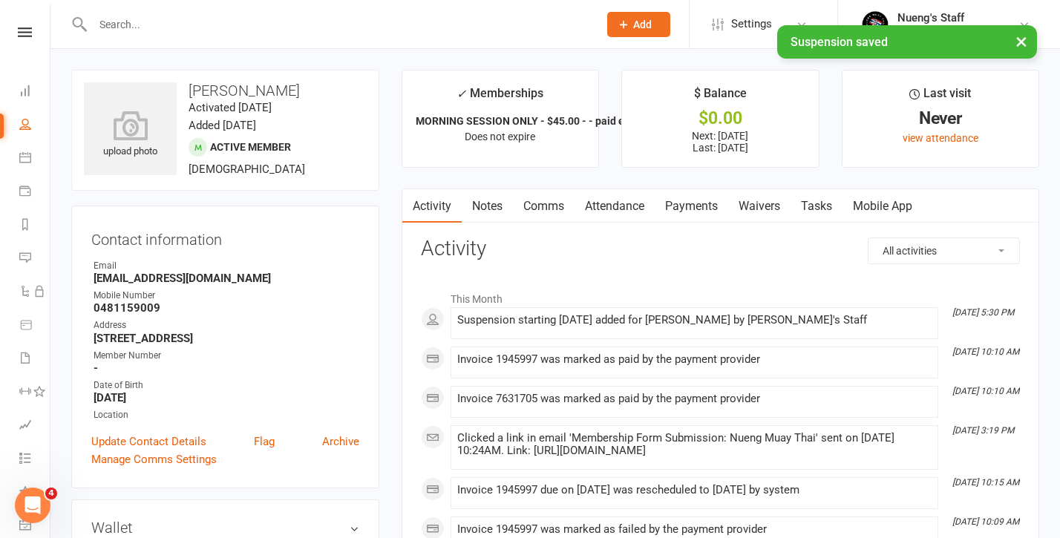
click at [701, 200] on link "Payments" at bounding box center [691, 206] width 73 height 34
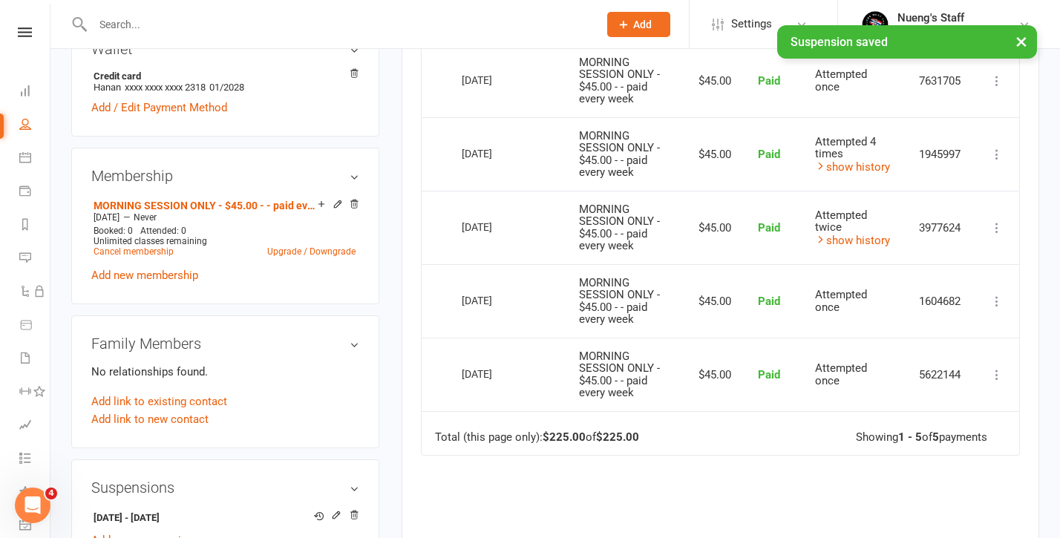
scroll to position [152, 0]
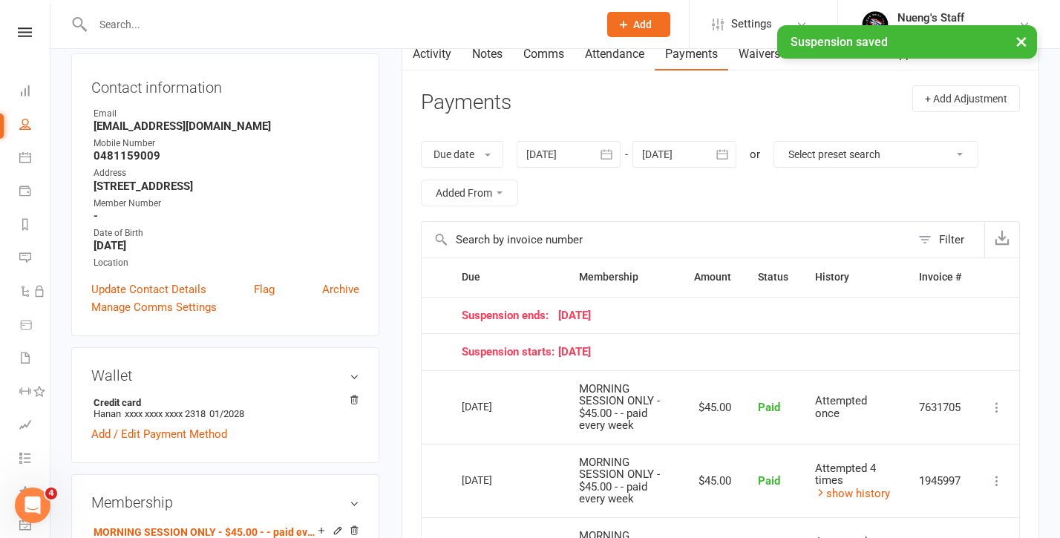
click at [698, 158] on div at bounding box center [684, 154] width 104 height 27
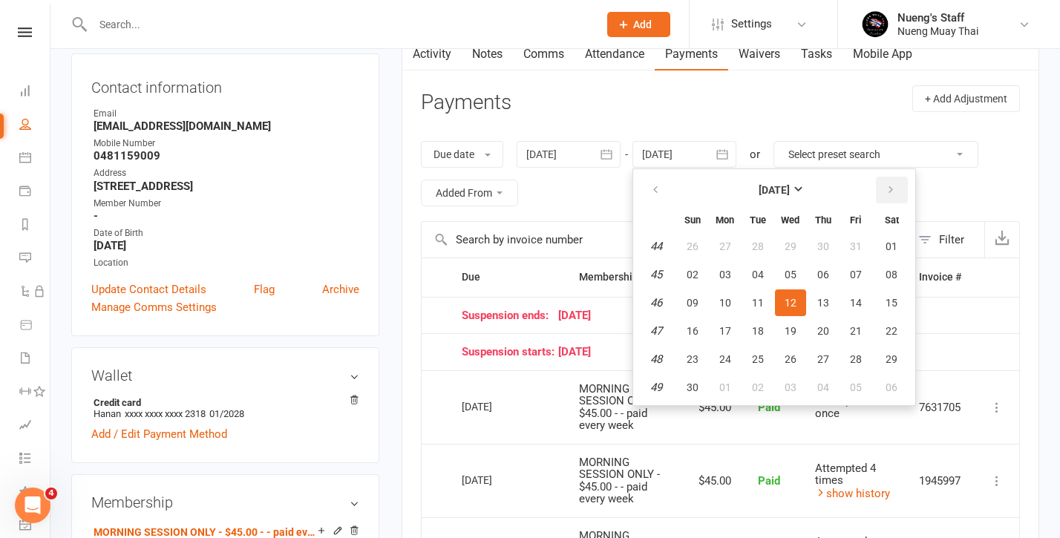
click at [894, 193] on icon "button" at bounding box center [891, 190] width 10 height 12
click at [803, 312] on button "17" at bounding box center [790, 303] width 31 height 27
type input "[DATE]"
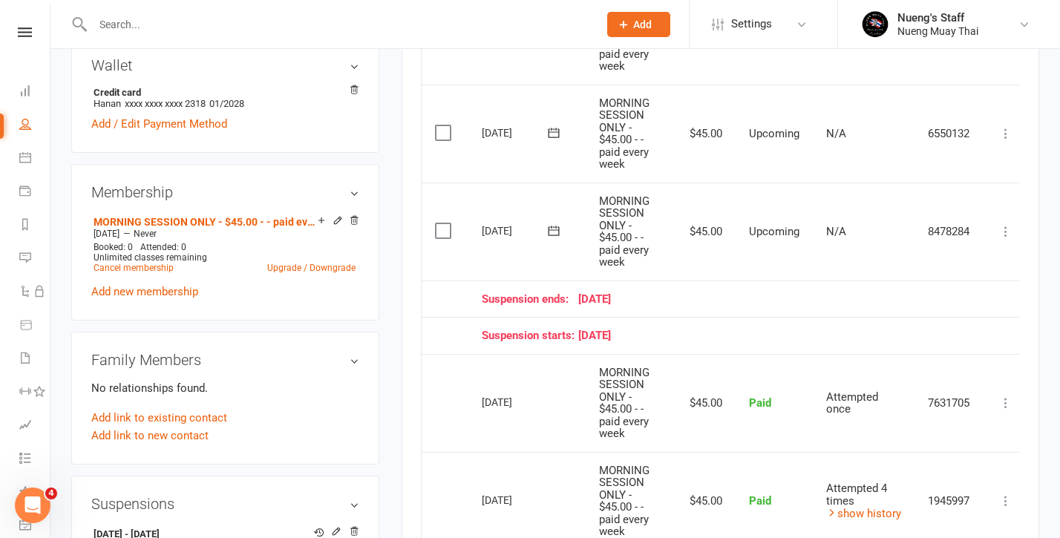
scroll to position [459, 0]
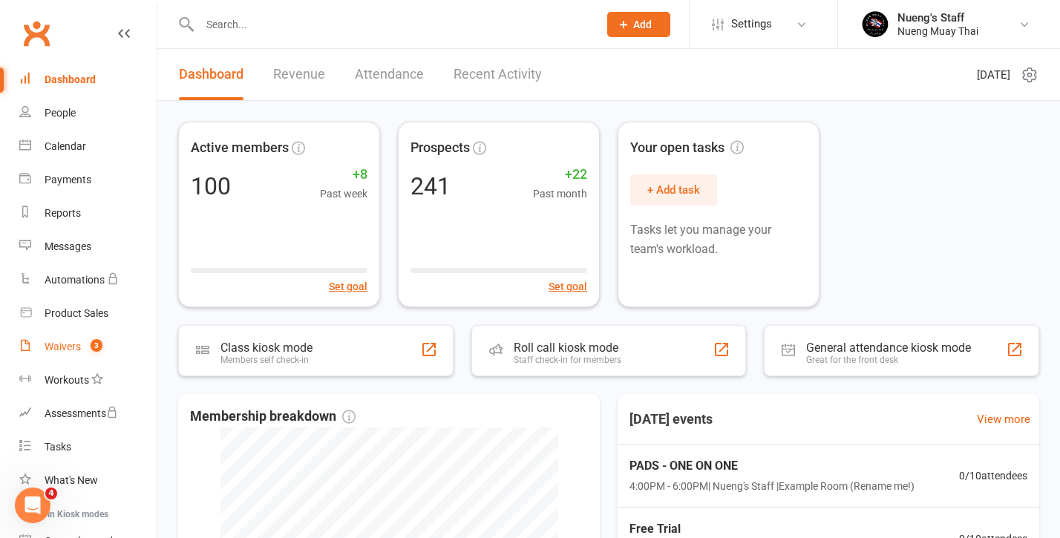
click at [62, 353] on link "Waivers 3" at bounding box center [87, 346] width 137 height 33
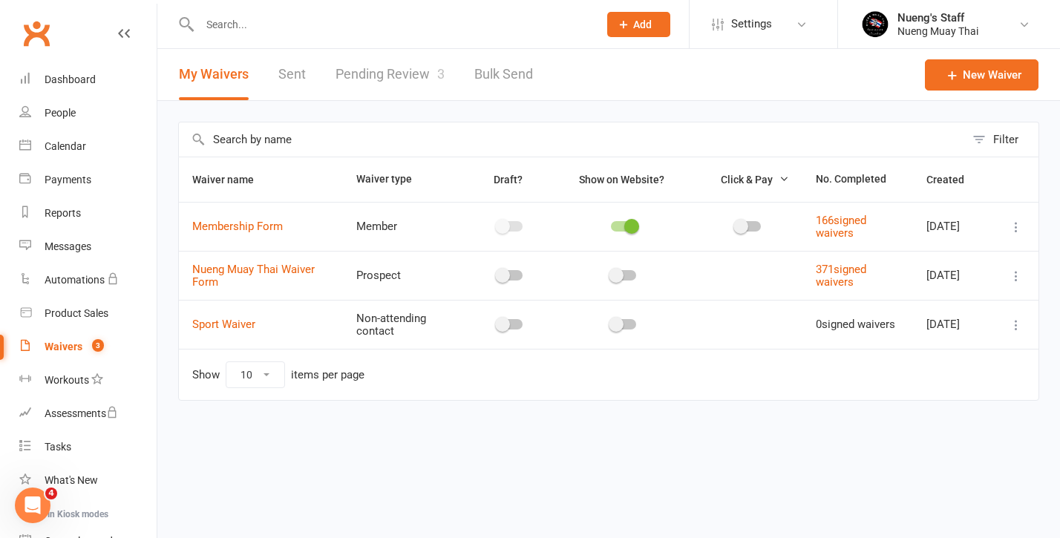
click at [419, 83] on link "Pending Review 3" at bounding box center [390, 74] width 109 height 51
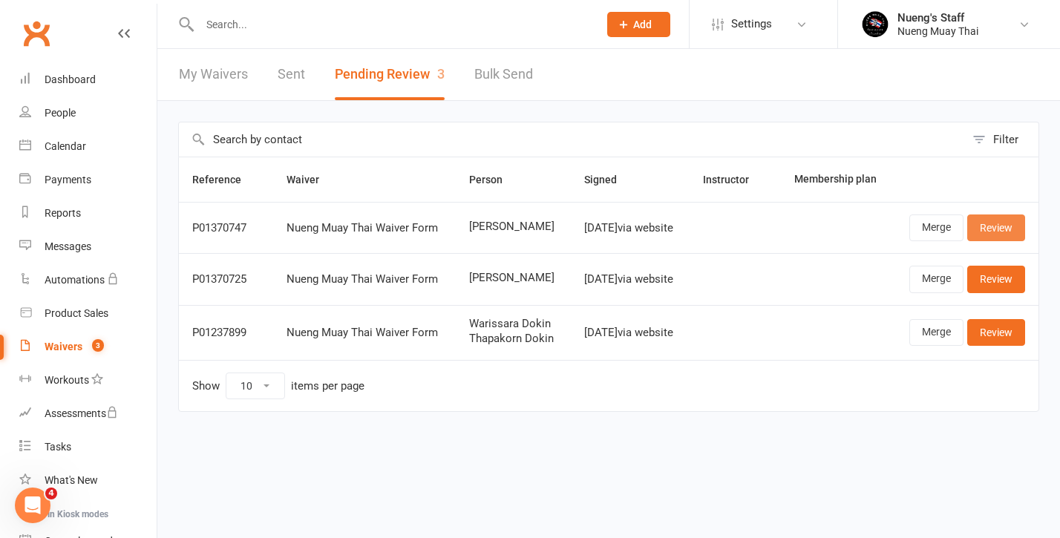
click at [1013, 232] on link "Review" at bounding box center [996, 228] width 58 height 27
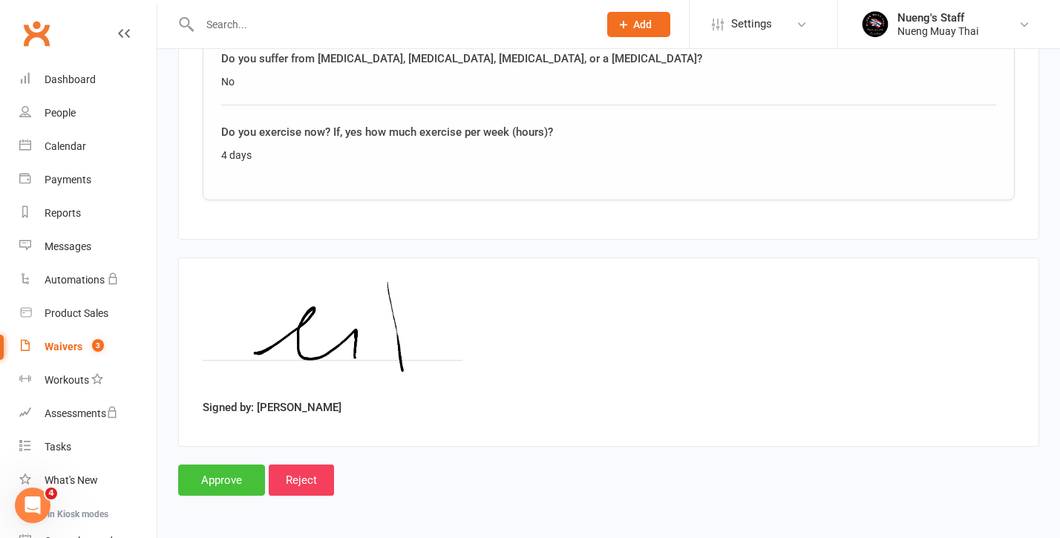
scroll to position [1543, 0]
click at [223, 465] on input "Approve" at bounding box center [221, 480] width 87 height 31
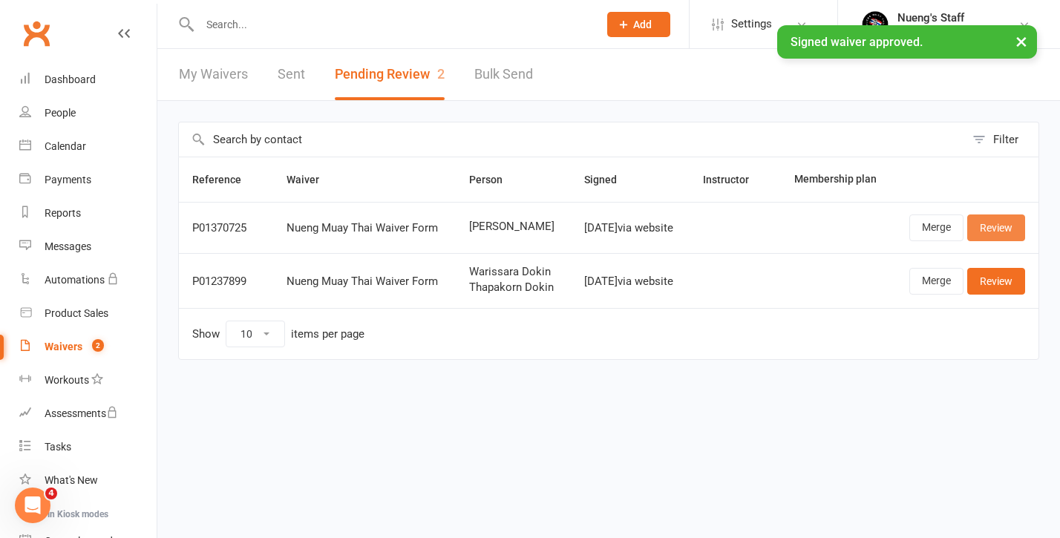
click at [994, 227] on link "Review" at bounding box center [996, 228] width 58 height 27
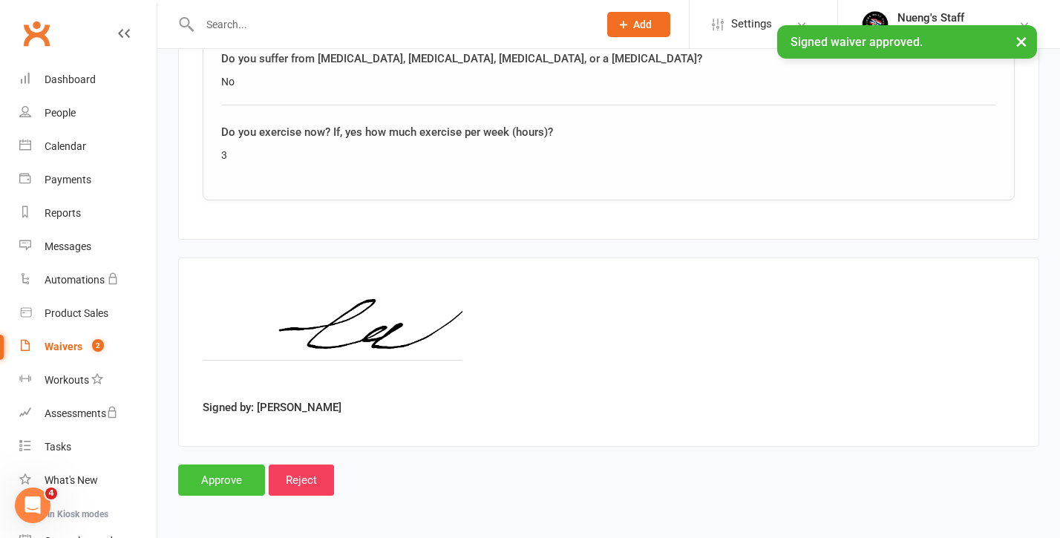
scroll to position [1543, 0]
click at [181, 465] on input "Approve" at bounding box center [221, 480] width 87 height 31
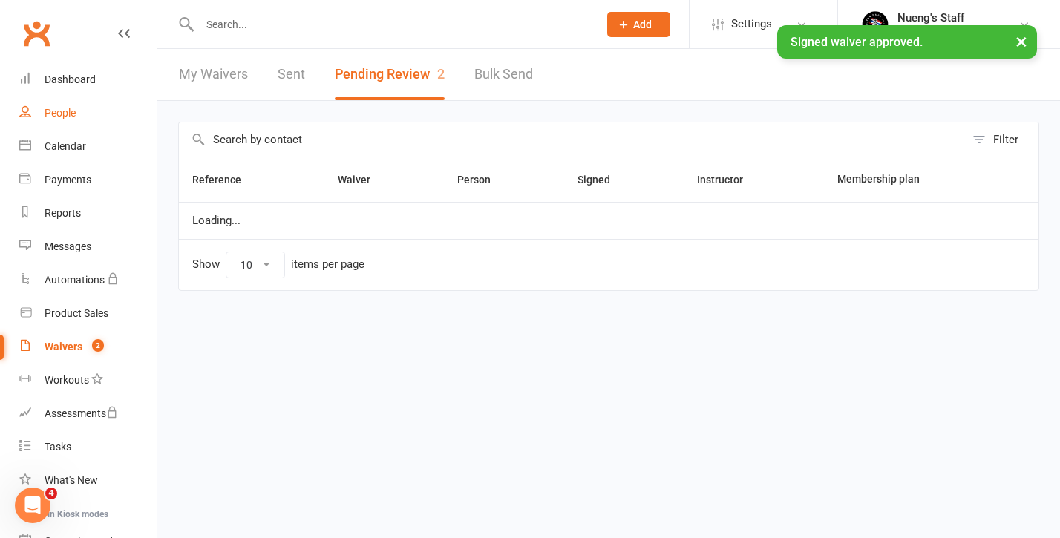
click at [65, 112] on div "People" at bounding box center [60, 113] width 31 height 12
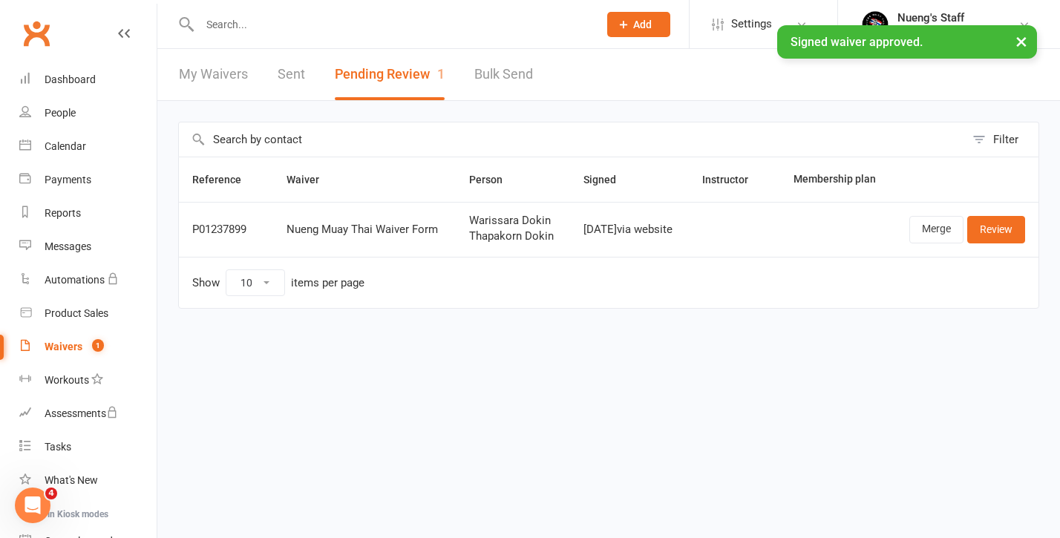
select select "50"
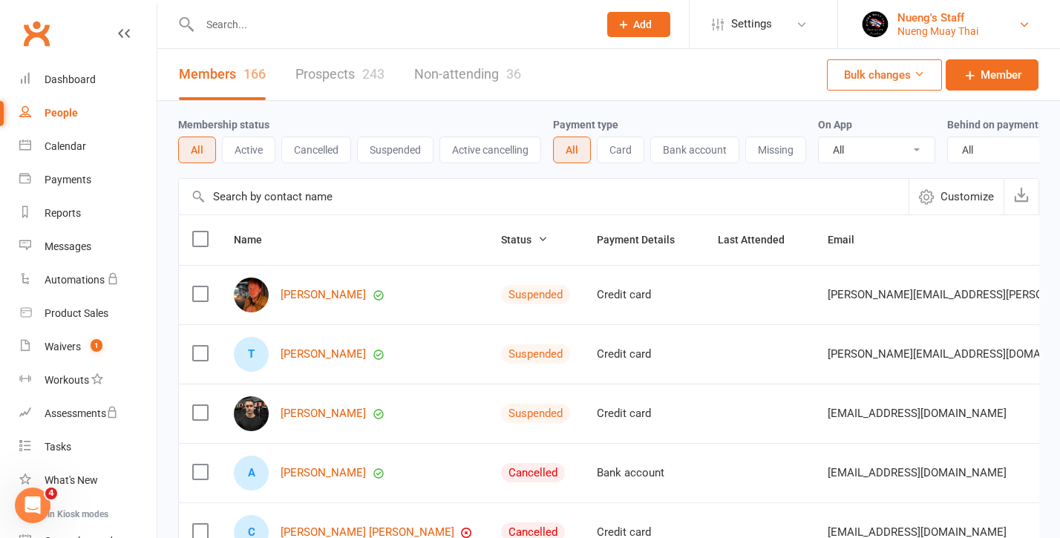
click at [961, 28] on div "Nueng Muay Thai" at bounding box center [937, 30] width 81 height 13
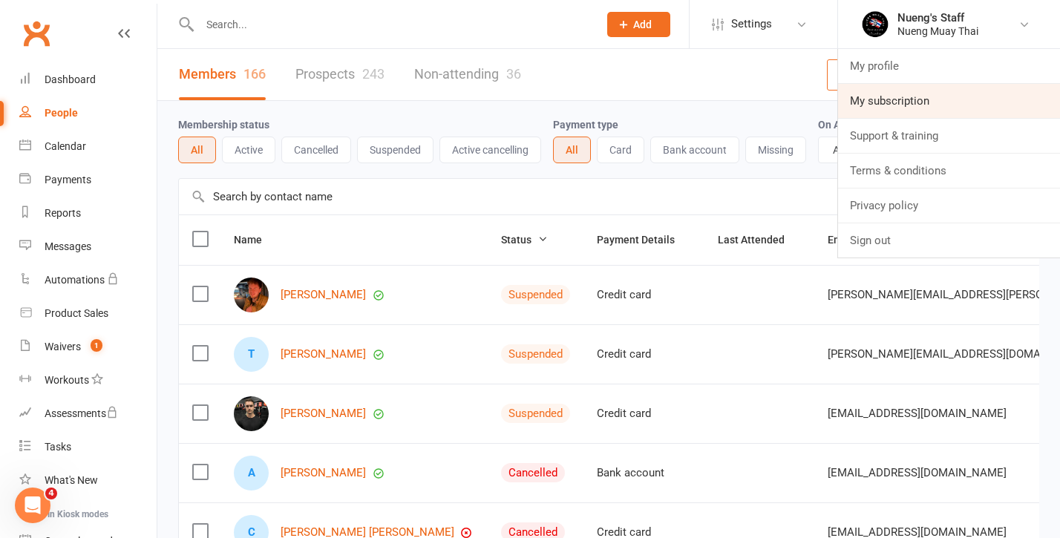
click at [897, 88] on link "My subscription" at bounding box center [949, 101] width 222 height 34
